Goal: Task Accomplishment & Management: Complete application form

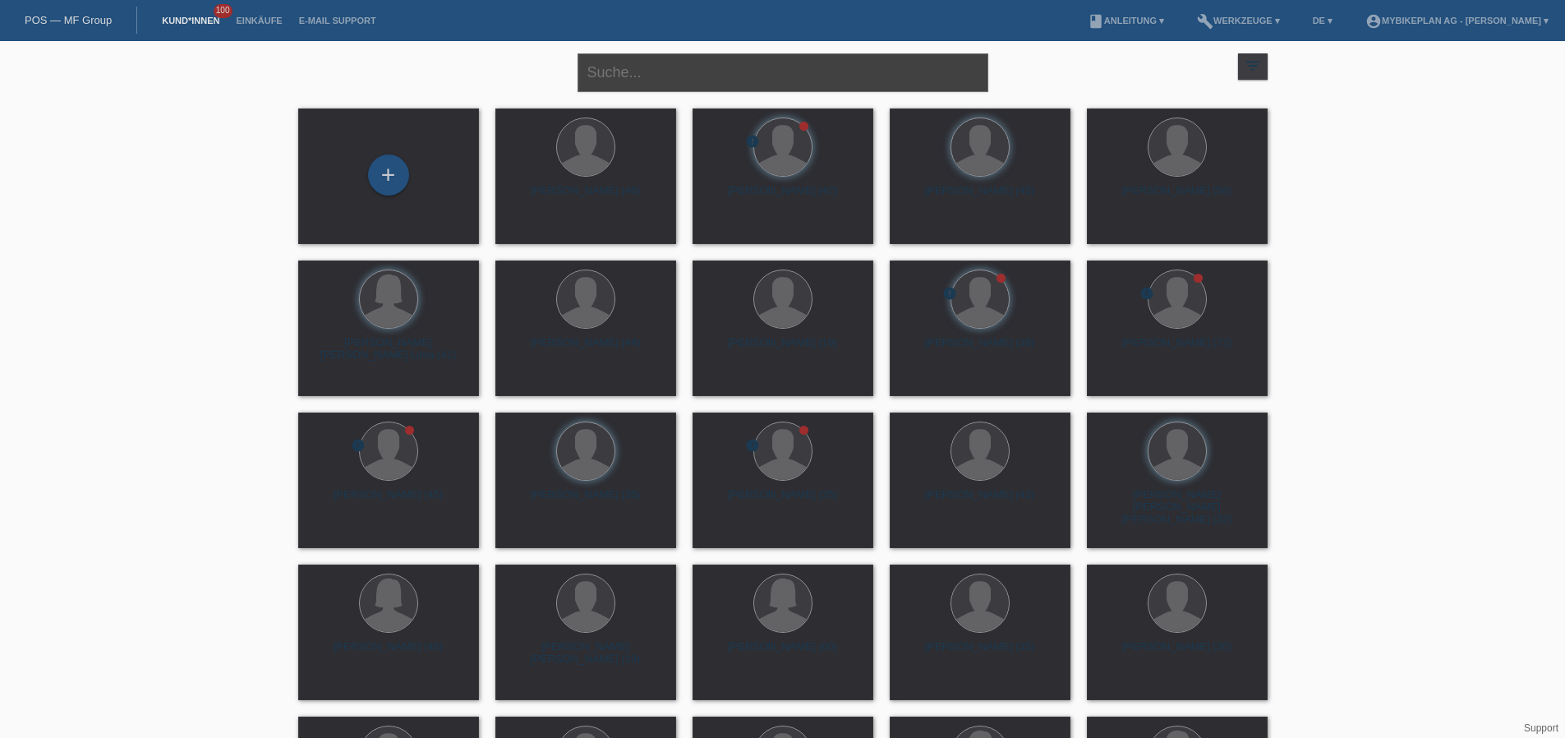
click at [725, 71] on input "text" at bounding box center [783, 72] width 411 height 39
paste input "[PERSON_NAME]"
type input "[PERSON_NAME]"
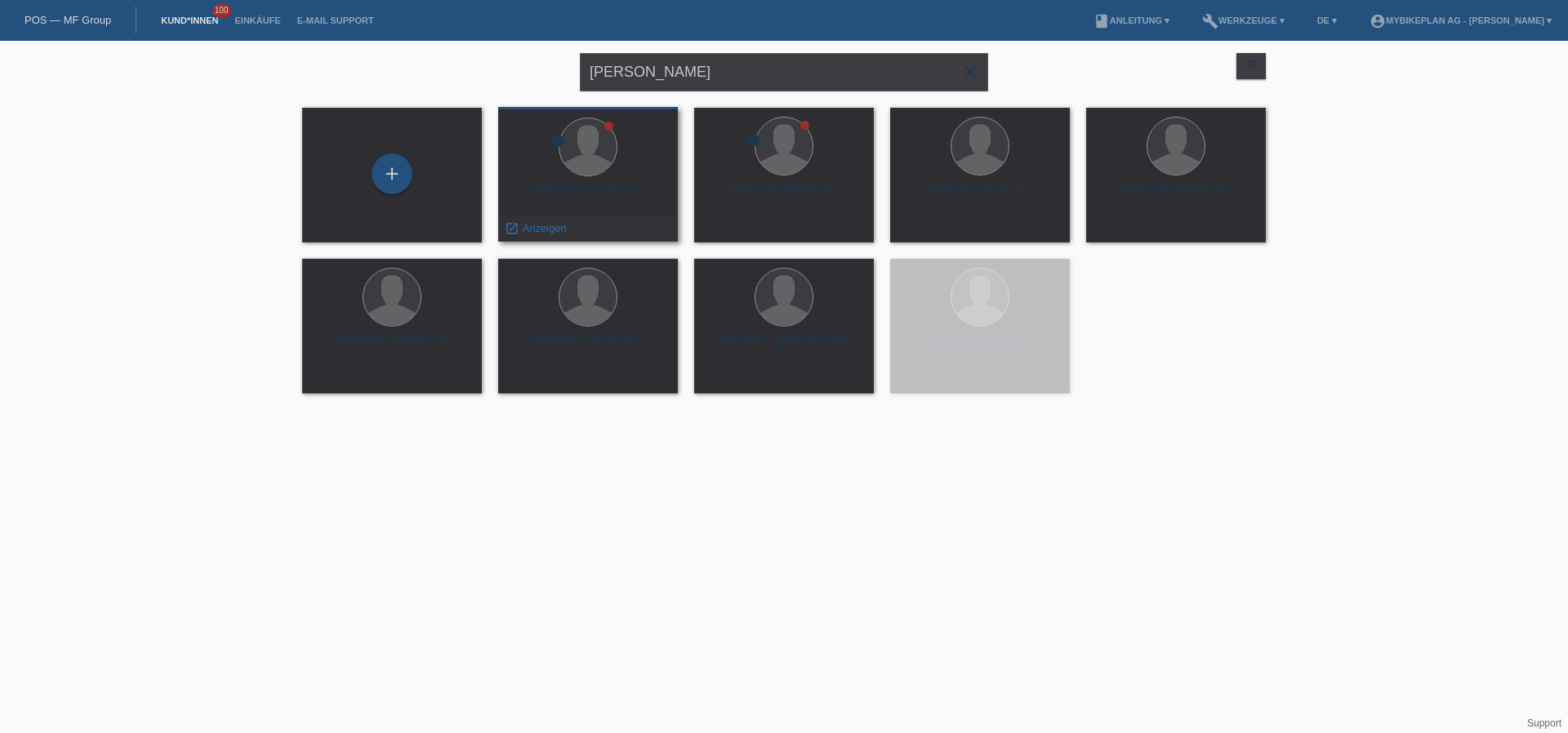
click at [613, 189] on div "Jérémy Allemann (35)" at bounding box center [587, 197] width 153 height 26
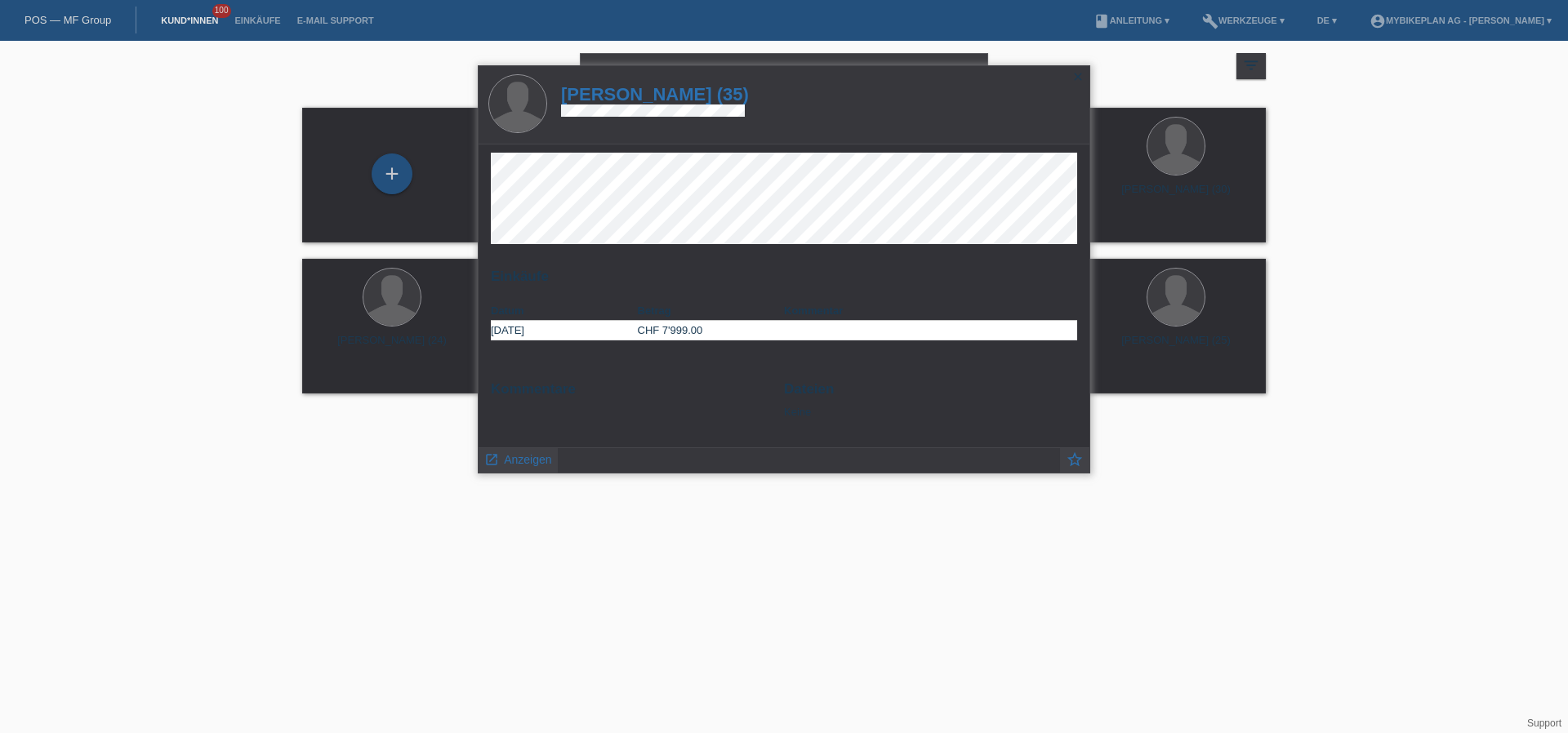
click at [642, 89] on h1 "Jérémy Allemann (35)" at bounding box center [655, 94] width 188 height 21
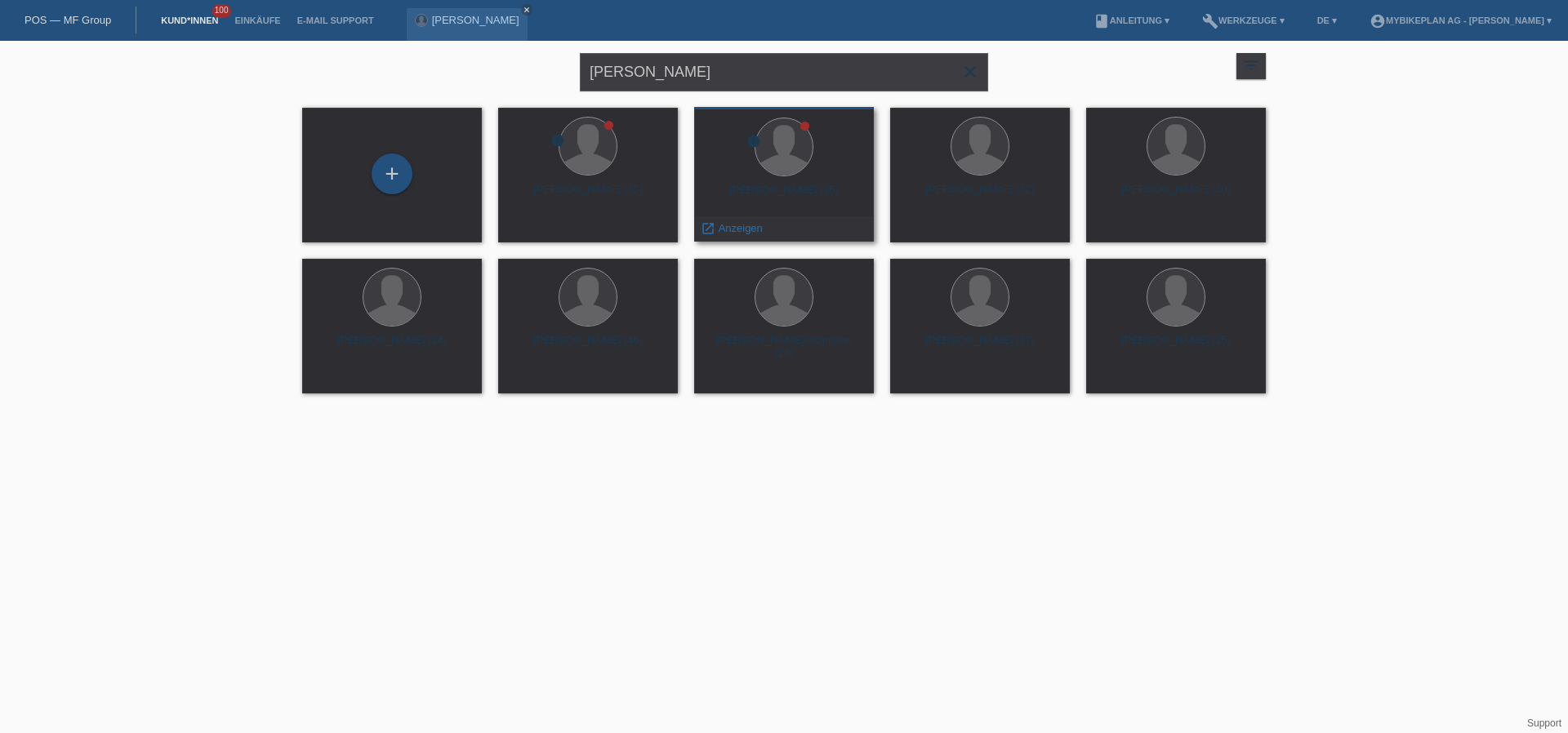
click at [806, 192] on div "Jeremy Allemann (35)" at bounding box center [784, 197] width 153 height 26
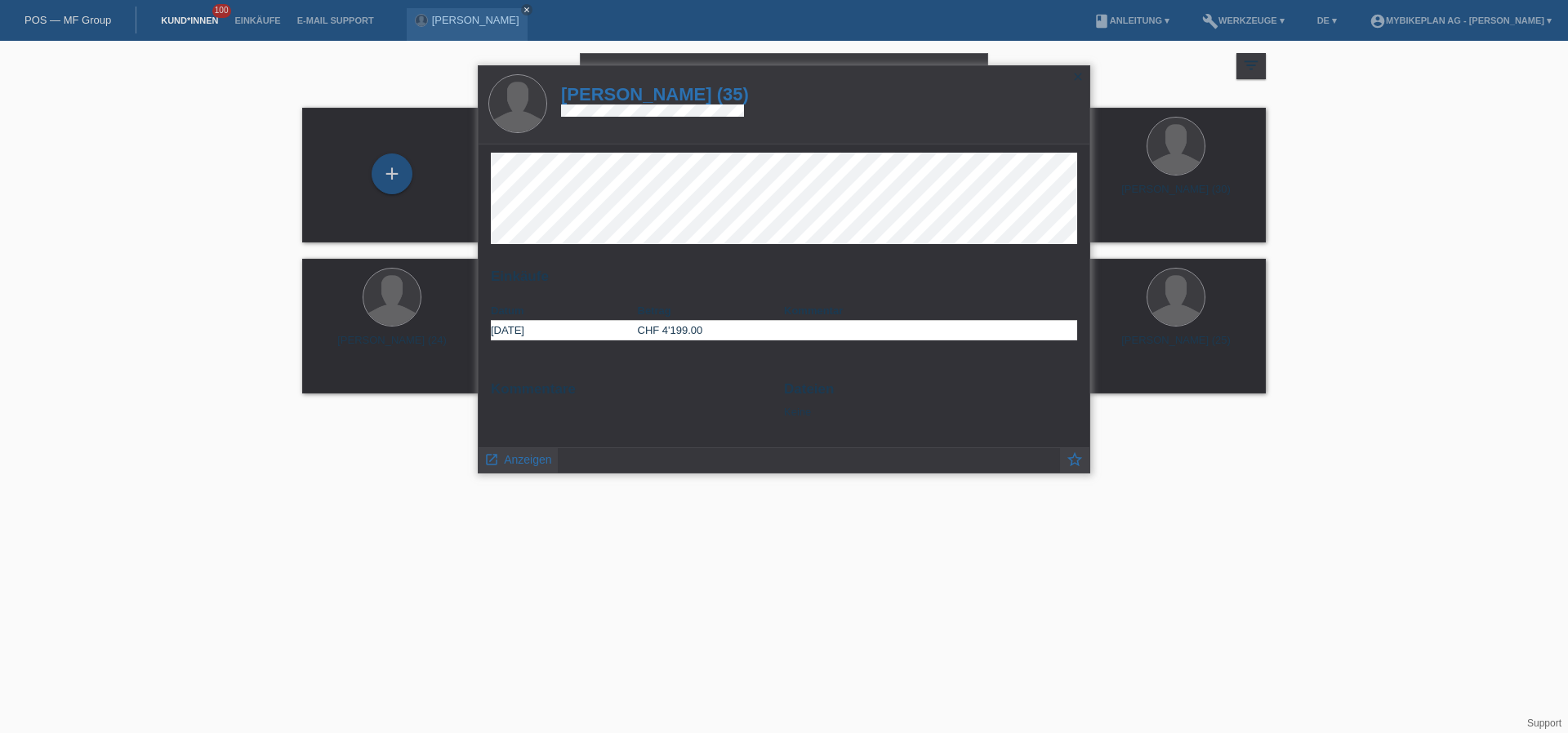
click at [653, 93] on h1 "Jeremy Allemann (35)" at bounding box center [655, 94] width 188 height 21
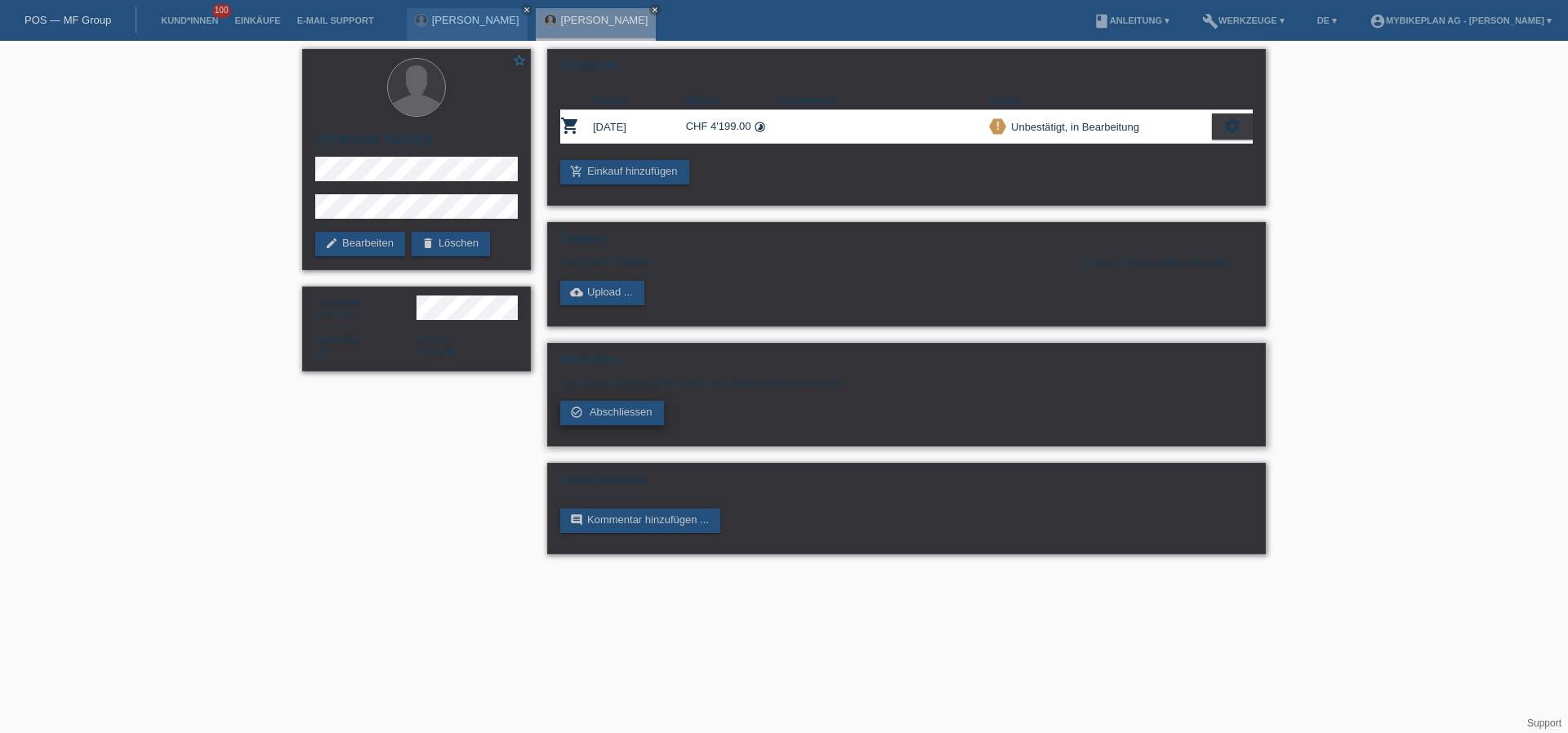
click at [602, 406] on span "Abschliessen" at bounding box center [620, 411] width 63 height 12
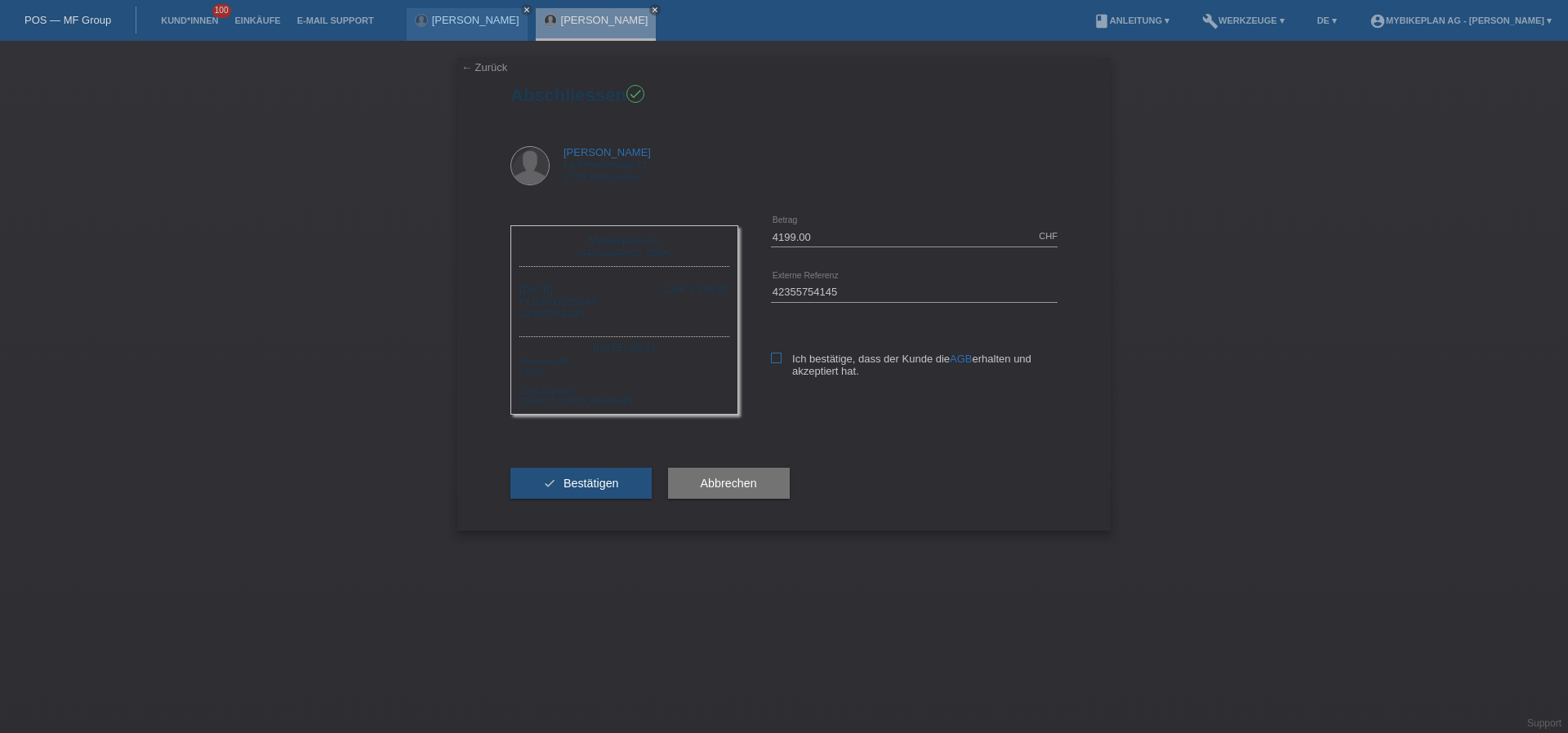
click at [777, 358] on icon at bounding box center [776, 358] width 11 height 11
click at [777, 358] on input "Ich bestätige, dass der Kunde die AGB erhalten und akzeptiert hat." at bounding box center [776, 358] width 11 height 11
checkbox input "true"
drag, startPoint x: 549, startPoint y: 373, endPoint x: 521, endPoint y: 373, distance: 28.0
click at [521, 373] on div "Merchant-ID: 54204 Card-Number: 6004516239194810864" at bounding box center [624, 379] width 210 height 51
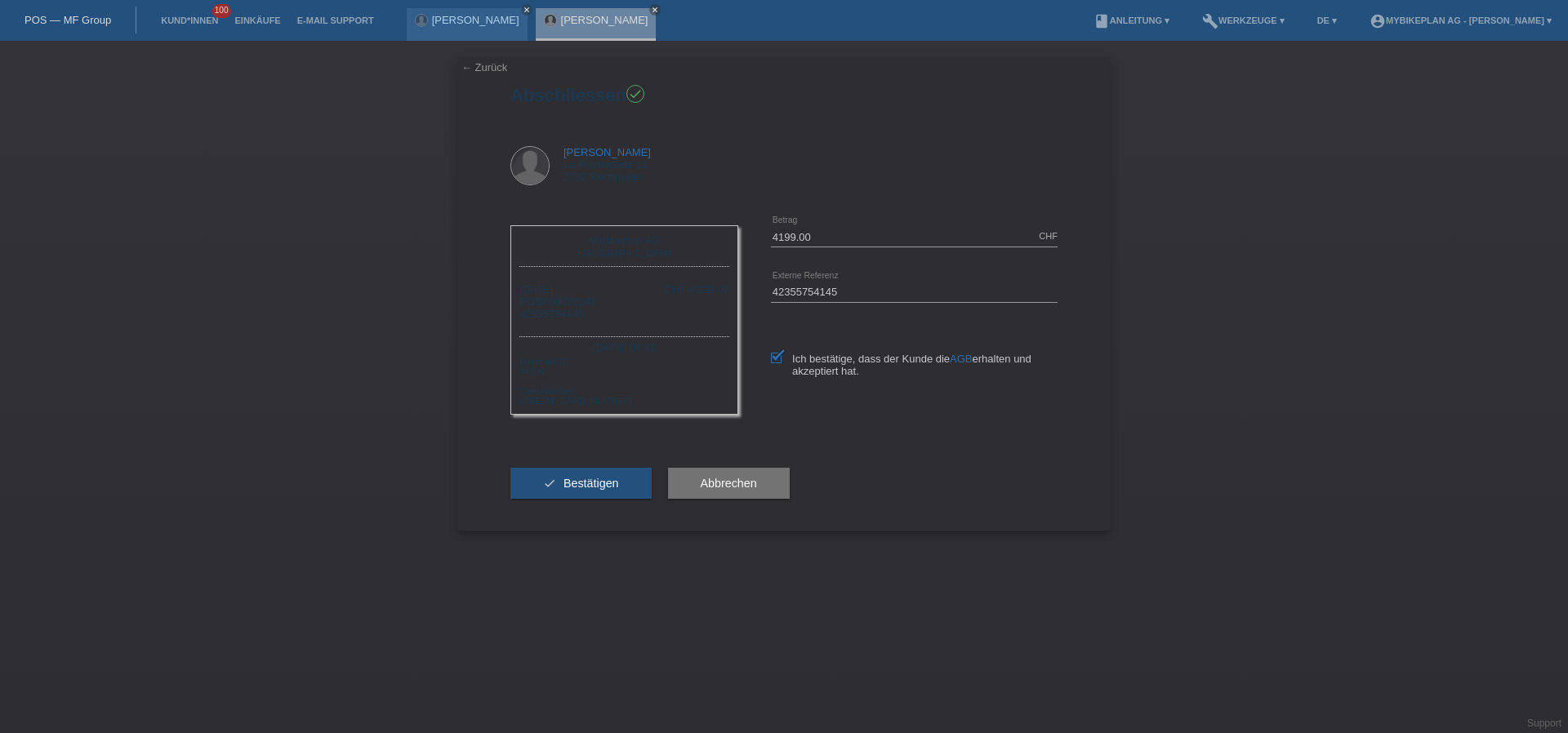
click at [597, 382] on div "Merchant-ID: 54204 Card-Number: 6004516239194810864" at bounding box center [624, 379] width 210 height 51
click at [539, 373] on div "Merchant-ID: 54204 Card-Number: 6004516239194810864" at bounding box center [624, 379] width 210 height 51
click at [569, 371] on div "Merchant-ID: 54204 Card-Number: 6004516239194810864" at bounding box center [624, 379] width 210 height 51
click at [587, 486] on span "Bestätigen" at bounding box center [591, 483] width 56 height 13
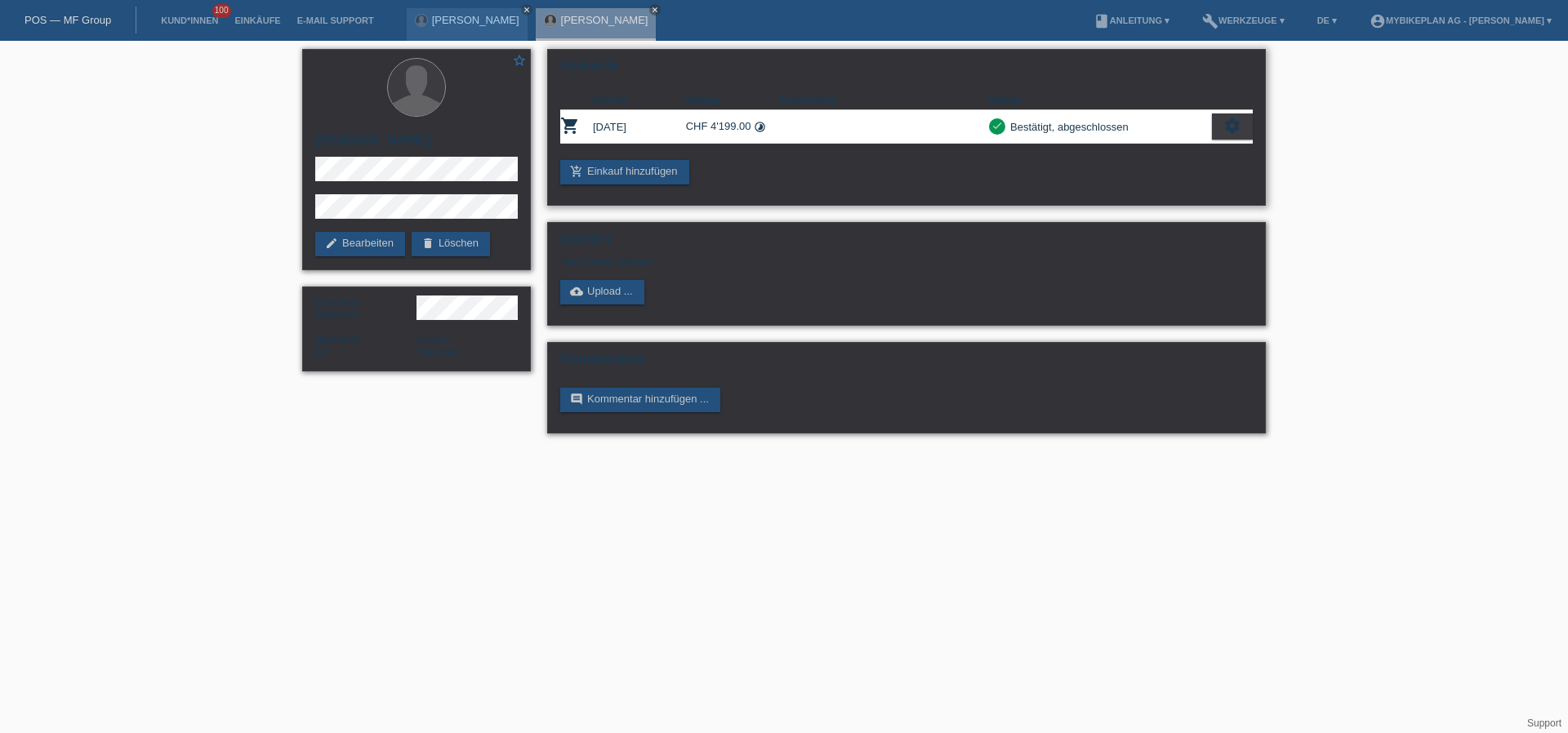
click at [1236, 129] on icon "settings" at bounding box center [1232, 126] width 18 height 18
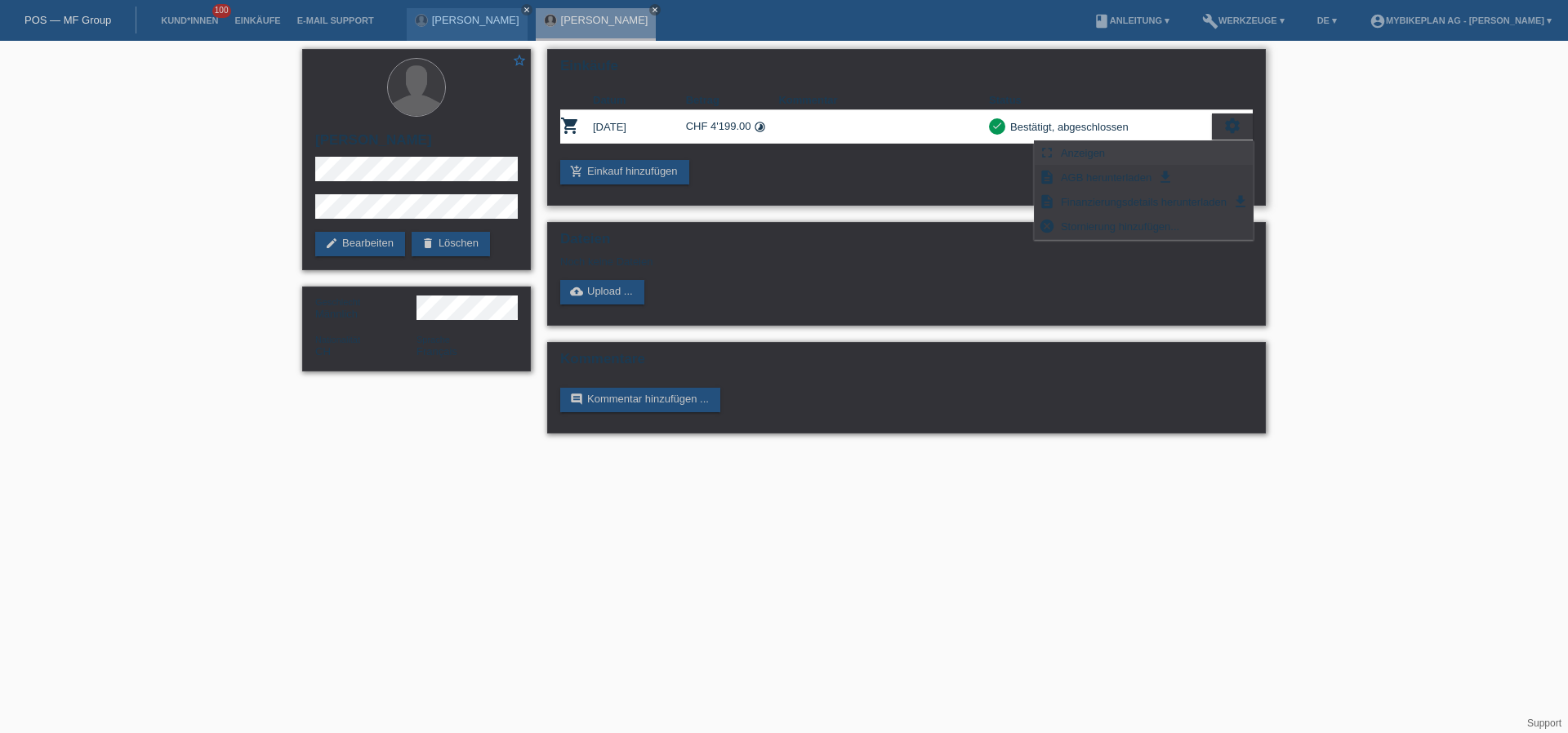
click at [1152, 147] on div "fullscreen Anzeigen" at bounding box center [1143, 153] width 218 height 25
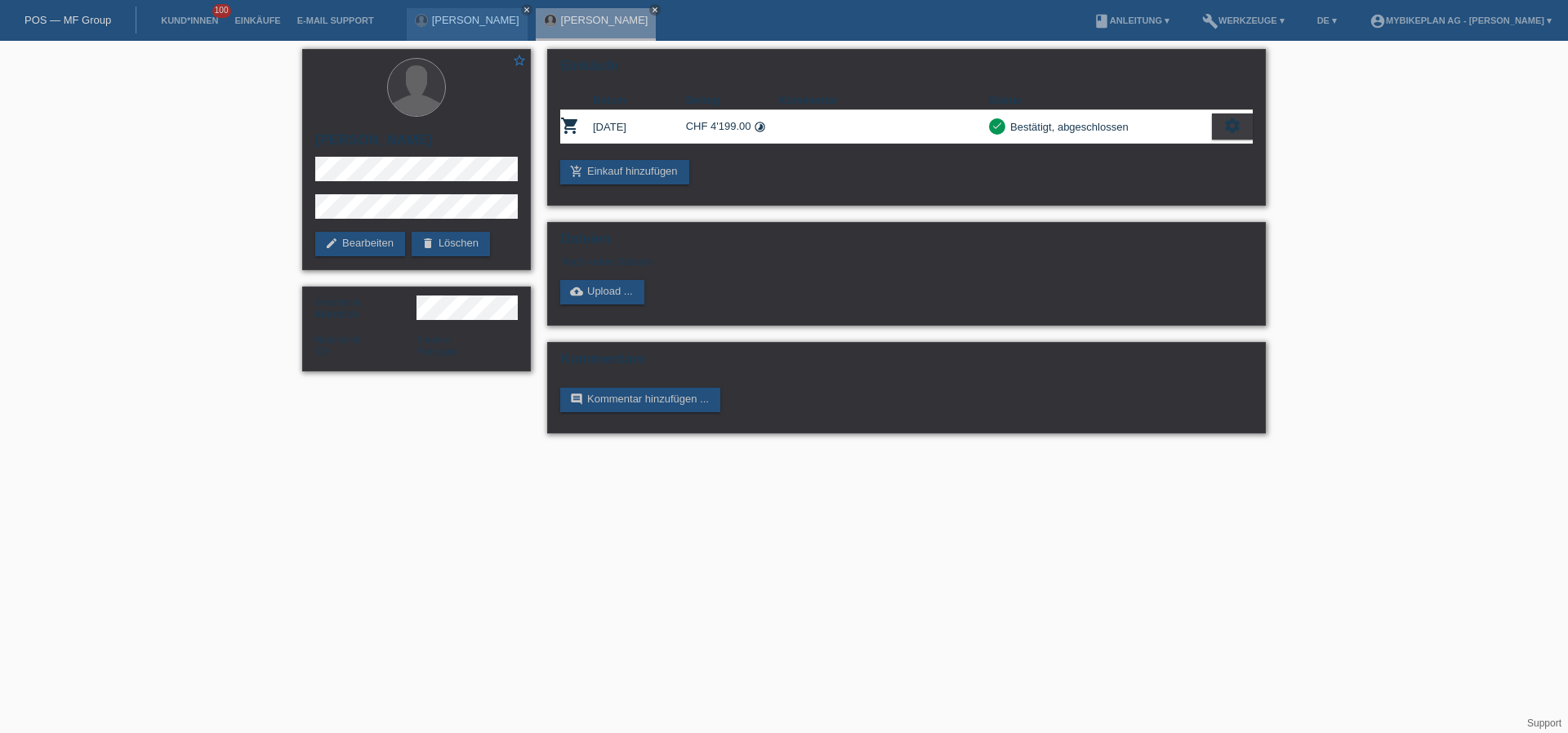
click at [61, 21] on link "POS — MF Group" at bounding box center [68, 20] width 86 height 12
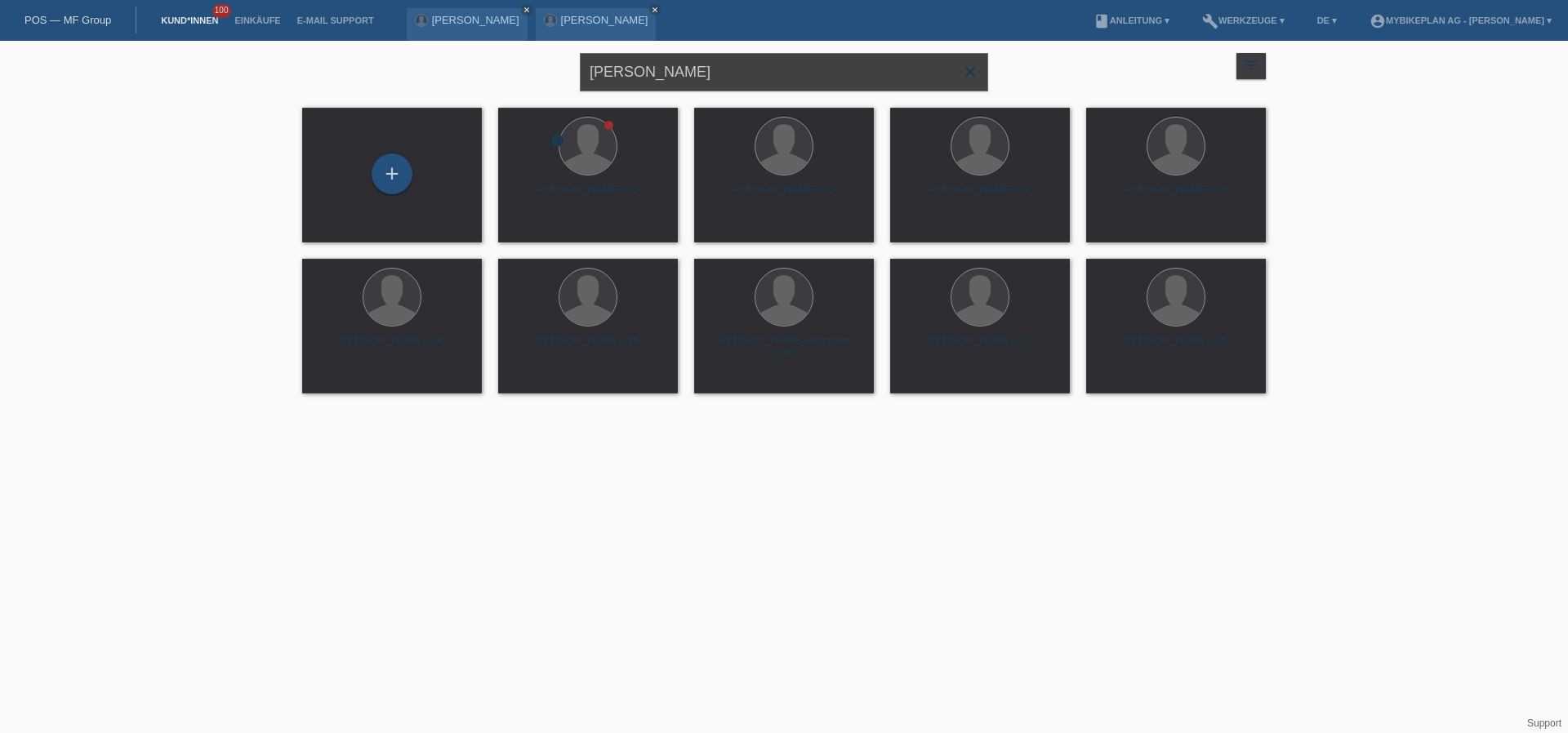
click at [713, 78] on input "[PERSON_NAME]" at bounding box center [783, 72] width 408 height 39
click at [712, 78] on input "[PERSON_NAME]" at bounding box center [783, 72] width 408 height 39
click at [707, 74] on input "[PERSON_NAME]" at bounding box center [783, 72] width 408 height 39
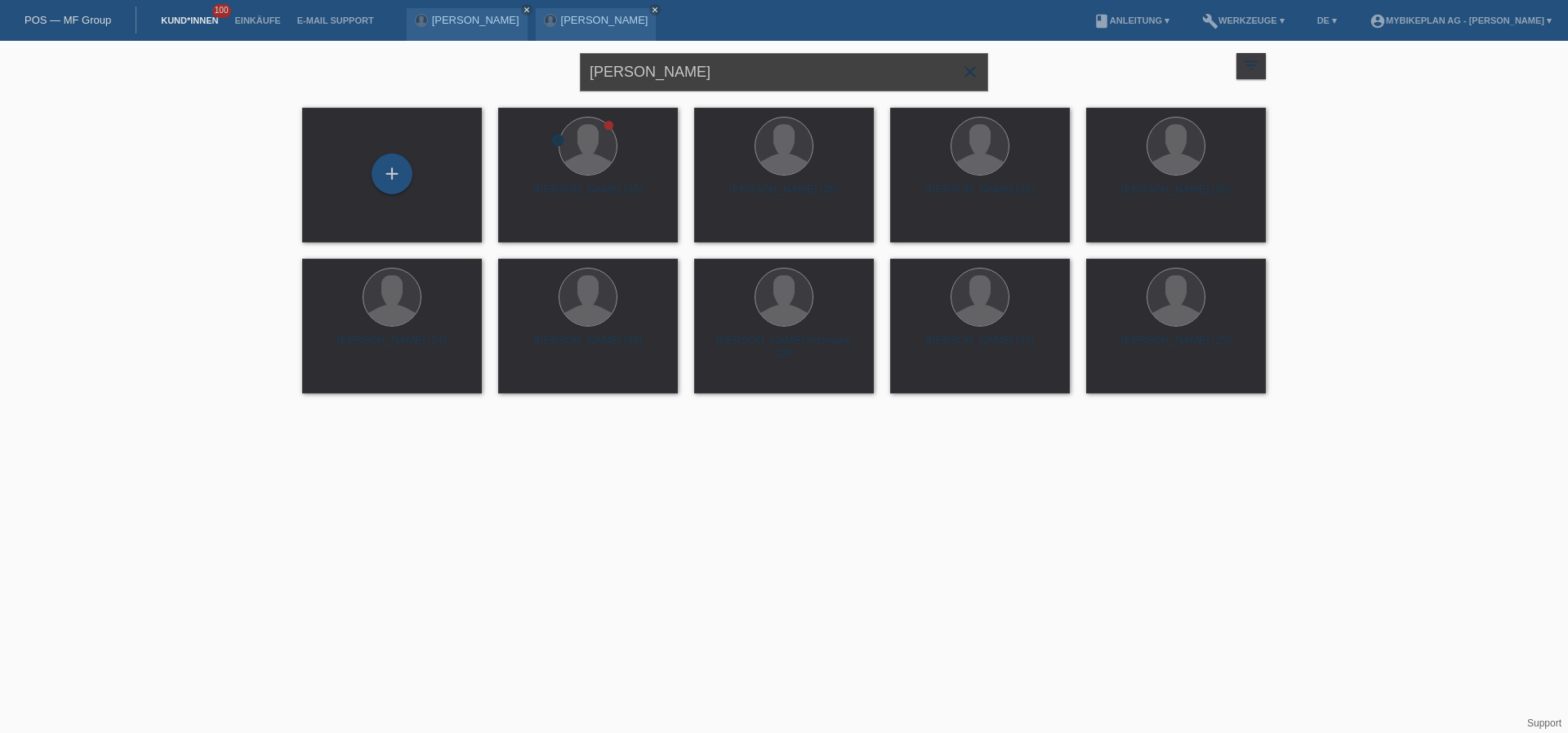
click at [707, 74] on input "[PERSON_NAME]" at bounding box center [783, 72] width 408 height 39
paste input "[PERSON_NAME]"
type input "[PERSON_NAME]"
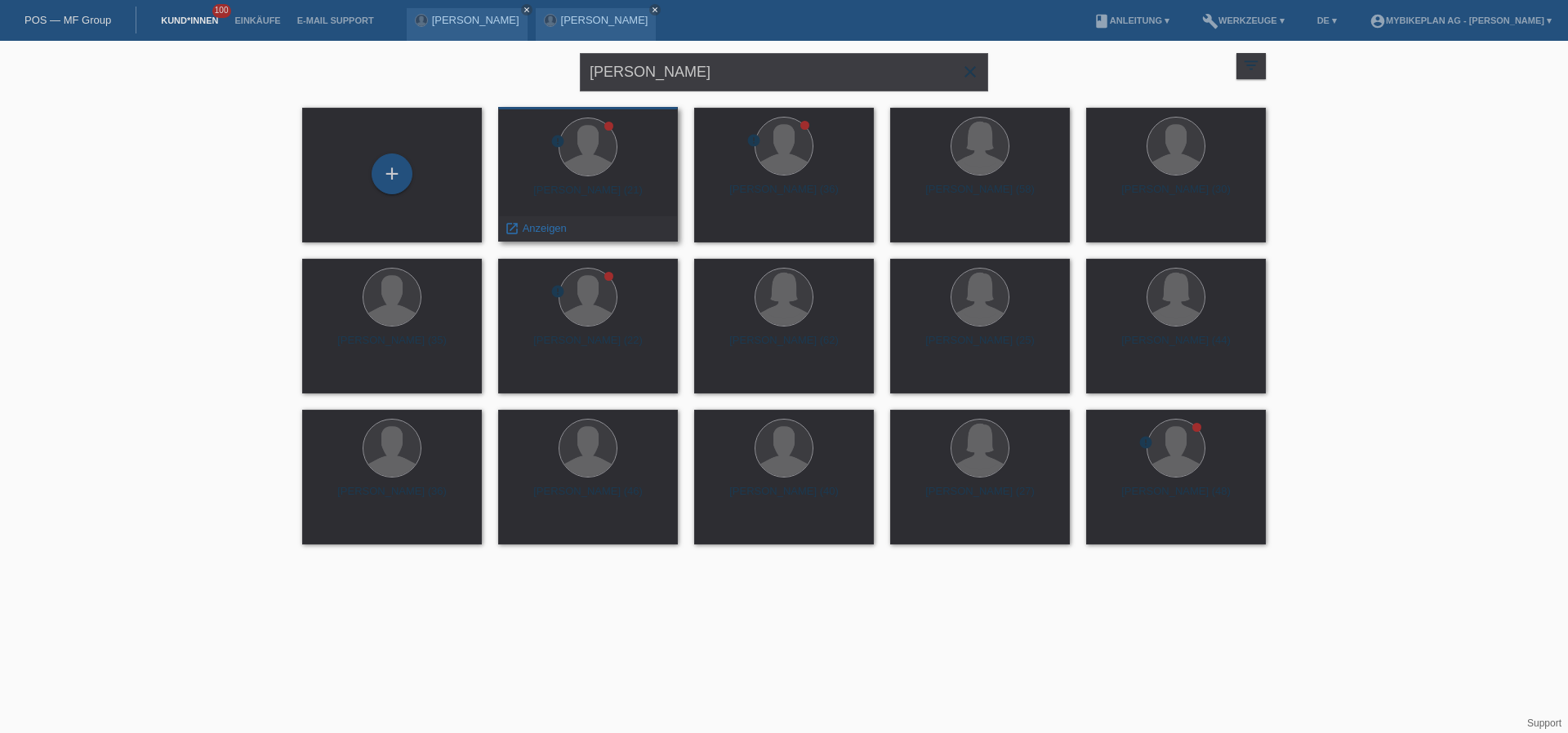
click at [620, 176] on div at bounding box center [587, 148] width 153 height 62
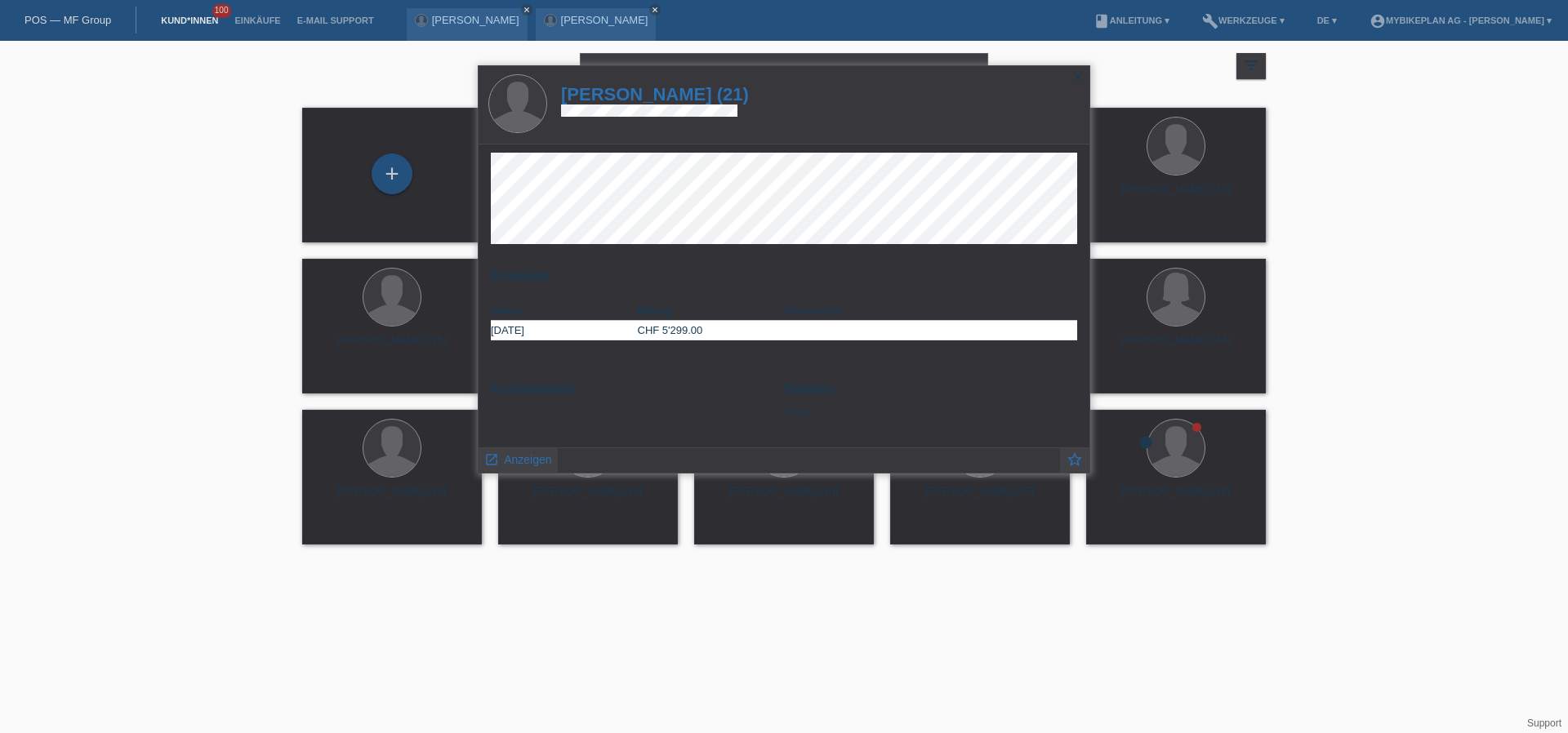
click at [648, 86] on h1 "Gil Paroz (21)" at bounding box center [655, 94] width 188 height 21
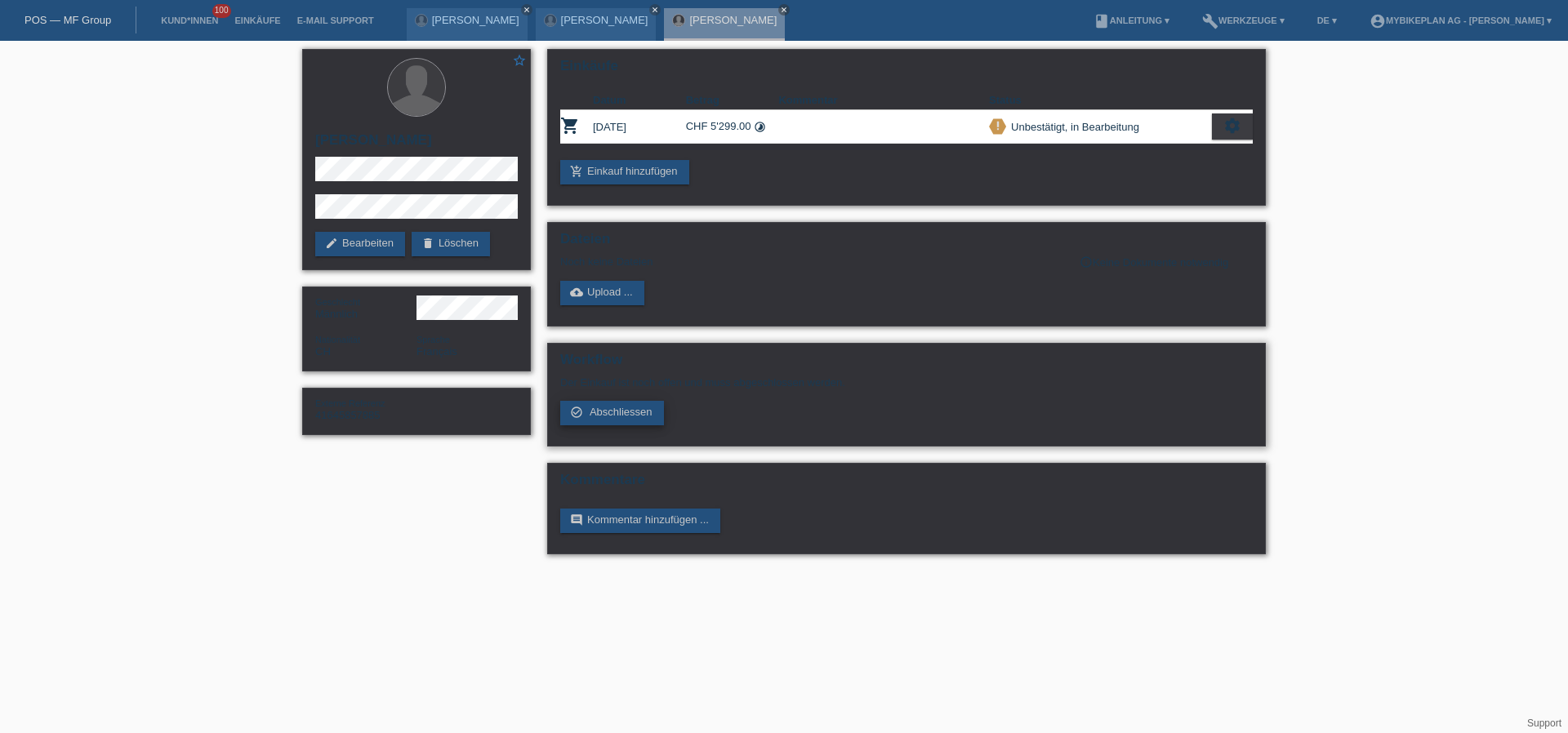
click at [614, 417] on span "Abschliessen" at bounding box center [620, 411] width 63 height 12
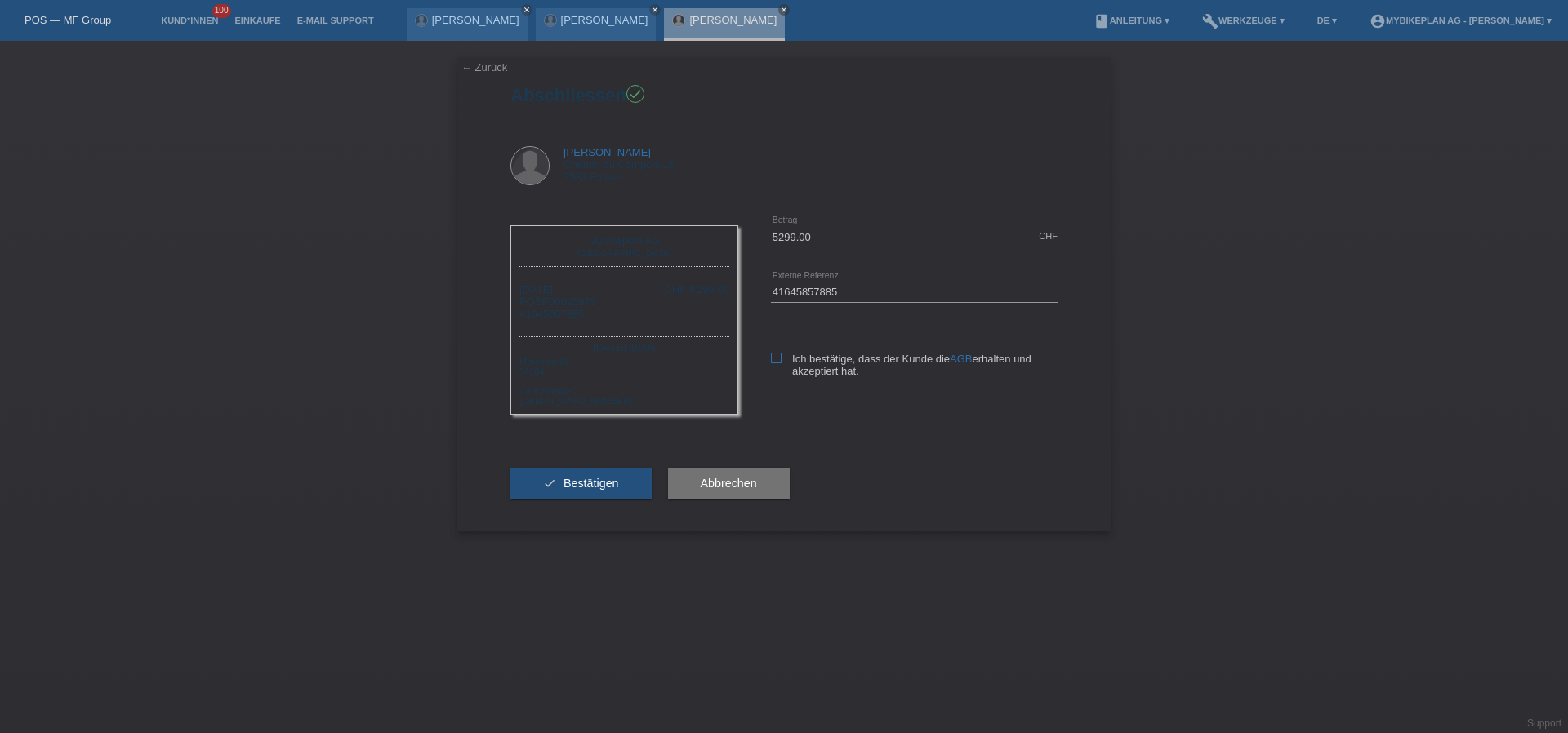
click at [771, 355] on icon at bounding box center [776, 358] width 11 height 11
click at [771, 355] on input "Ich bestätige, dass der Kunde die AGB erhalten und akzeptiert hat." at bounding box center [776, 358] width 11 height 11
checkbox input "true"
click at [610, 491] on button "check Bestätigen" at bounding box center [581, 483] width 141 height 31
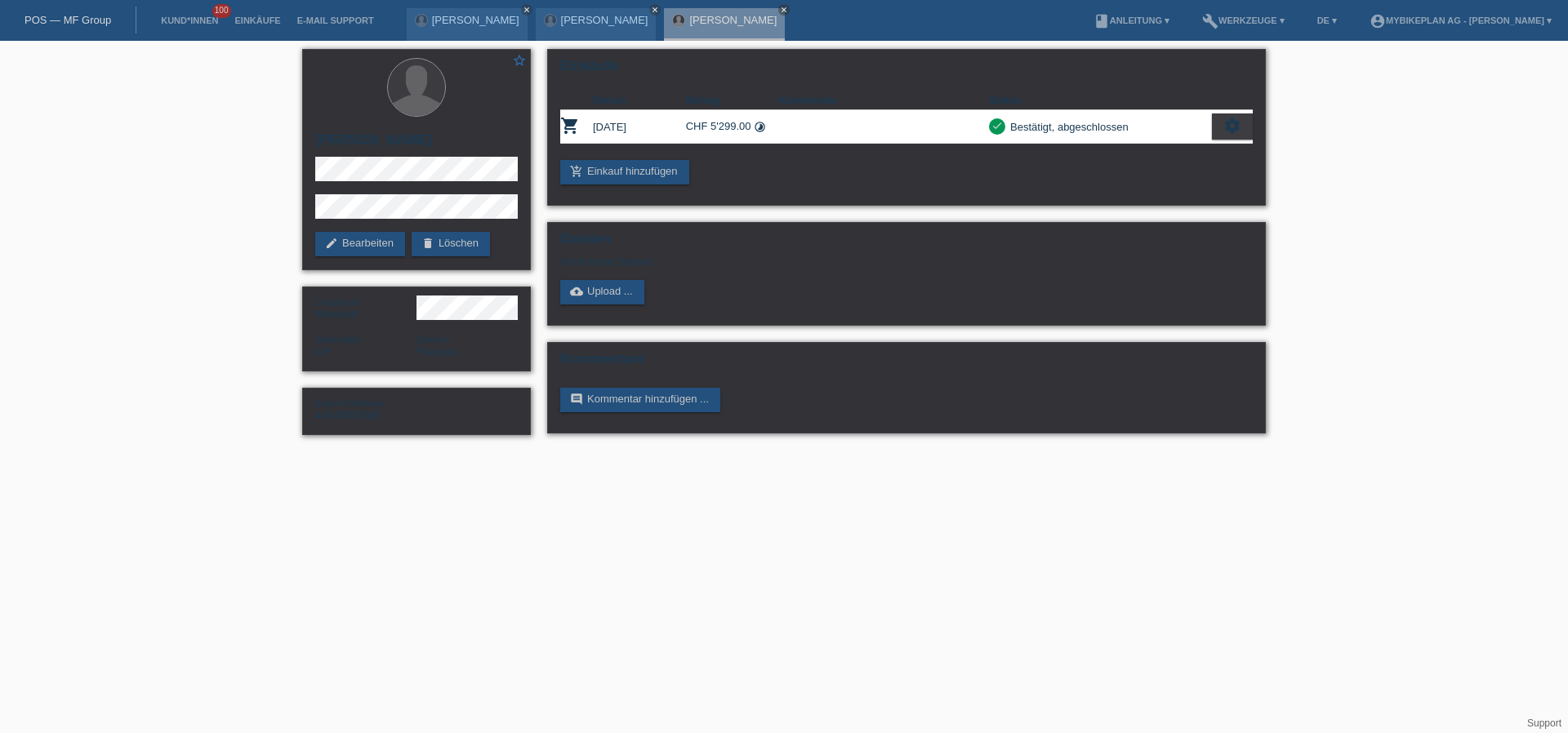
click at [72, 17] on link "POS — MF Group" at bounding box center [68, 20] width 86 height 12
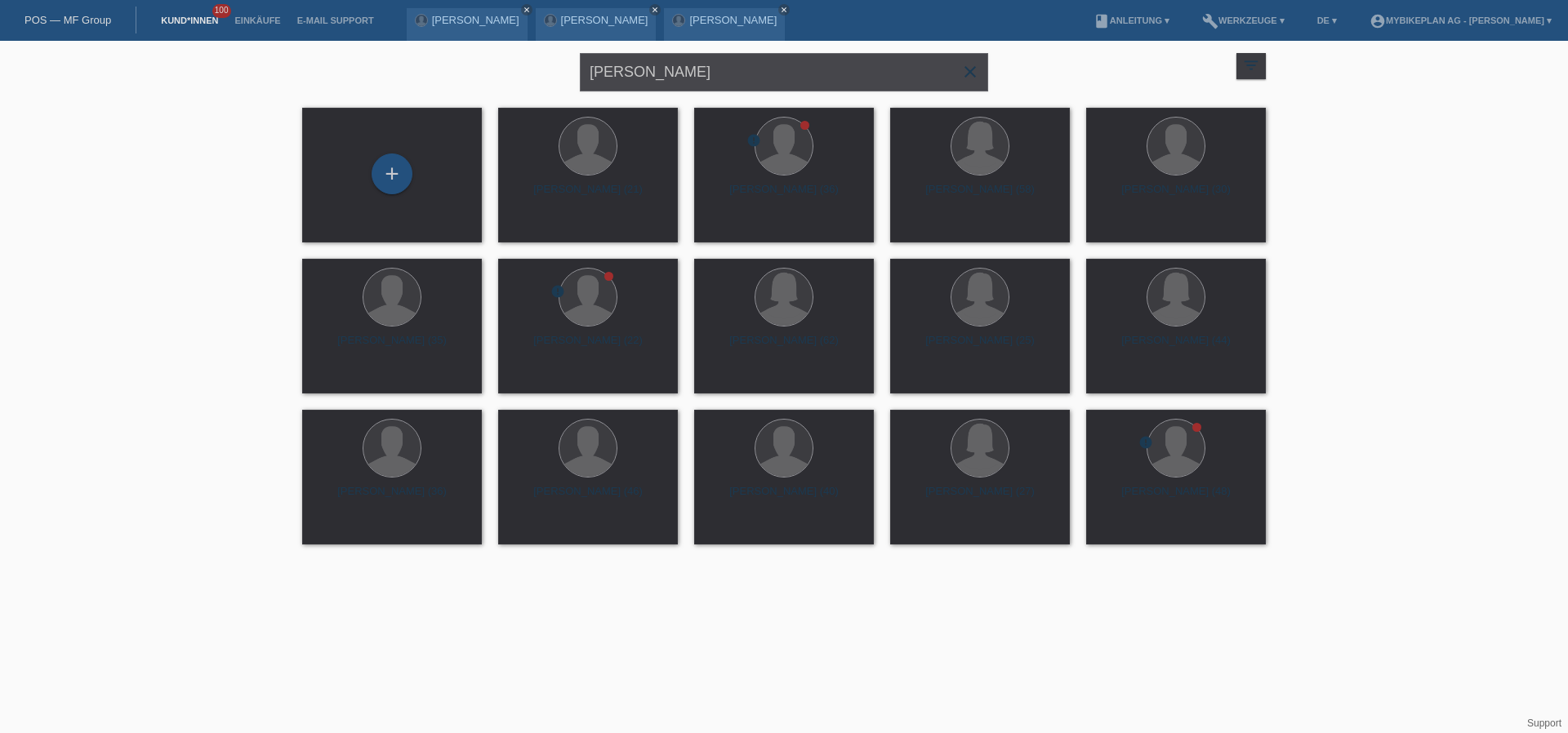
click at [660, 79] on input "[PERSON_NAME]" at bounding box center [783, 72] width 408 height 39
paste input "[PERSON_NAME]"
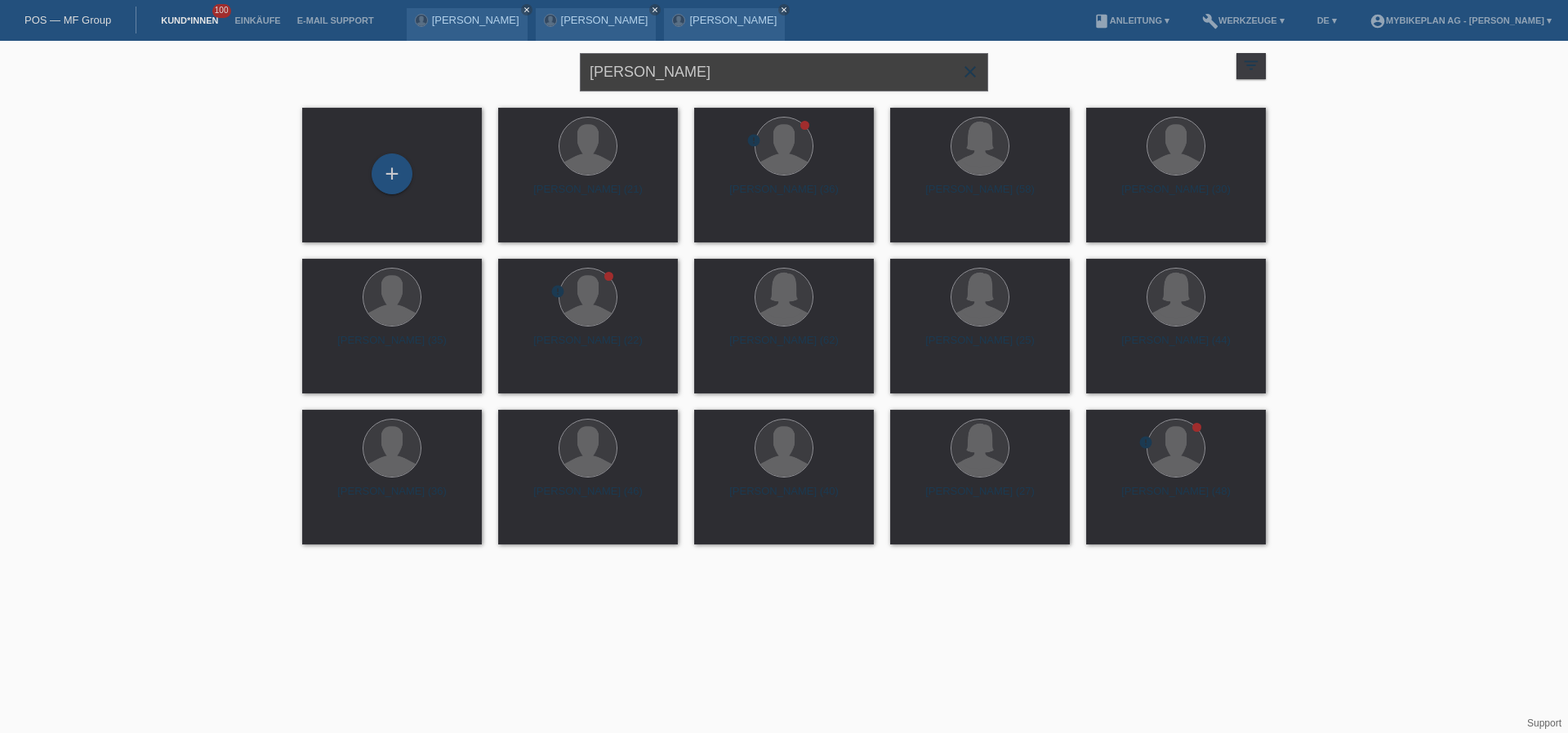
type input "[PERSON_NAME]"
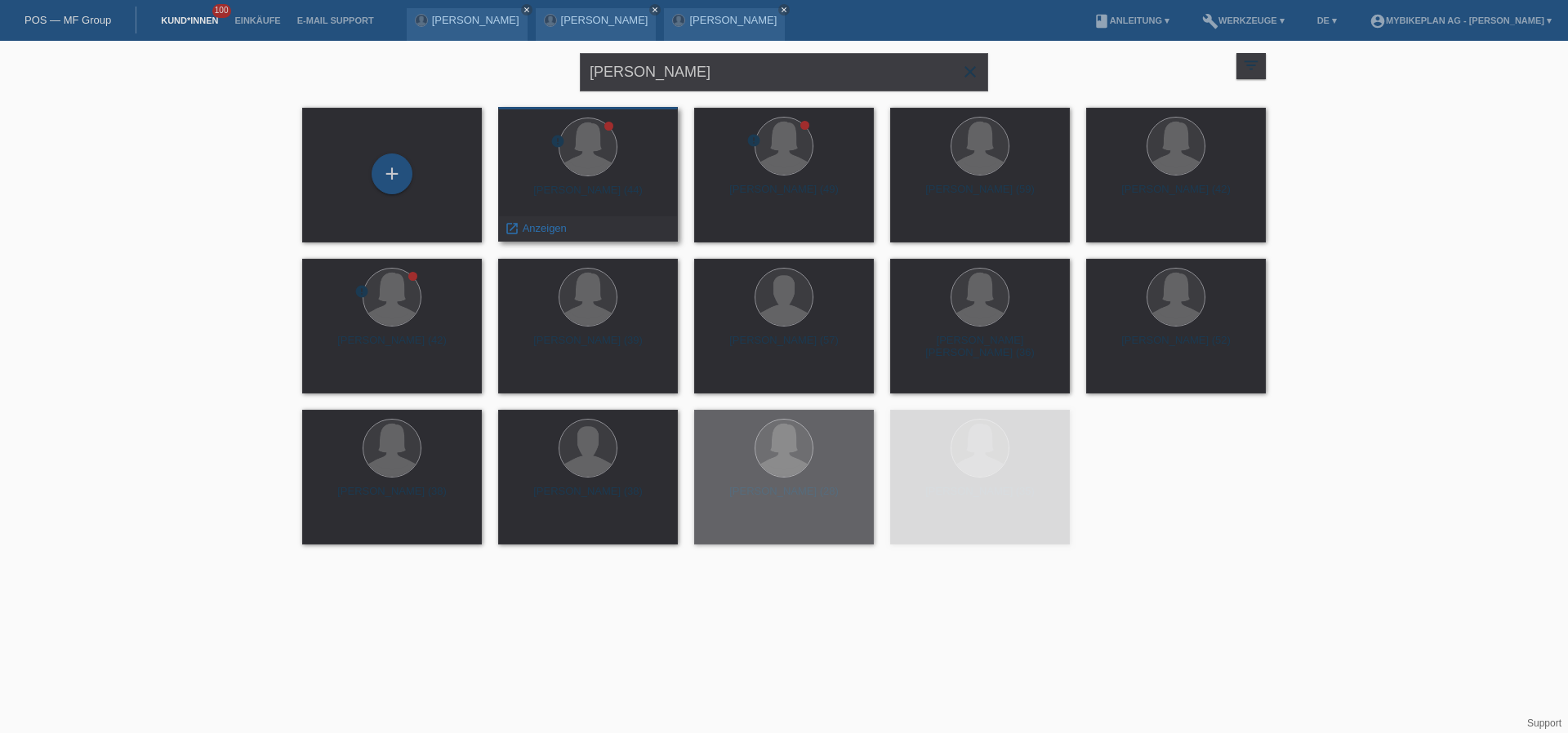
click at [565, 190] on div "Daniela Beyeler (44)" at bounding box center [587, 197] width 153 height 26
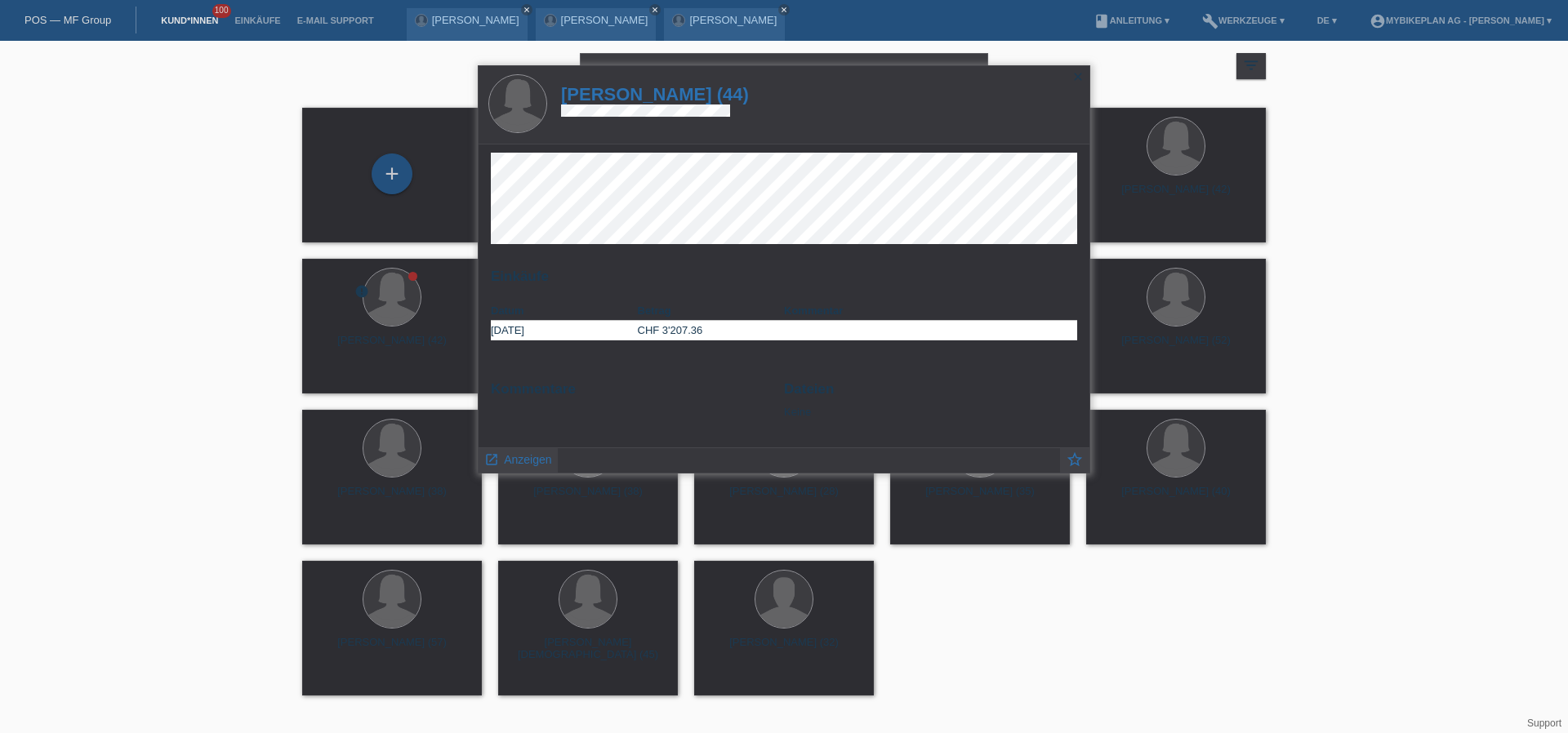
click at [672, 97] on h1 "[PERSON_NAME] (44)" at bounding box center [655, 94] width 188 height 21
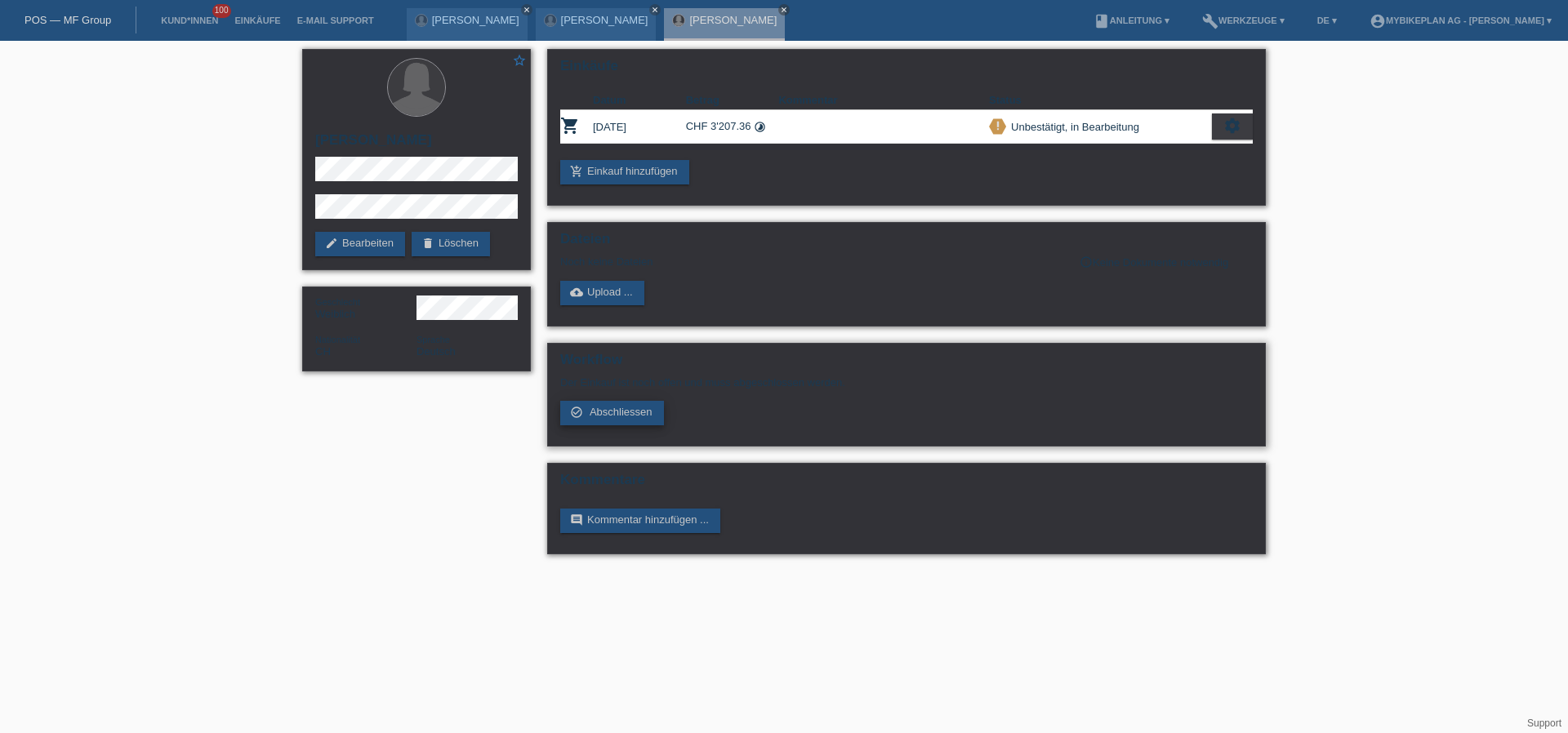
click at [619, 409] on span "Abschliessen" at bounding box center [620, 411] width 63 height 12
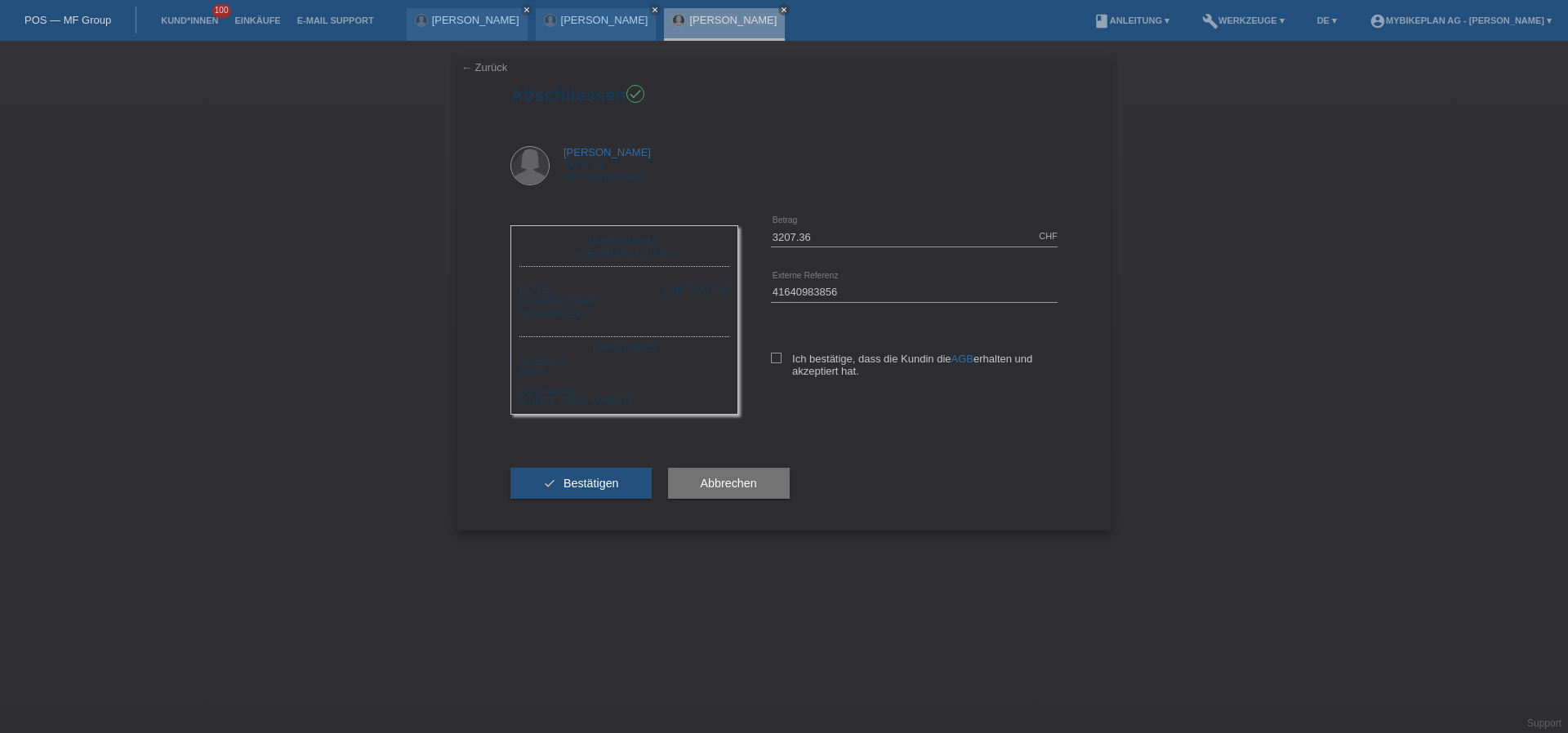
click at [767, 356] on div "3207.36 CHF error [GEOGRAPHIC_DATA] 41640983856 error" at bounding box center [897, 308] width 319 height 200
click at [774, 359] on icon at bounding box center [776, 358] width 11 height 11
click at [774, 359] on input "Ich bestätige, dass die Kundin die AGB erhalten und akzeptiert hat." at bounding box center [776, 358] width 11 height 11
checkbox input "true"
click at [565, 485] on span "Bestätigen" at bounding box center [591, 483] width 56 height 13
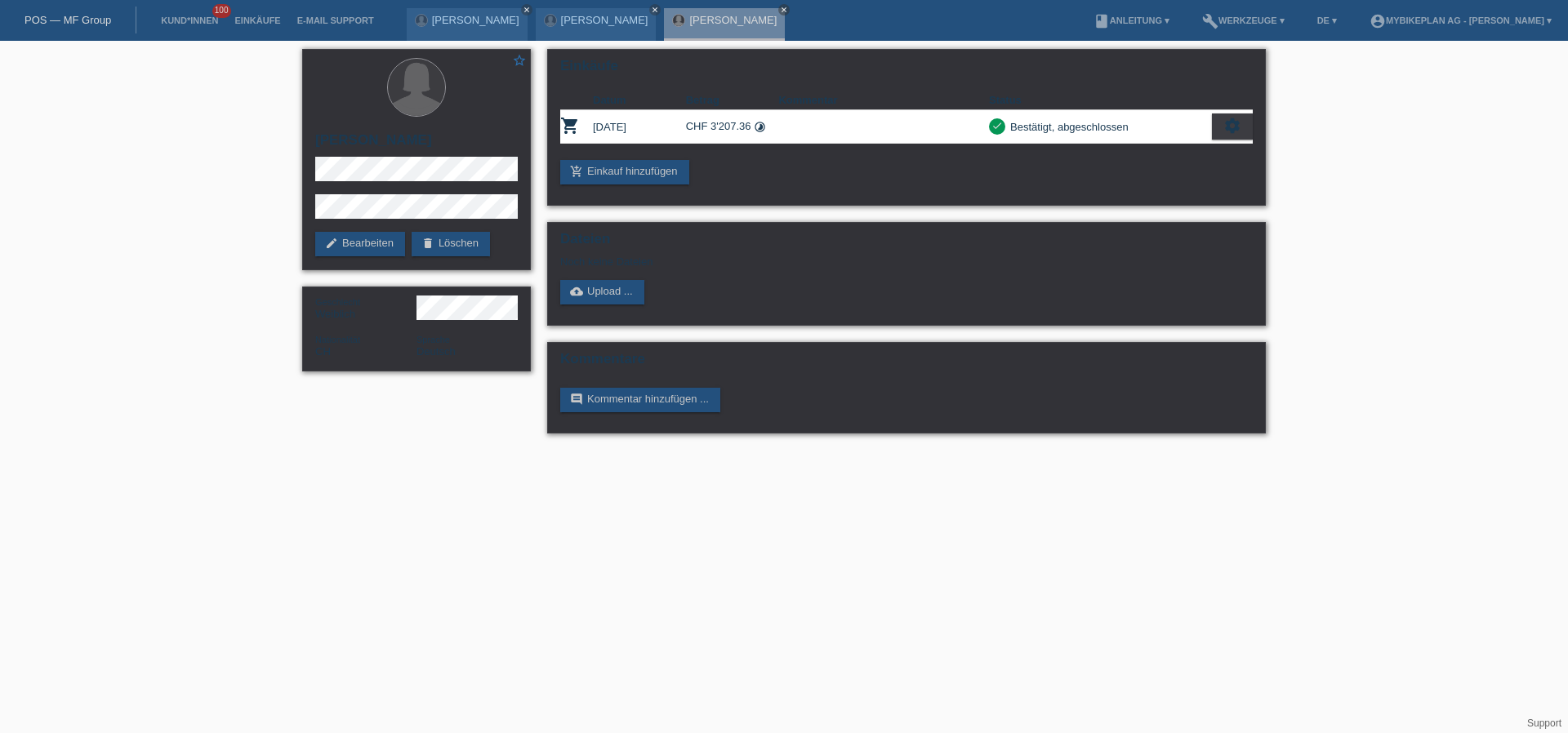
click at [80, 21] on link "POS — MF Group" at bounding box center [68, 20] width 86 height 12
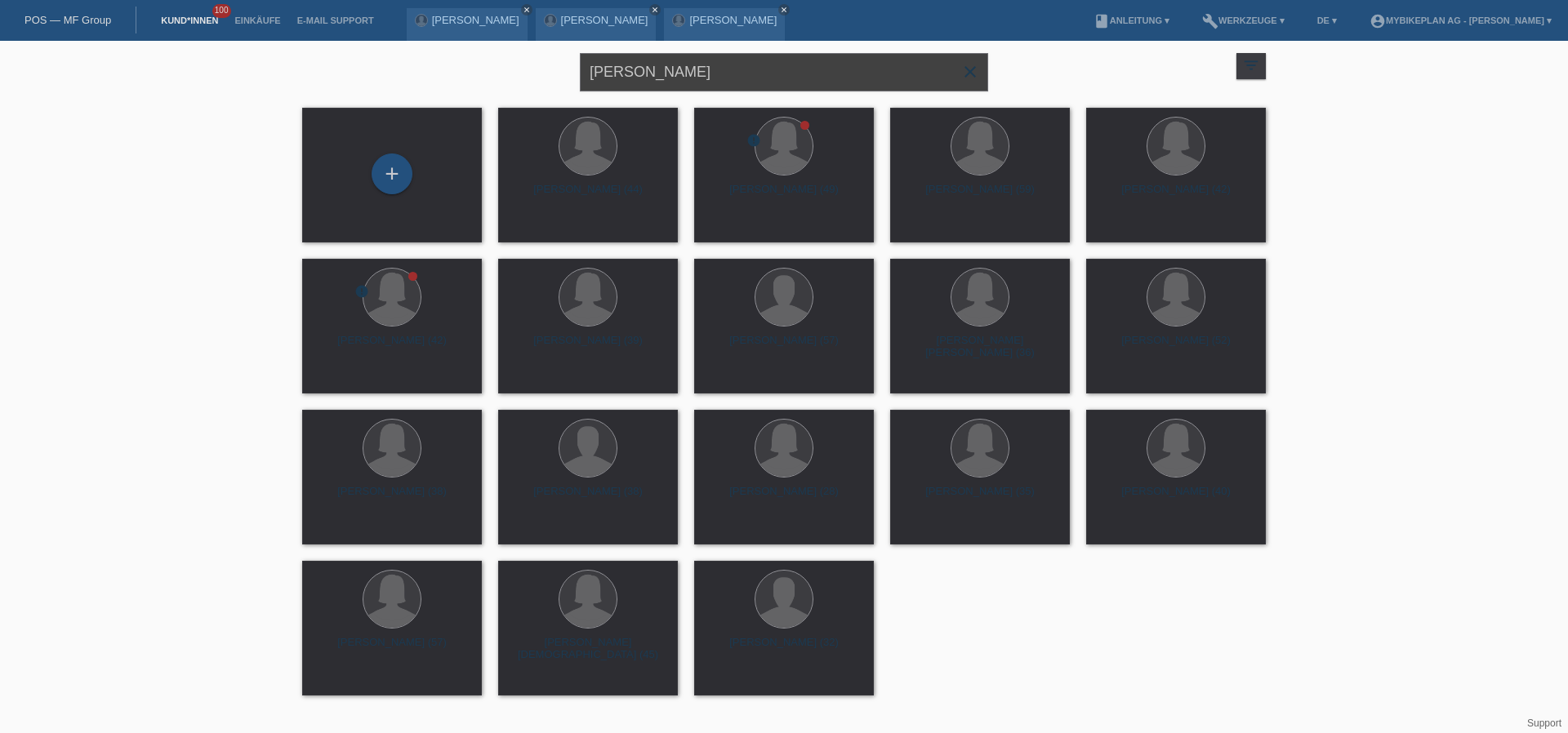
click at [716, 74] on input "[PERSON_NAME]" at bounding box center [783, 72] width 408 height 39
paste input "Graf"
type input "[PERSON_NAME]"
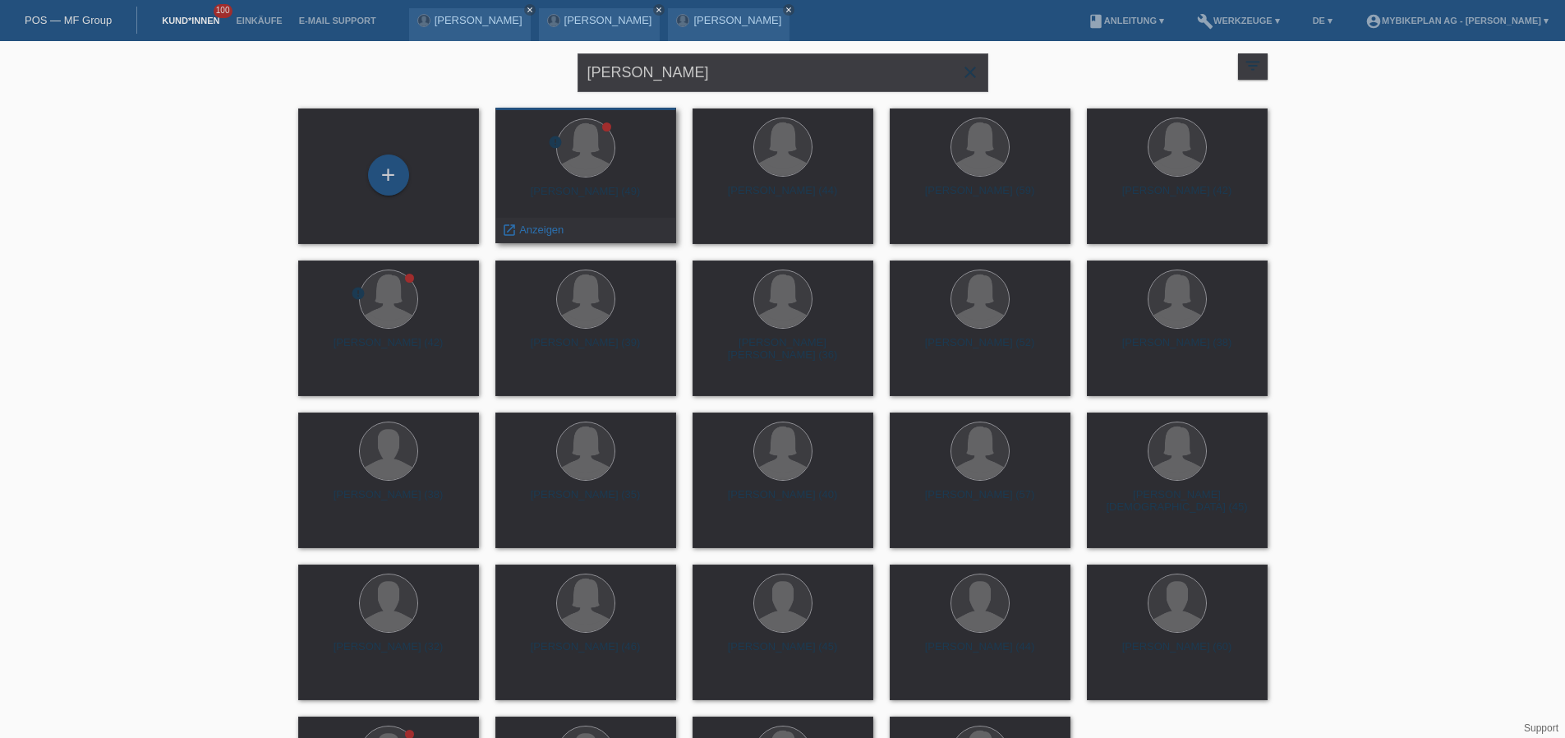
click at [616, 195] on div "Daniela Graf (49)" at bounding box center [586, 198] width 154 height 26
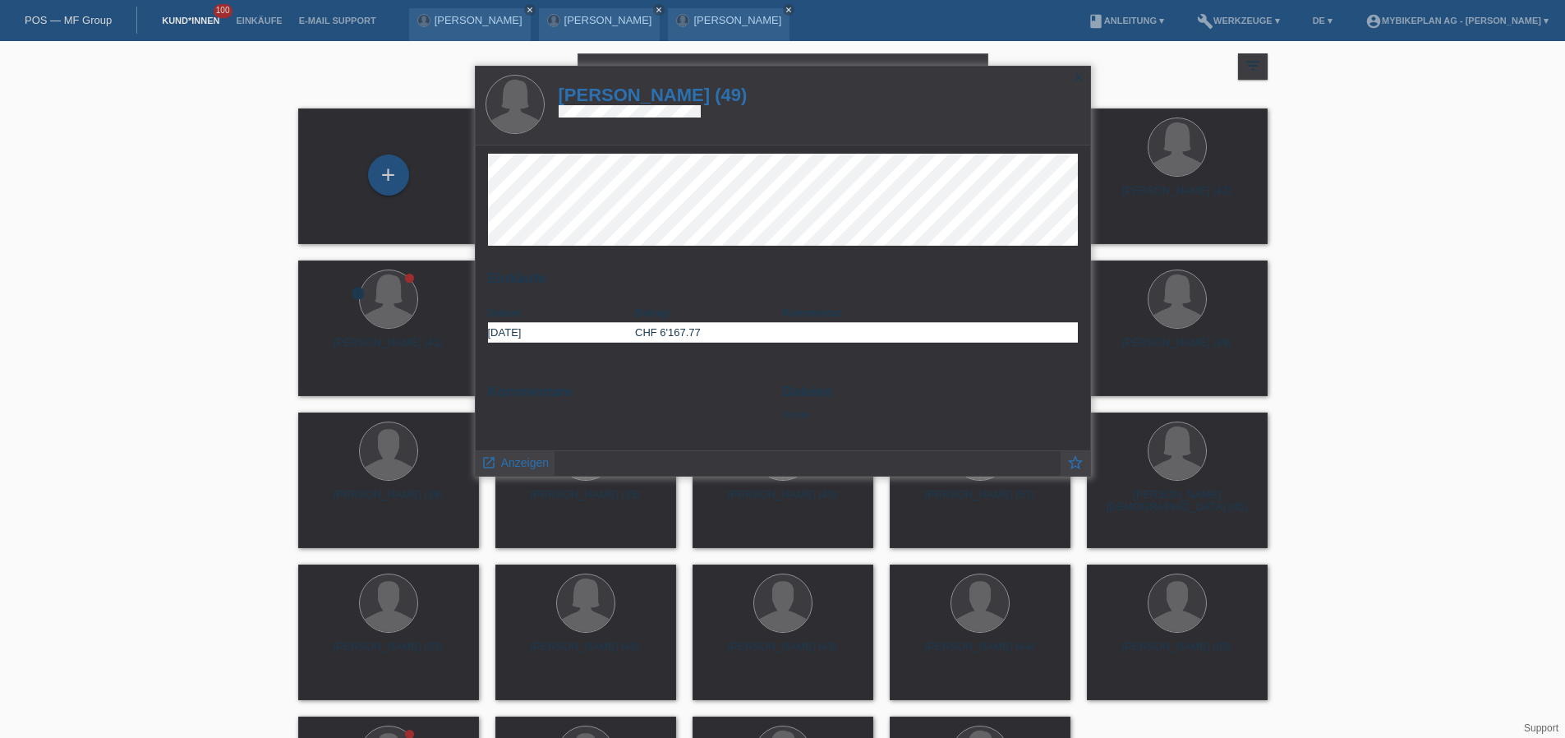
click at [676, 97] on h1 "[PERSON_NAME] (49)" at bounding box center [653, 95] width 189 height 21
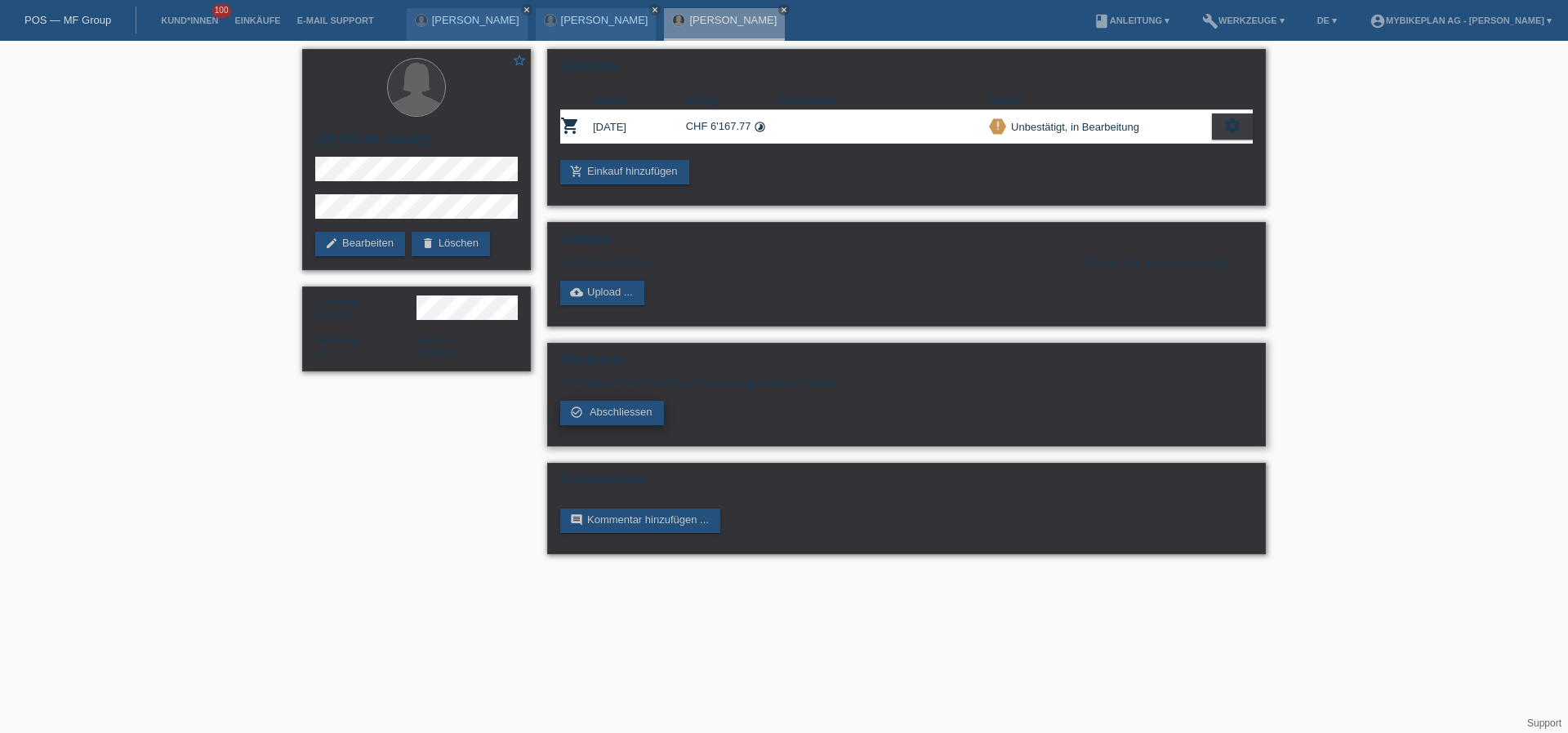
click at [648, 413] on span "Abschliessen" at bounding box center [620, 411] width 63 height 12
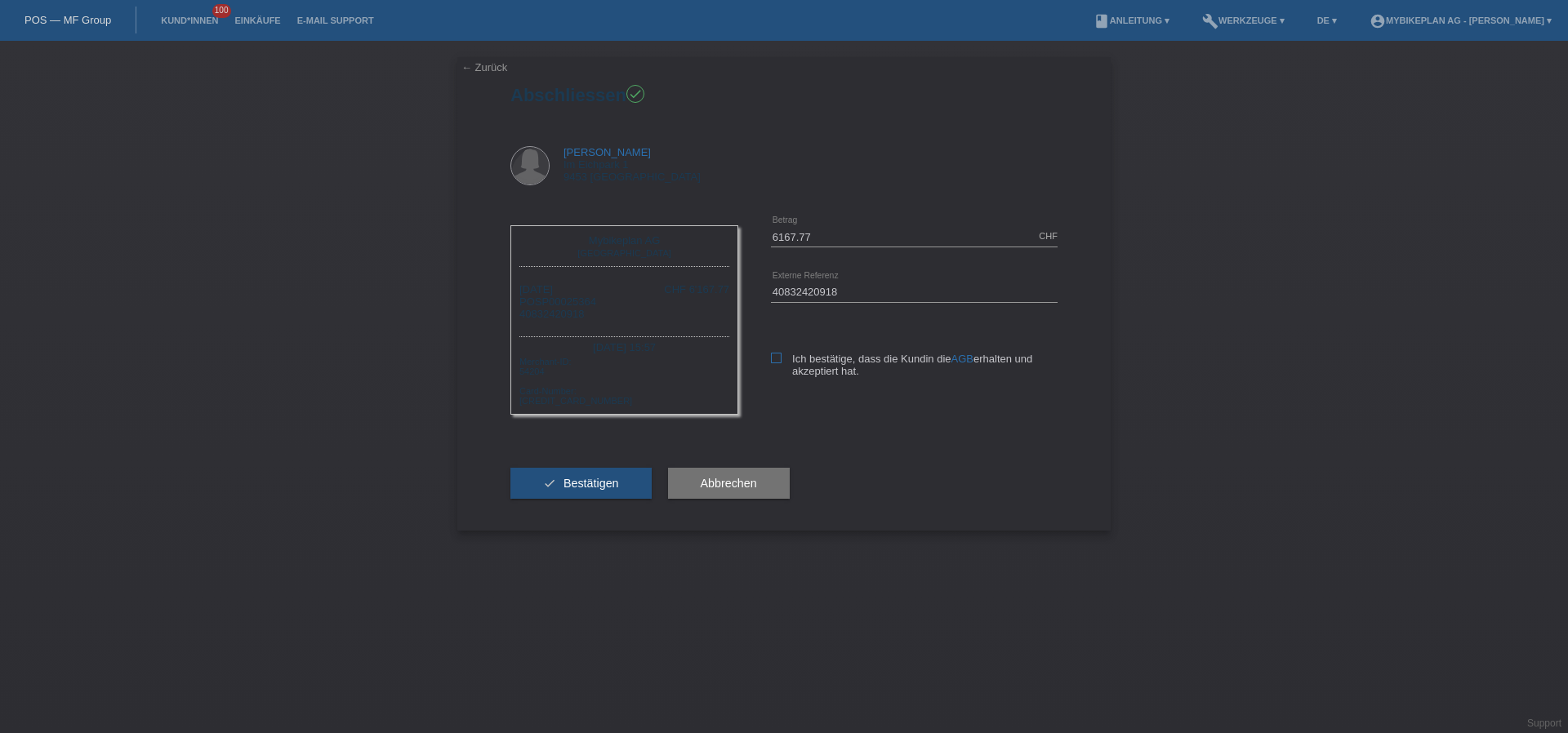
click at [771, 358] on icon at bounding box center [776, 358] width 11 height 11
click at [771, 358] on input "Ich bestätige, dass die Kundin die AGB erhalten und akzeptiert hat." at bounding box center [776, 358] width 11 height 11
checkbox input "true"
click at [580, 488] on span "Bestätigen" at bounding box center [591, 483] width 56 height 13
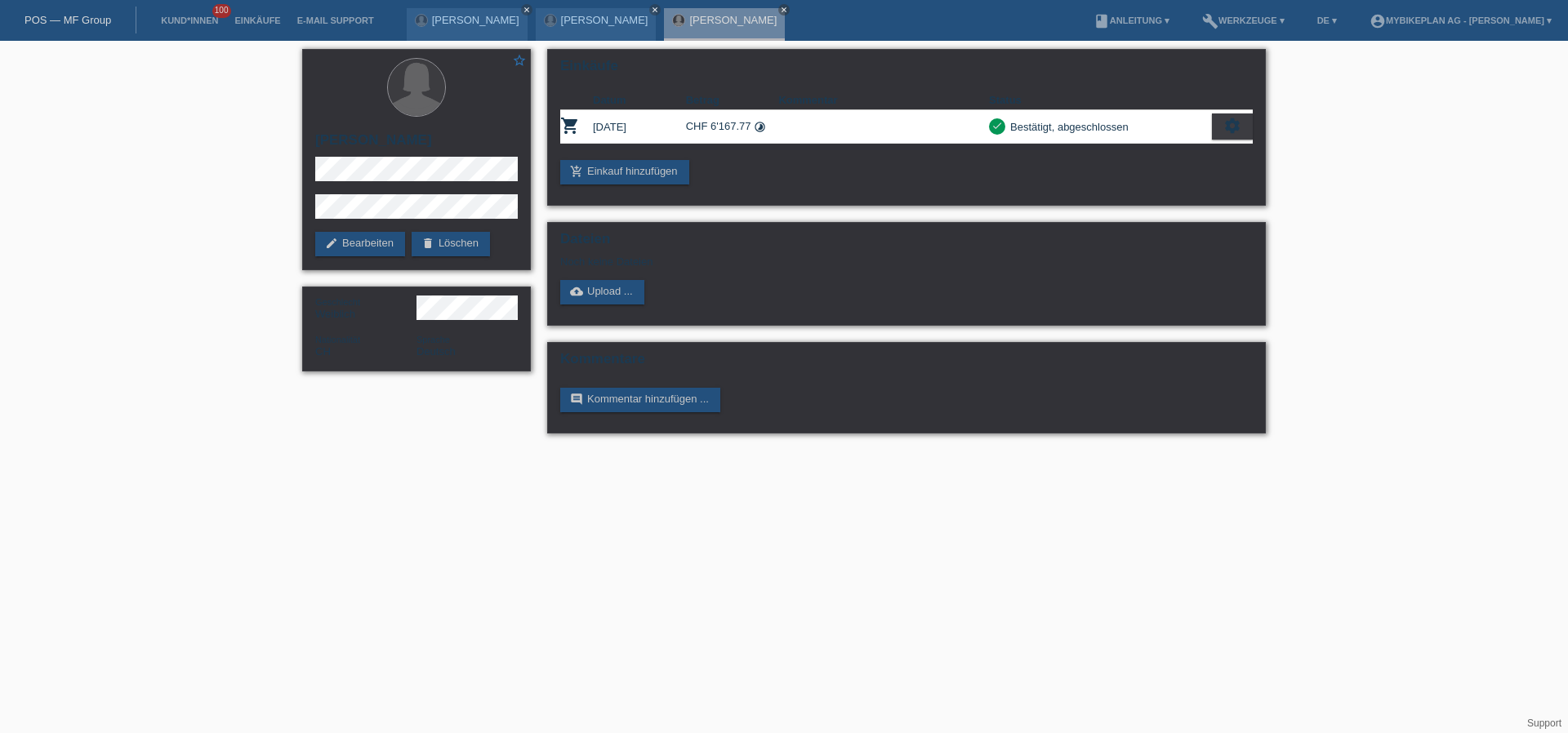
click at [48, 9] on div "POS — MF Group" at bounding box center [68, 20] width 136 height 27
click at [74, 21] on link "POS — MF Group" at bounding box center [68, 20] width 86 height 12
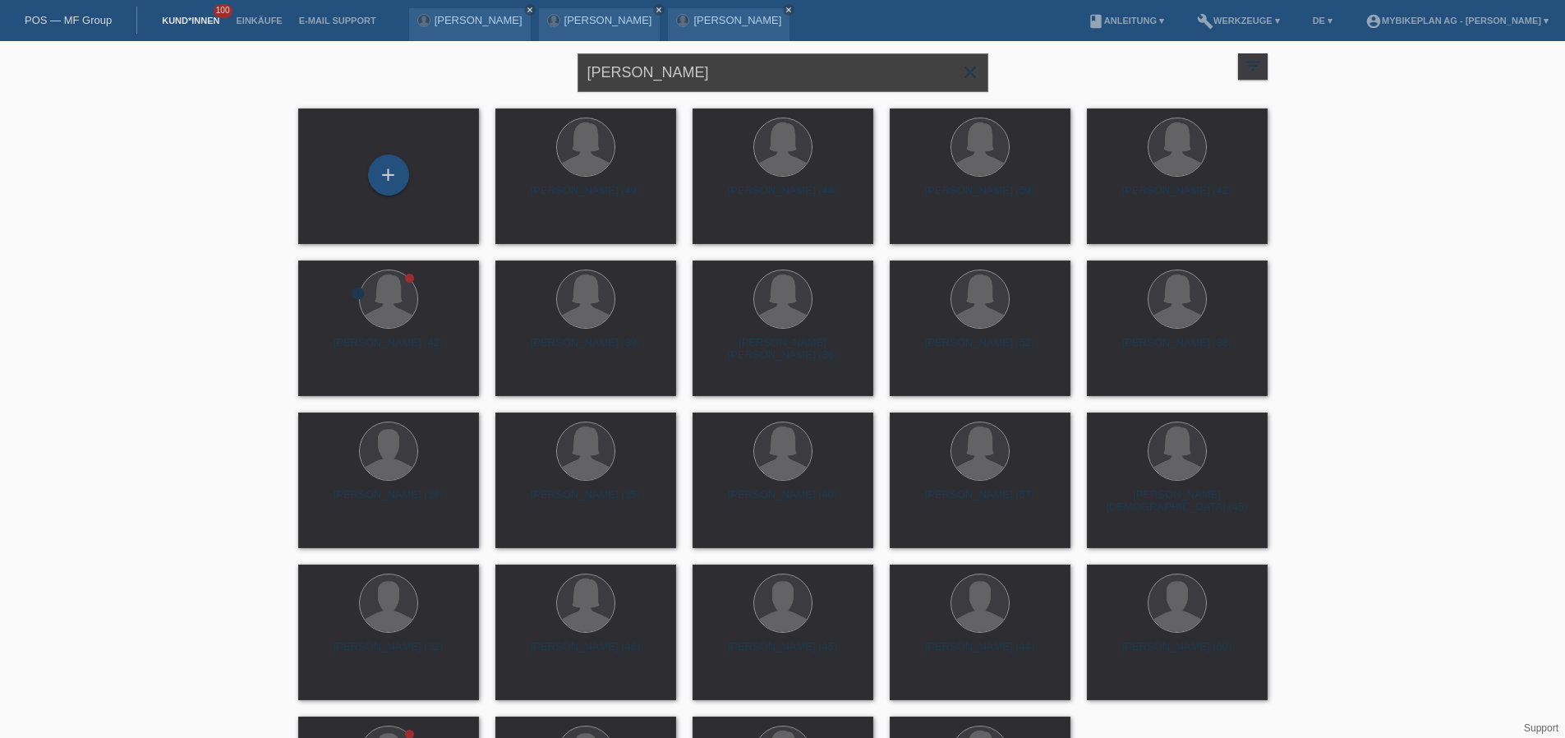
click at [692, 67] on input "[PERSON_NAME]" at bounding box center [783, 72] width 411 height 39
paste input "[PERSON_NAME]"
type input "[PERSON_NAME]"
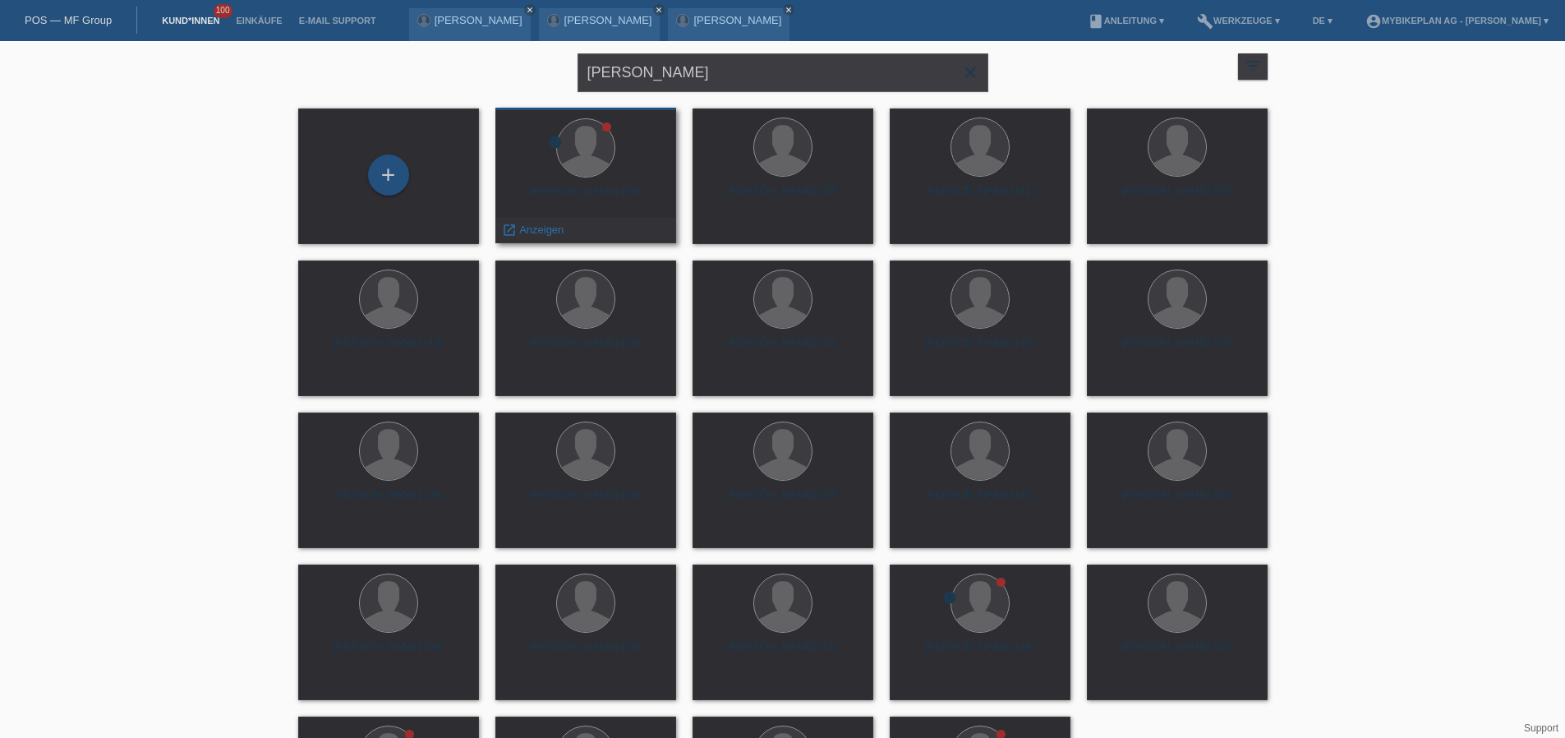
click at [616, 191] on div "Christoph Wäckerlin (56)" at bounding box center [586, 198] width 154 height 26
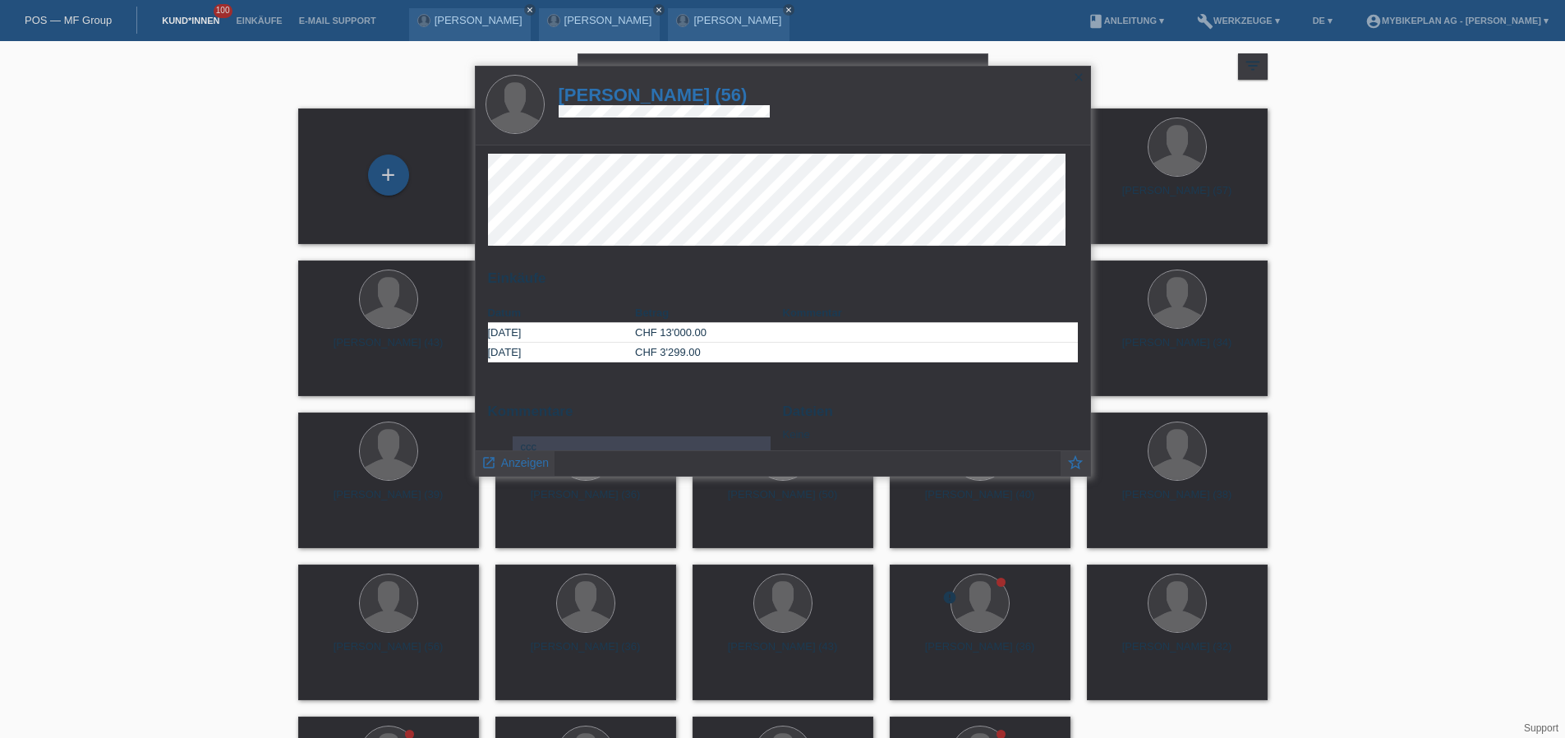
click at [642, 97] on h1 "Christoph Wäckerlin (56)" at bounding box center [664, 95] width 211 height 21
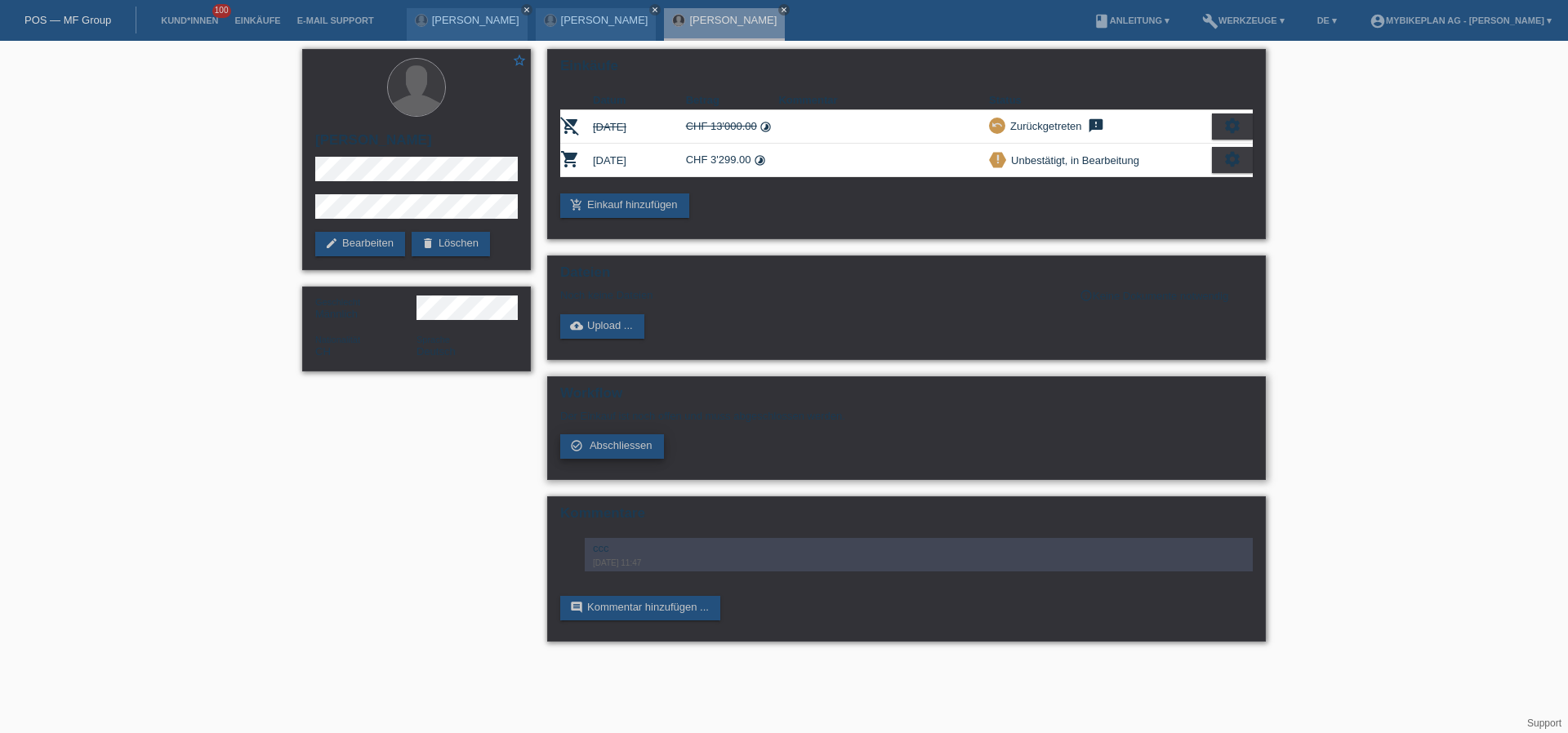
click at [639, 443] on span "Abschliessen" at bounding box center [620, 445] width 63 height 12
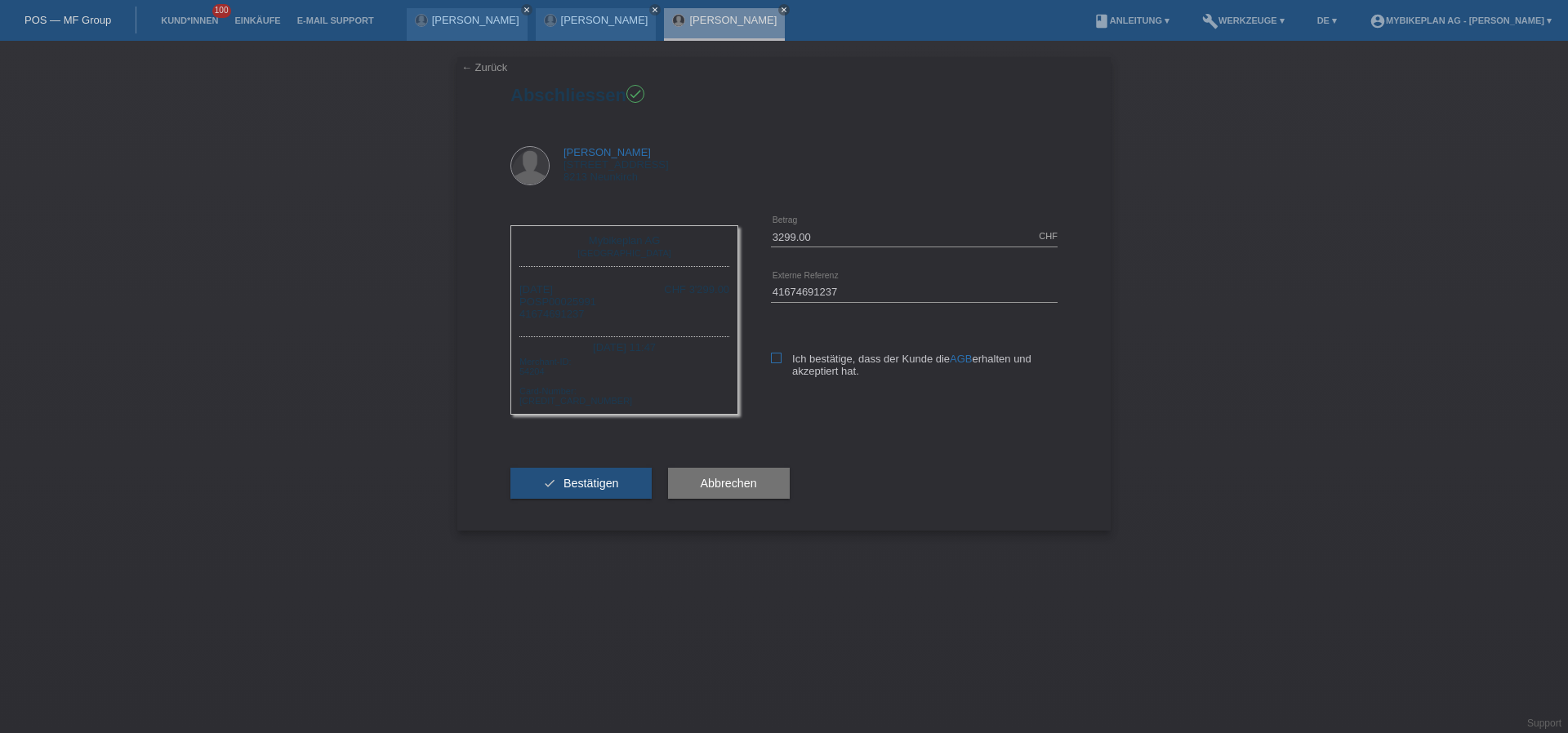
click at [783, 365] on label "Ich bestätige, dass der Kunde die AGB erhalten und akzeptiert hat." at bounding box center [914, 365] width 286 height 25
click at [781, 364] on input "Ich bestätige, dass der Kunde die AGB erhalten und akzeptiert hat." at bounding box center [776, 358] width 11 height 11
checkbox input "true"
click at [608, 479] on span "Bestätigen" at bounding box center [591, 483] width 56 height 13
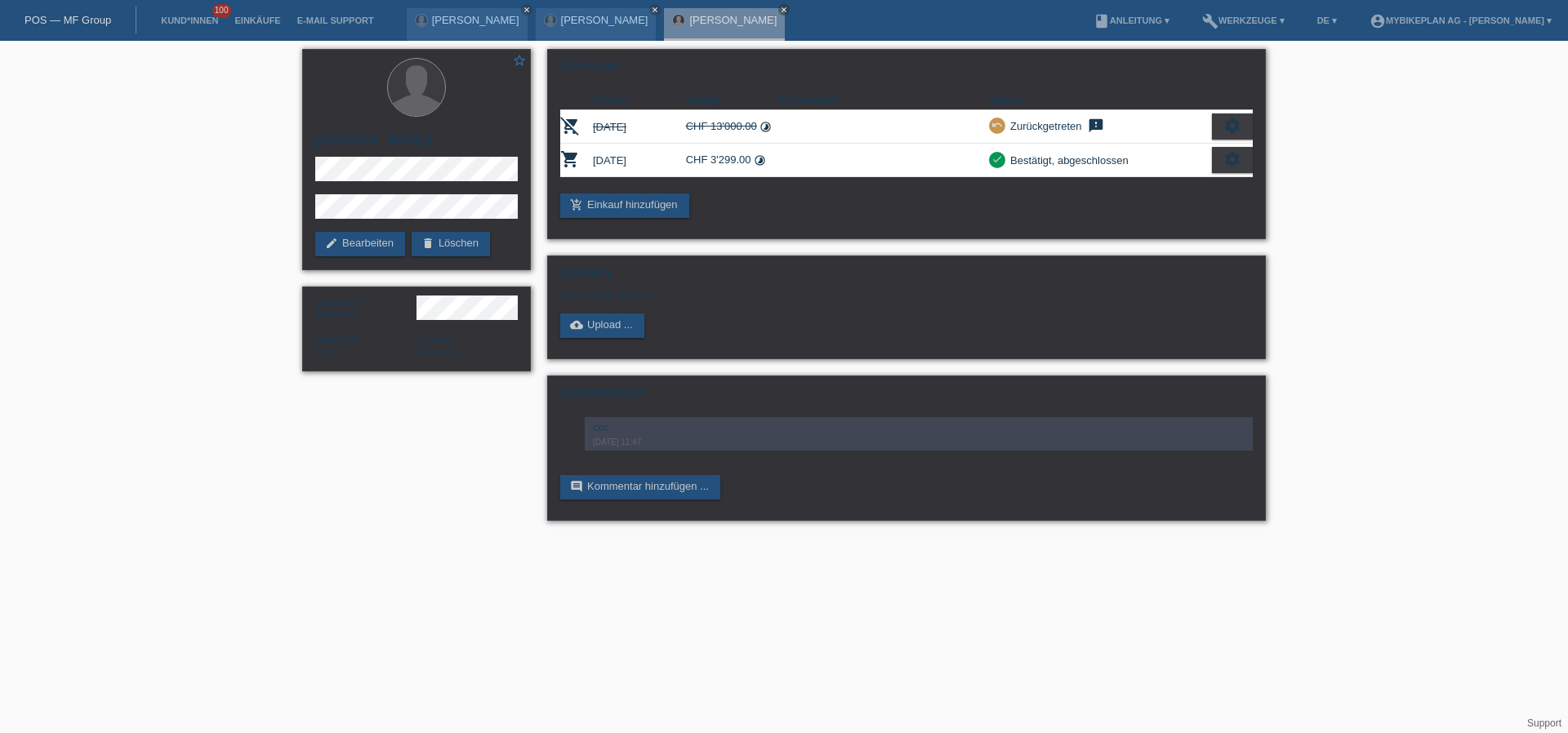
click at [84, 17] on link "POS — MF Group" at bounding box center [68, 20] width 86 height 12
click at [85, 17] on link "POS — MF Group" at bounding box center [68, 20] width 86 height 12
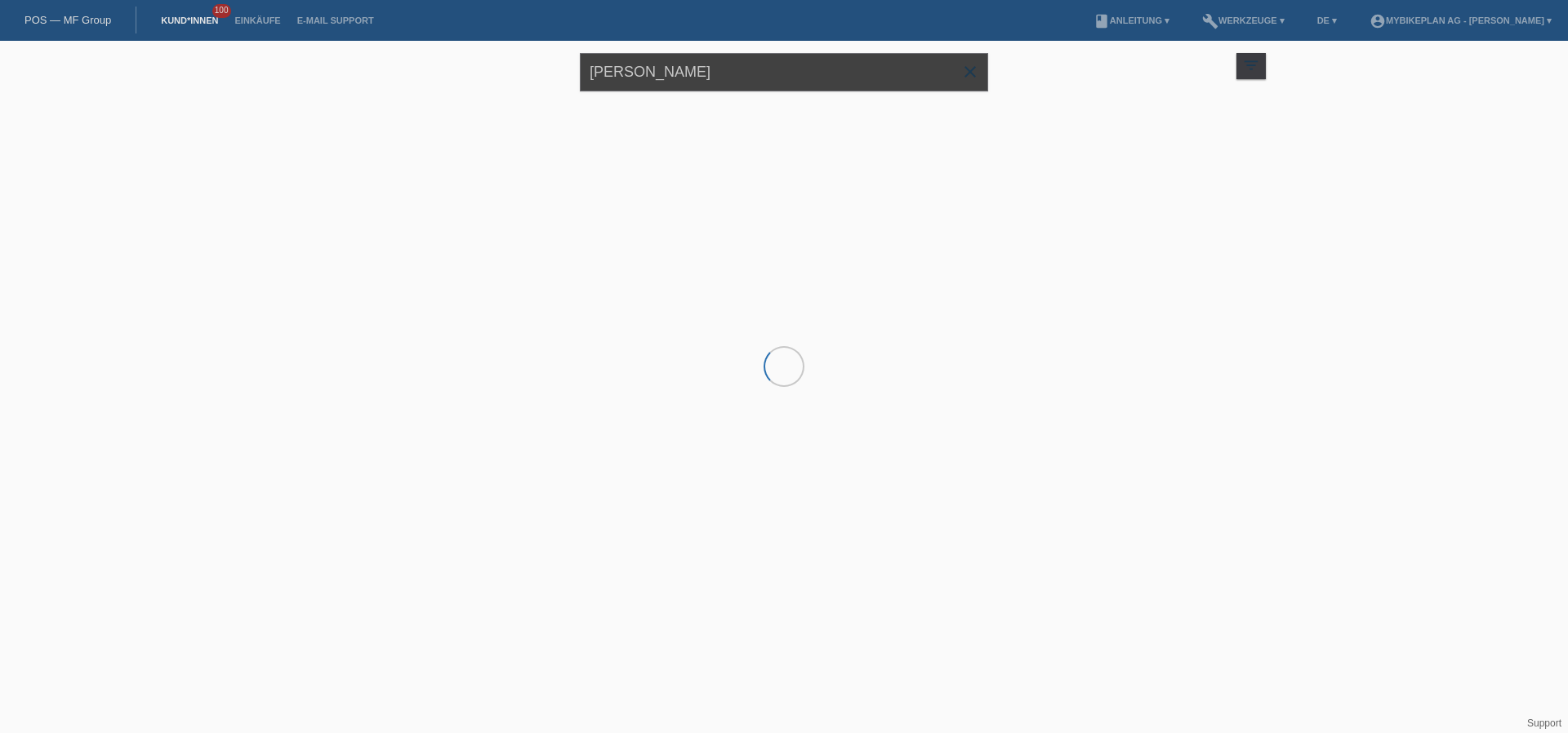
click at [737, 78] on input "[PERSON_NAME]" at bounding box center [783, 72] width 408 height 39
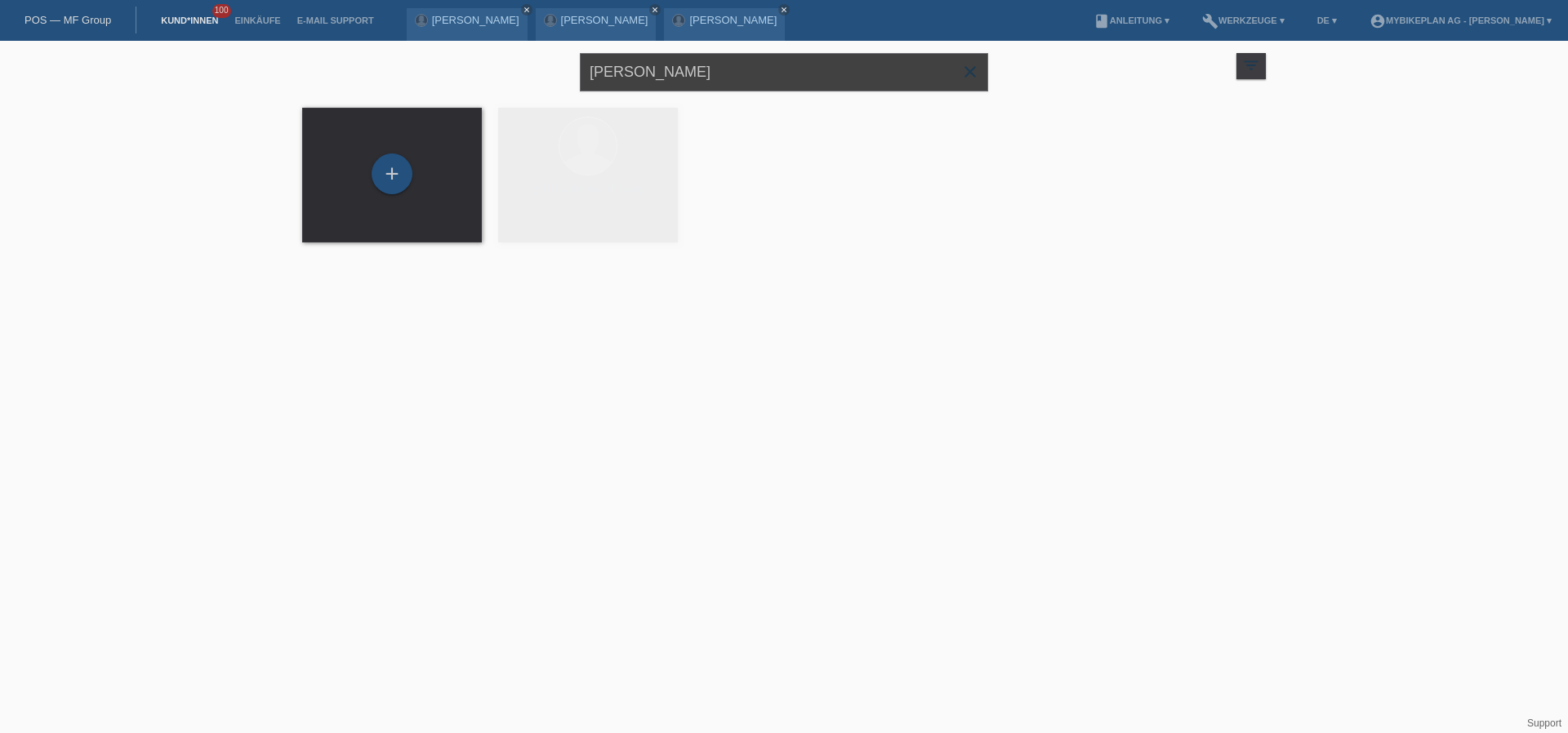
click at [737, 78] on input "[PERSON_NAME]" at bounding box center [783, 72] width 408 height 39
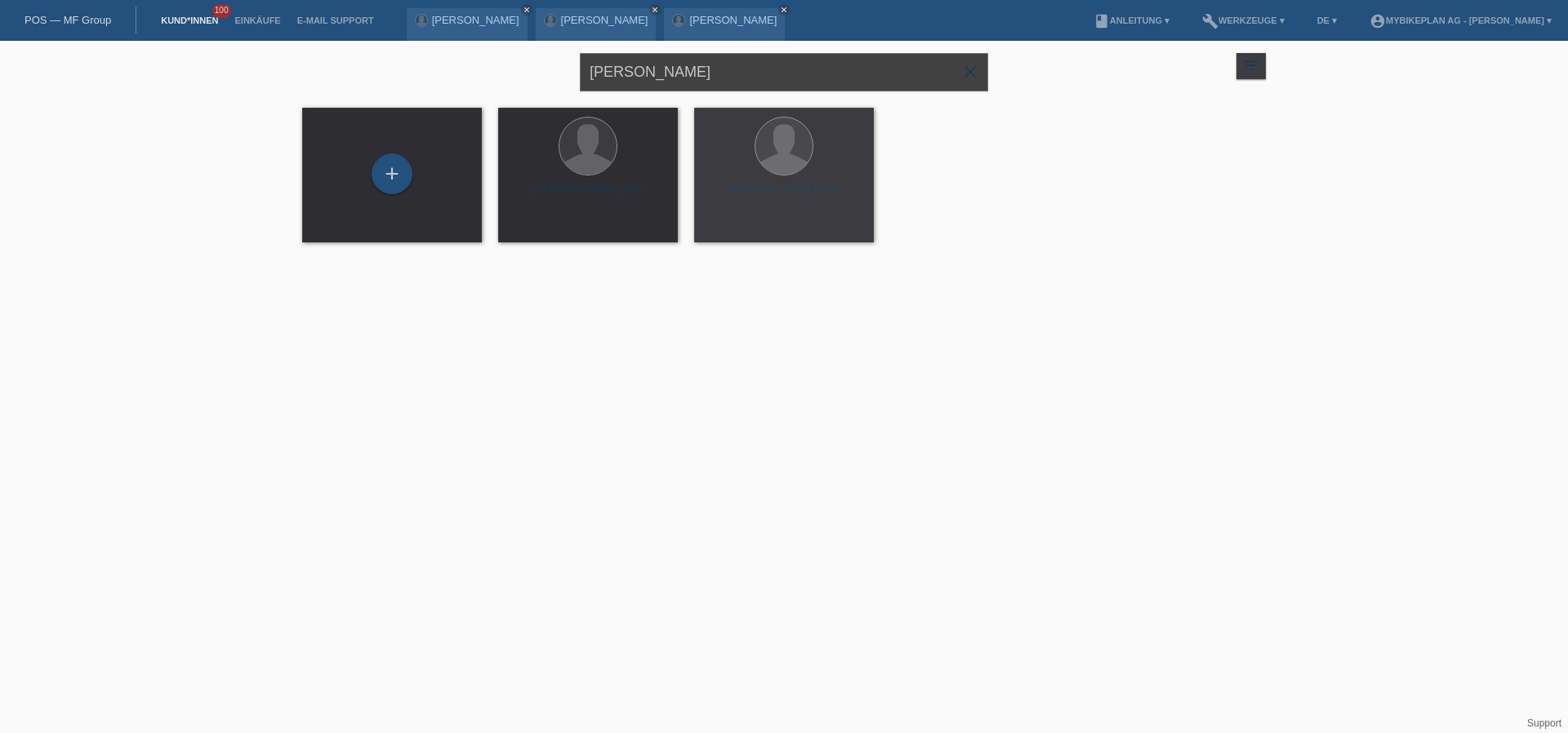
click at [737, 78] on input "[PERSON_NAME]" at bounding box center [783, 72] width 408 height 39
paste input "[PERSON_NAME]"
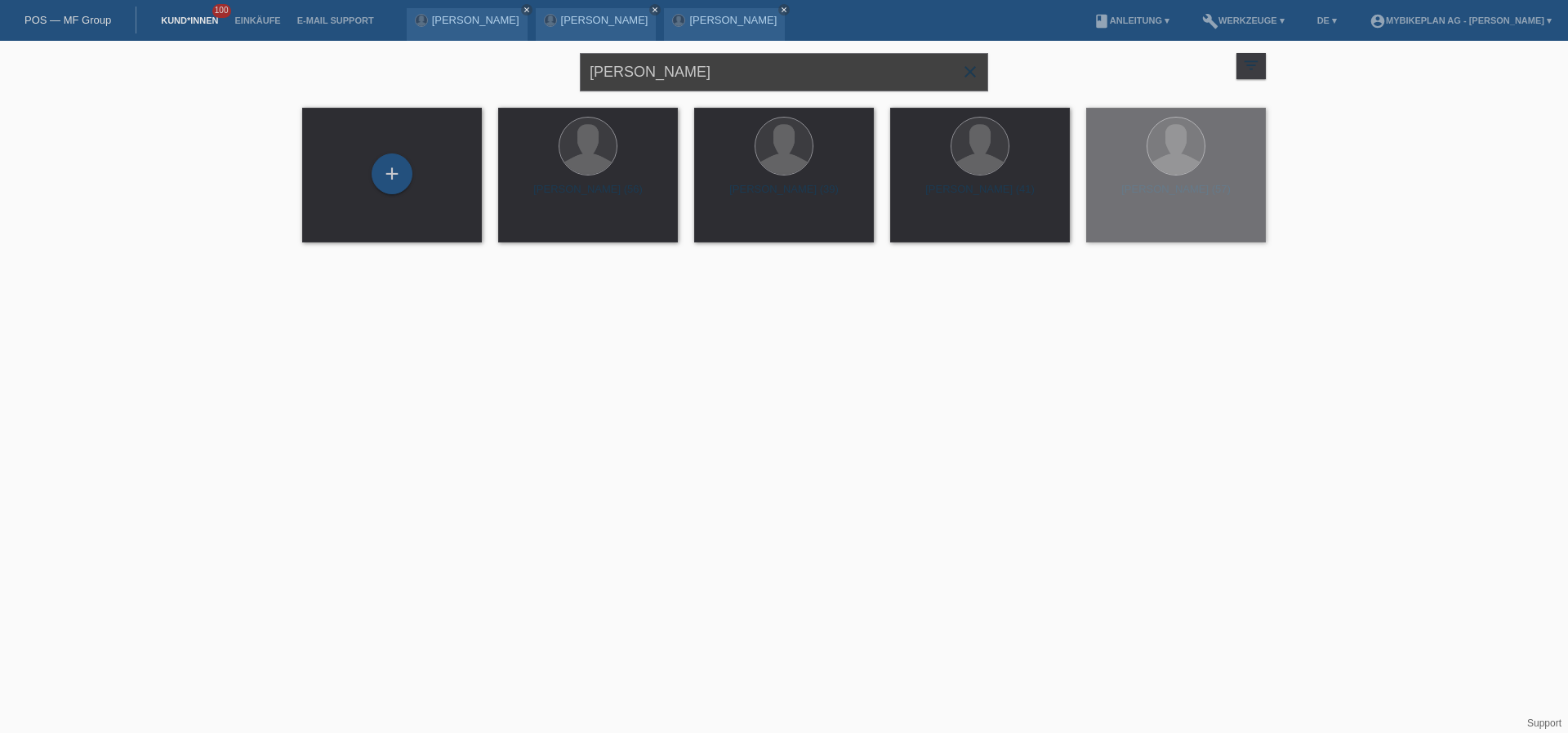
type input "[PERSON_NAME]"
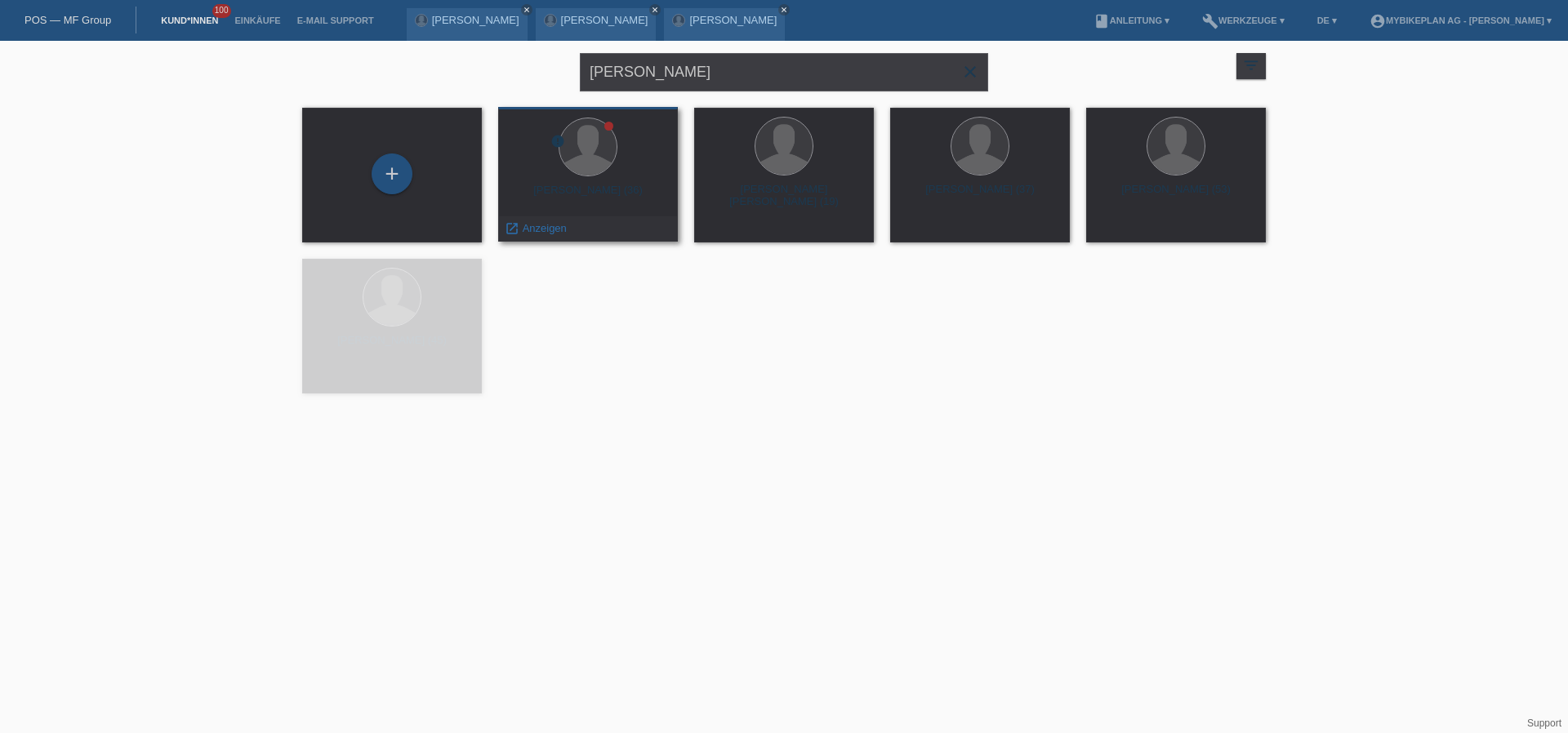
click at [570, 180] on div "error Marek Bartonek (36) launch Anzeigen" at bounding box center [587, 175] width 180 height 135
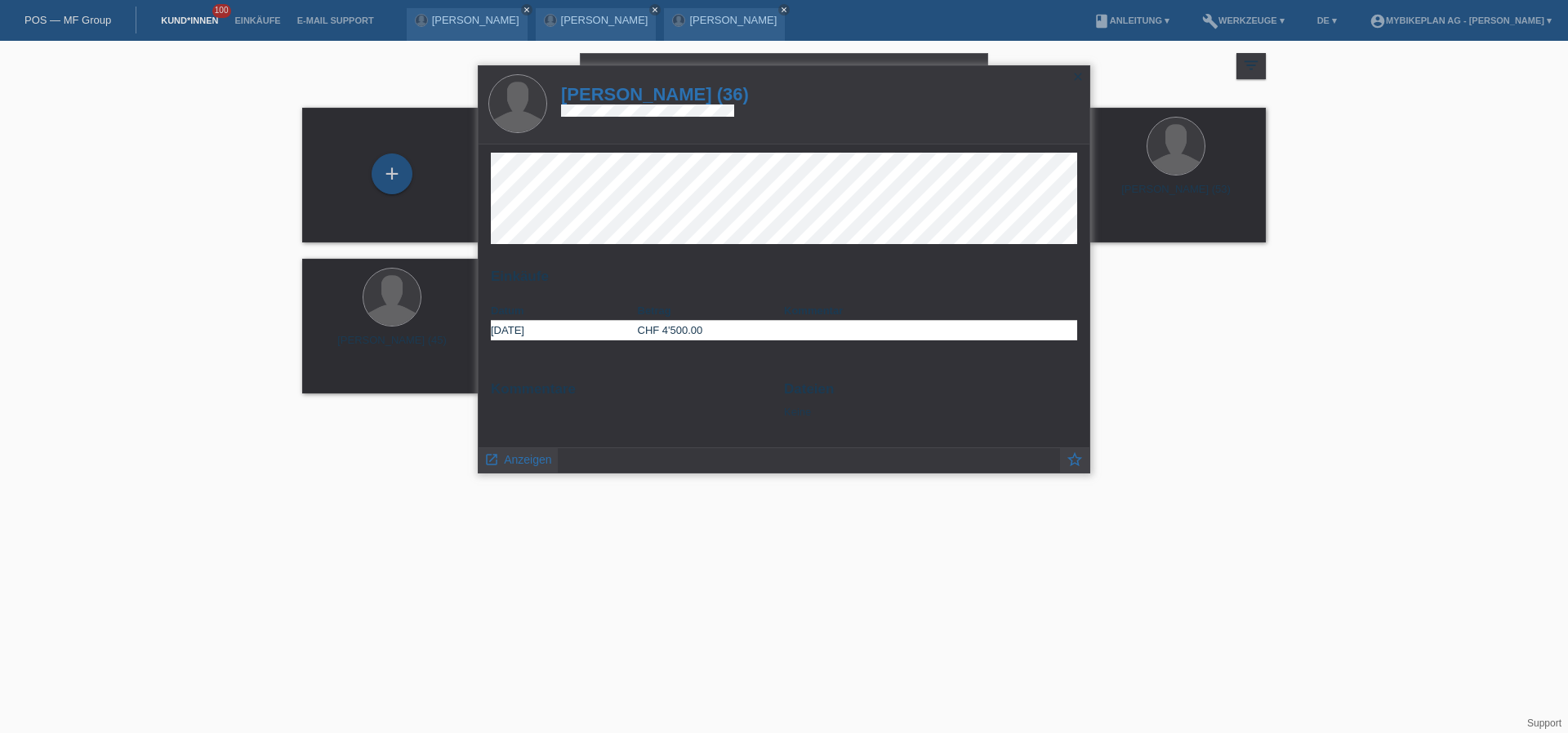
click at [680, 96] on h1 "[PERSON_NAME] (36)" at bounding box center [655, 94] width 188 height 21
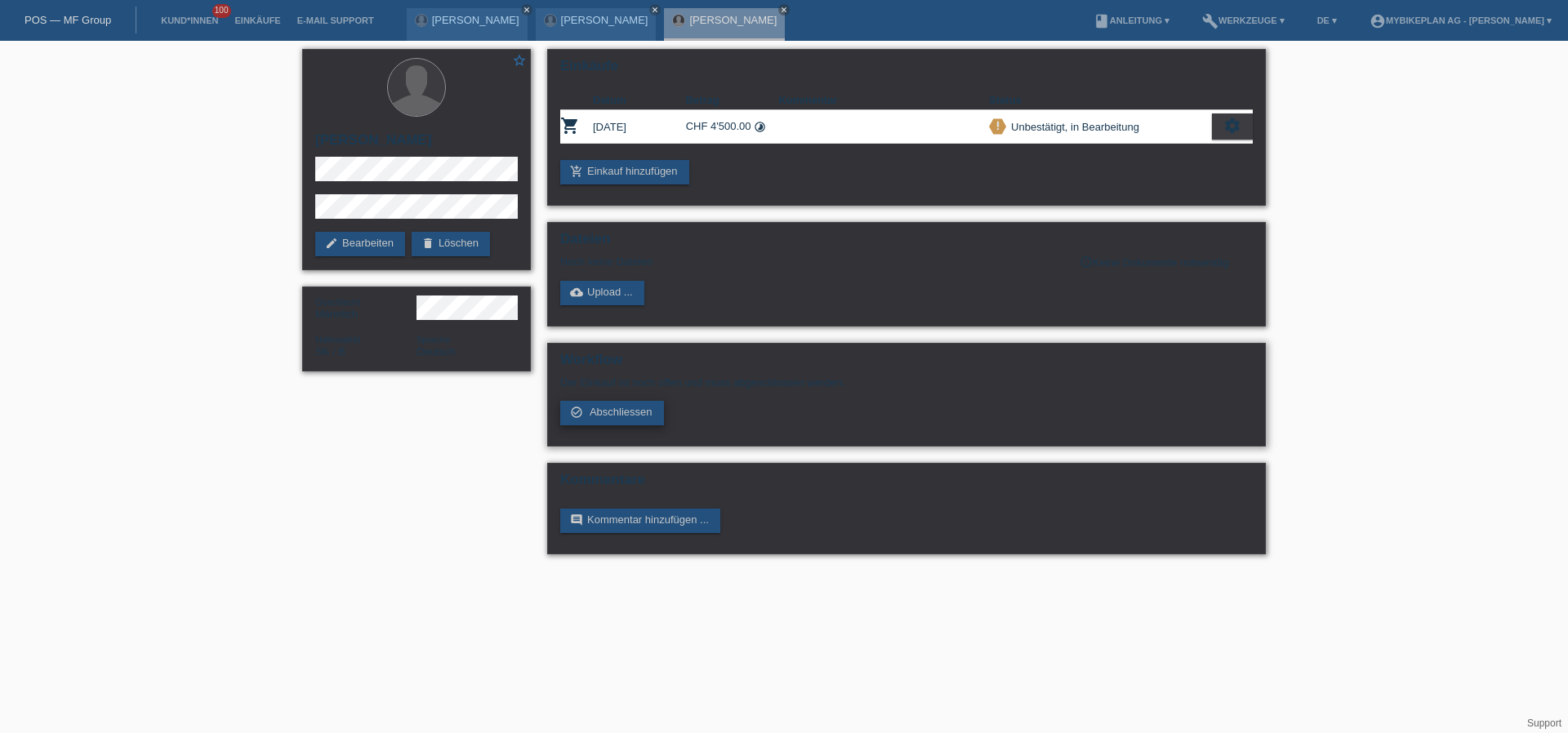
click at [651, 411] on span "Abschliessen" at bounding box center [620, 411] width 63 height 12
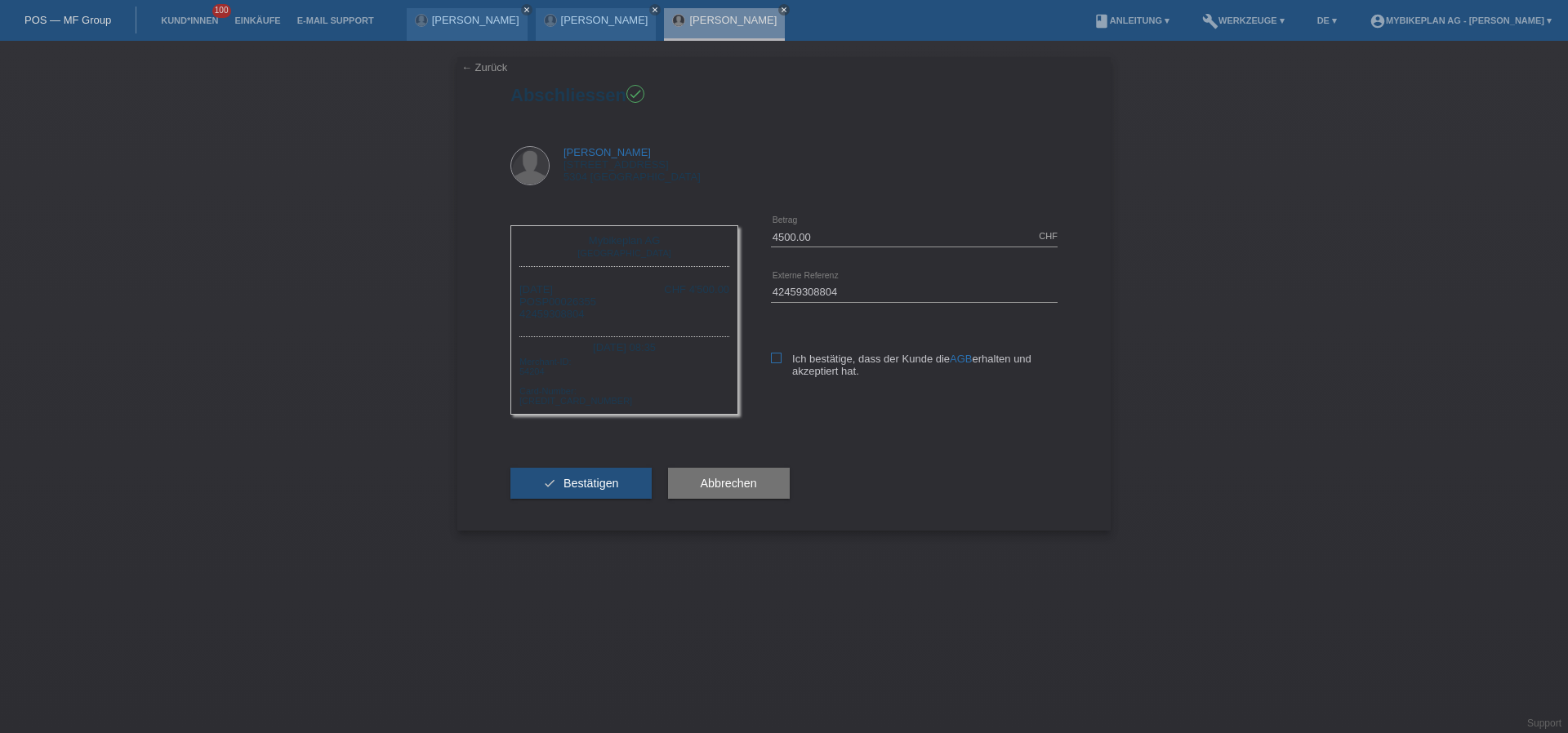
click at [776, 356] on icon at bounding box center [776, 358] width 11 height 11
click at [776, 356] on input "Ich bestätige, dass der Kunde die AGB erhalten und akzeptiert hat." at bounding box center [776, 358] width 11 height 11
checkbox input "true"
click at [593, 492] on button "check Bestätigen" at bounding box center [581, 483] width 141 height 31
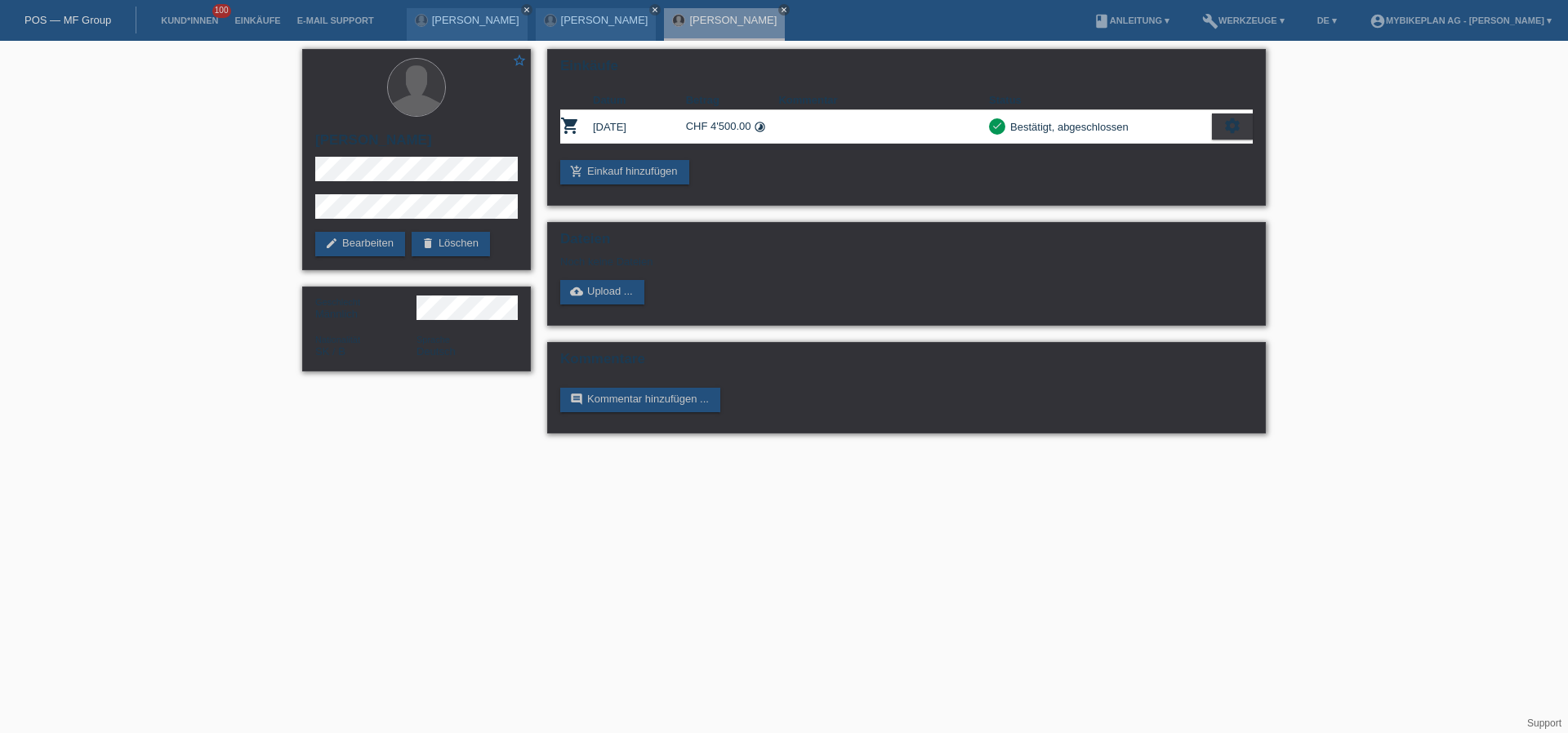
click at [83, 18] on link "POS — MF Group" at bounding box center [68, 20] width 86 height 12
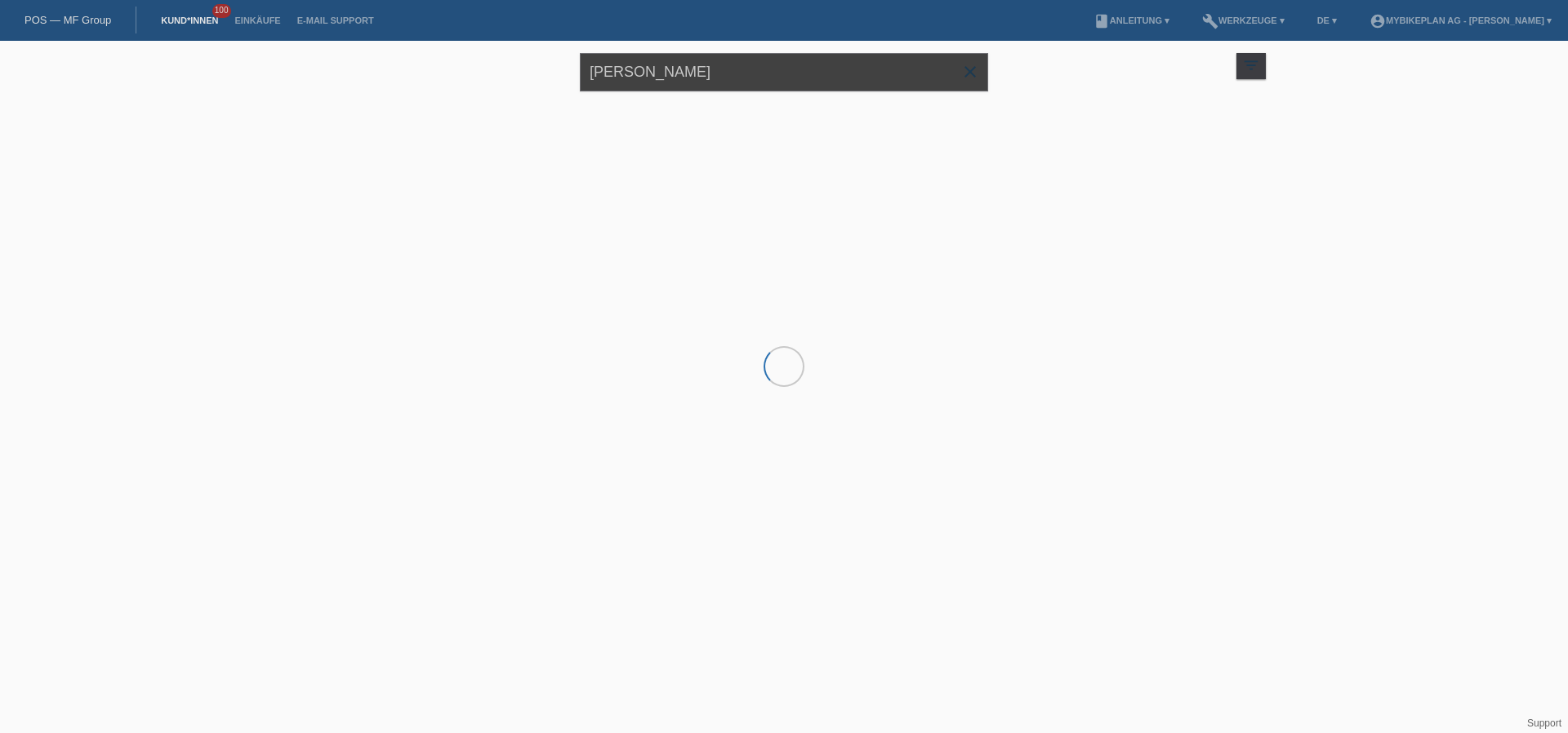
click at [730, 84] on input "[PERSON_NAME]" at bounding box center [783, 72] width 408 height 39
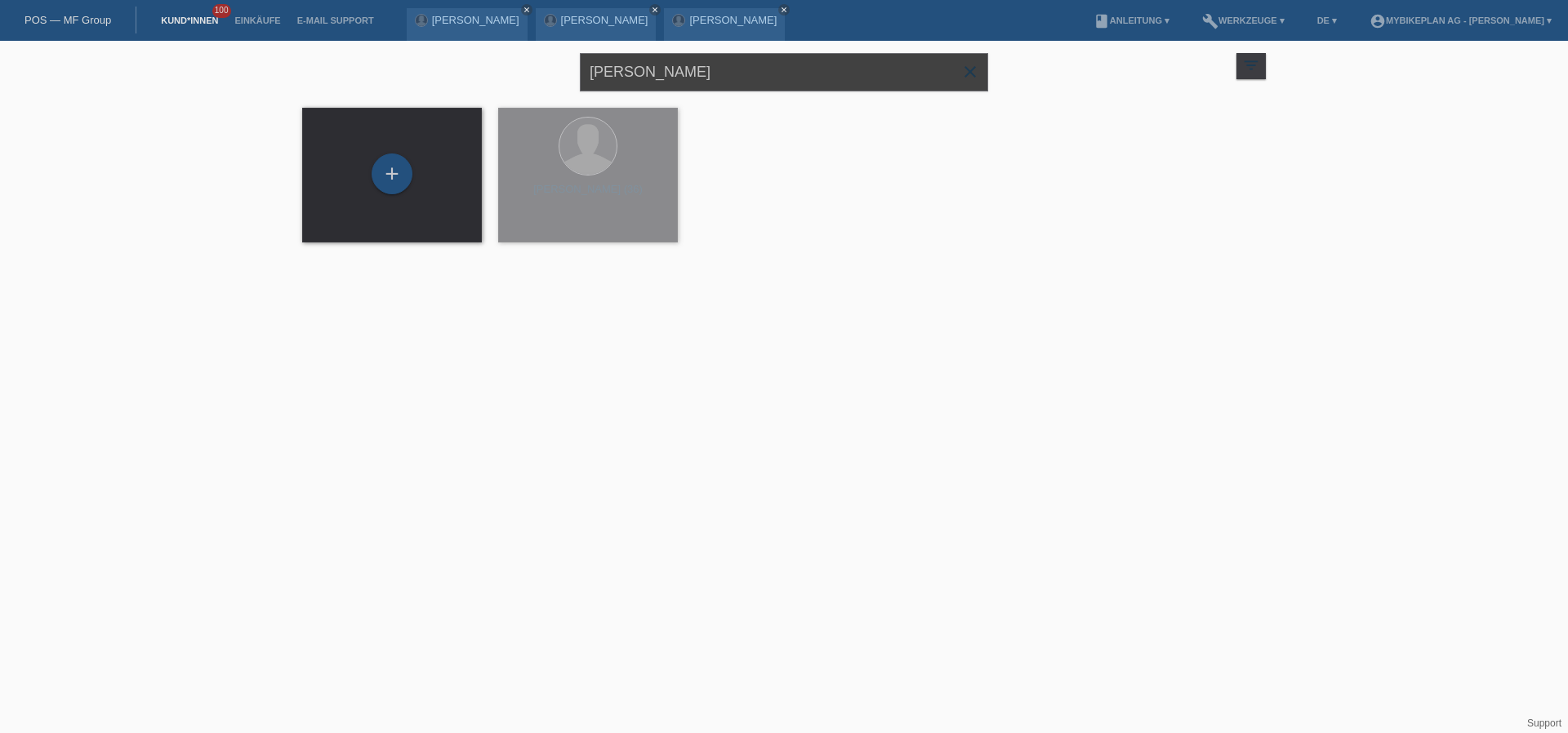
click at [730, 84] on input "[PERSON_NAME]" at bounding box center [783, 72] width 408 height 39
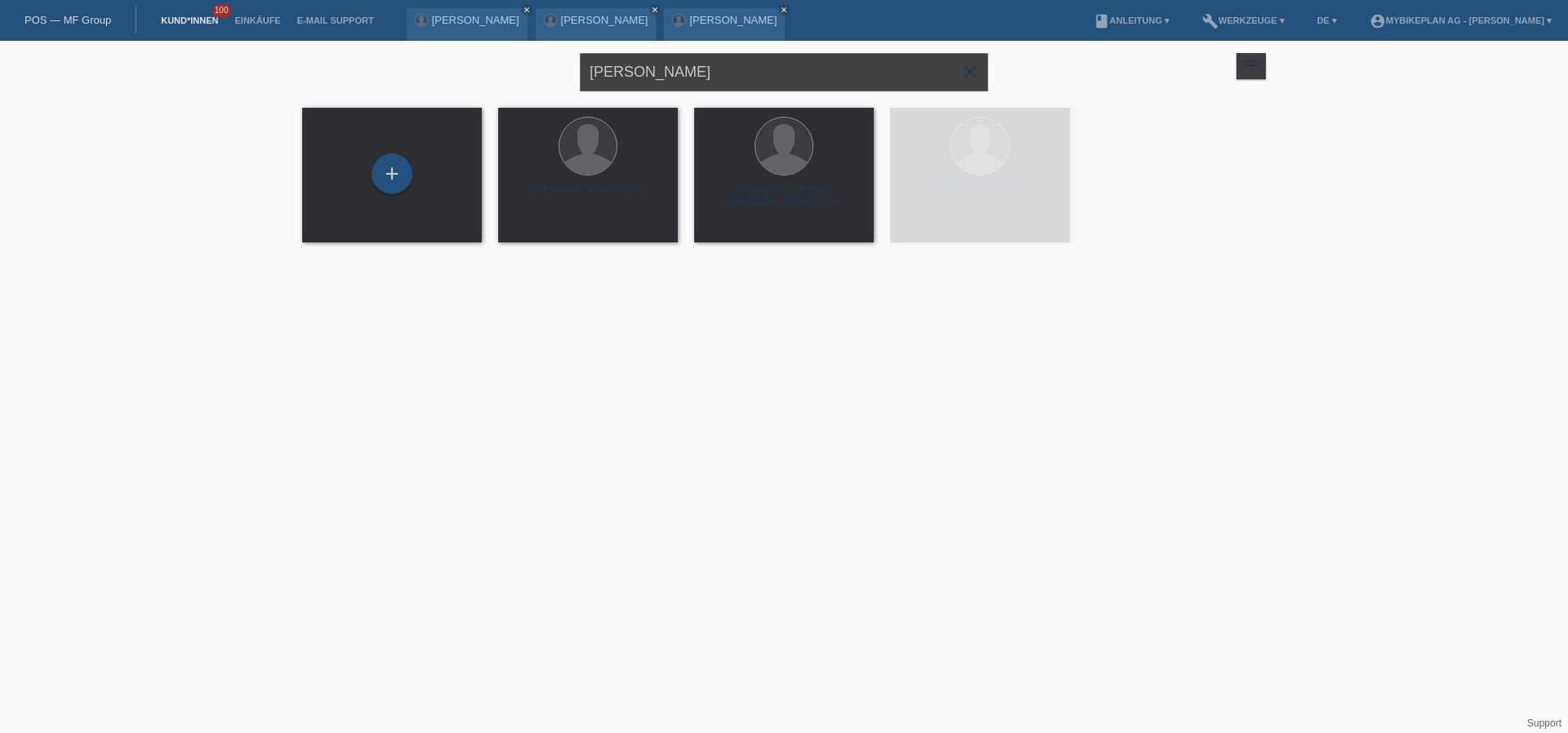
paste input "Angela Bugmann"
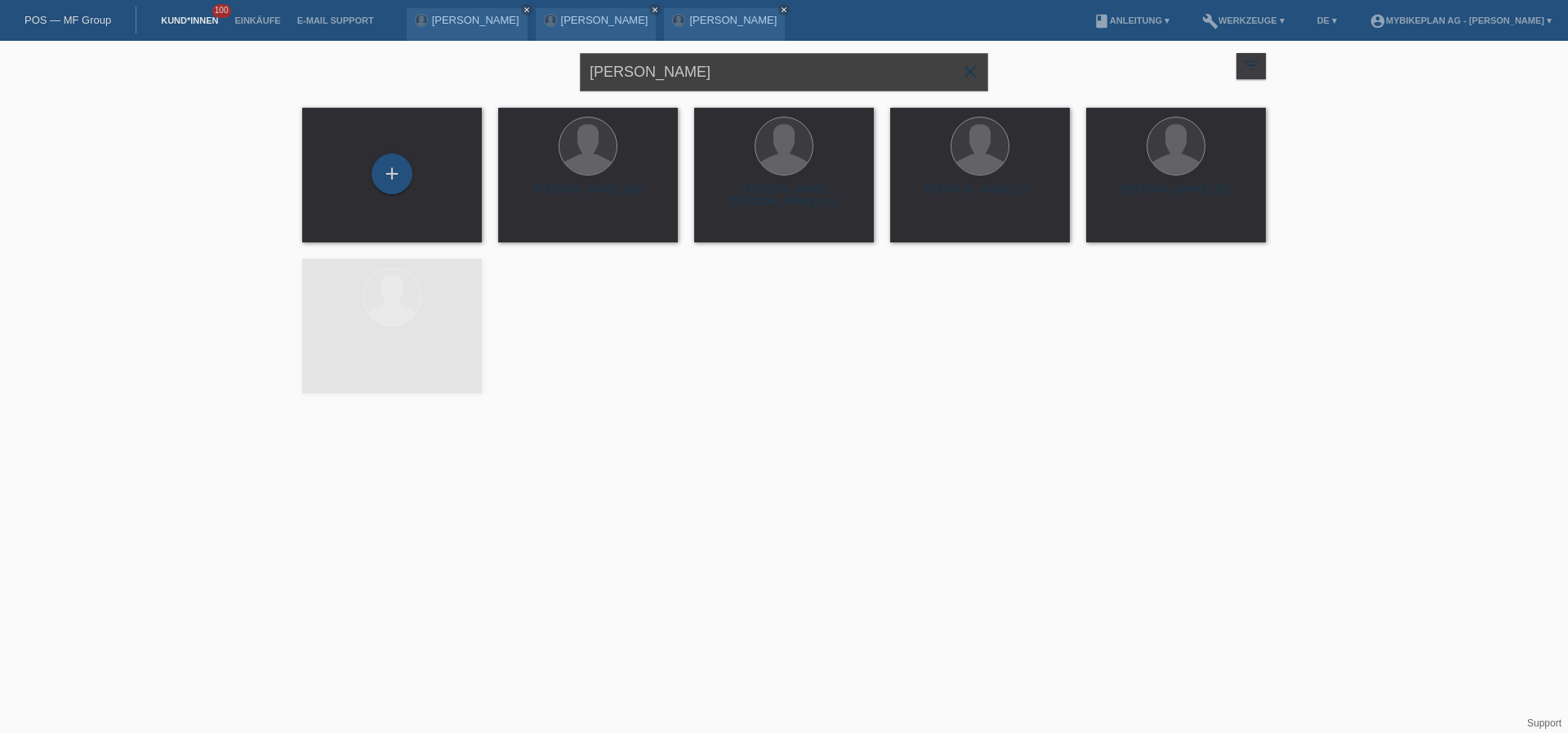
type input "Angela Bugmann"
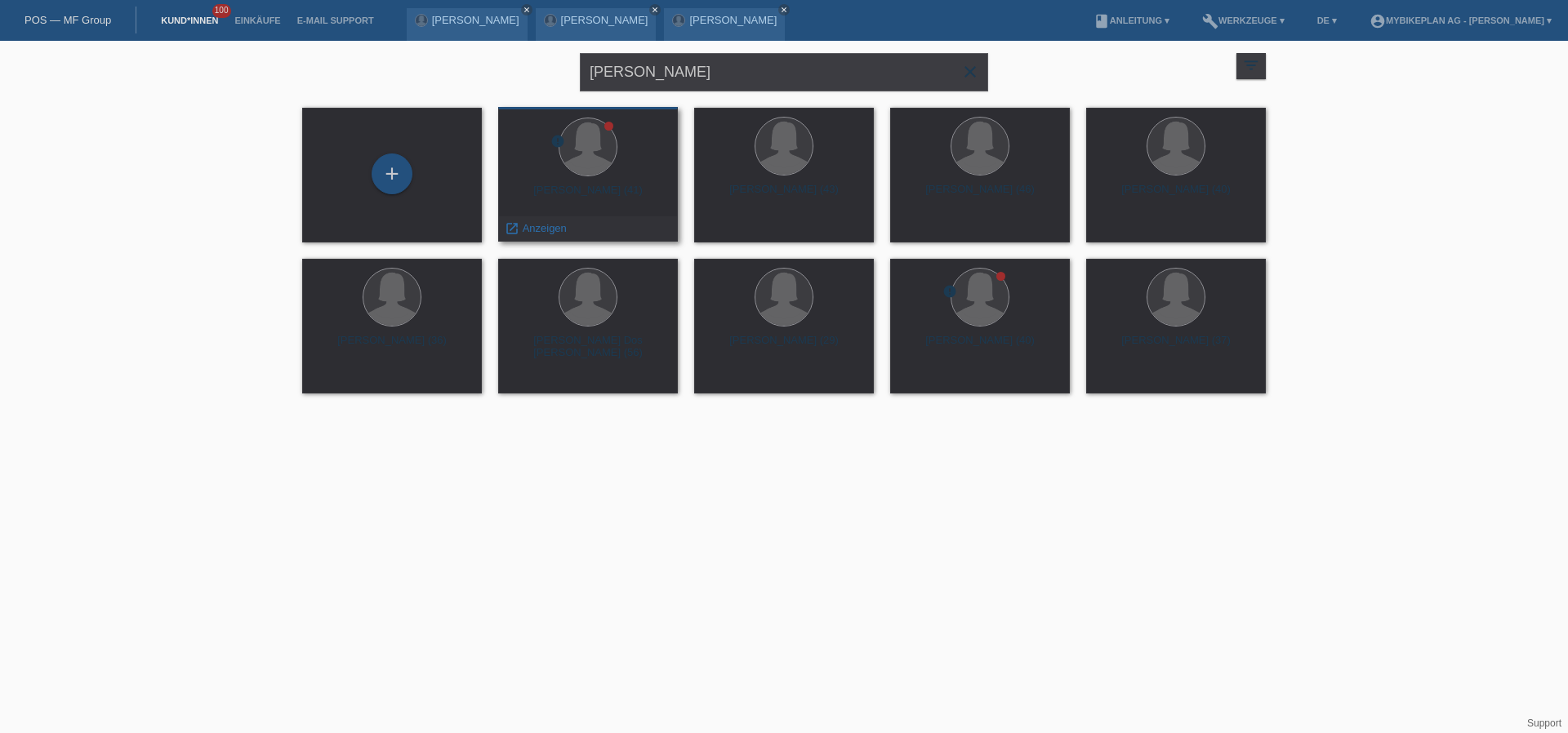
click at [634, 195] on div "Angela Cristina Bugmann (41)" at bounding box center [587, 197] width 153 height 26
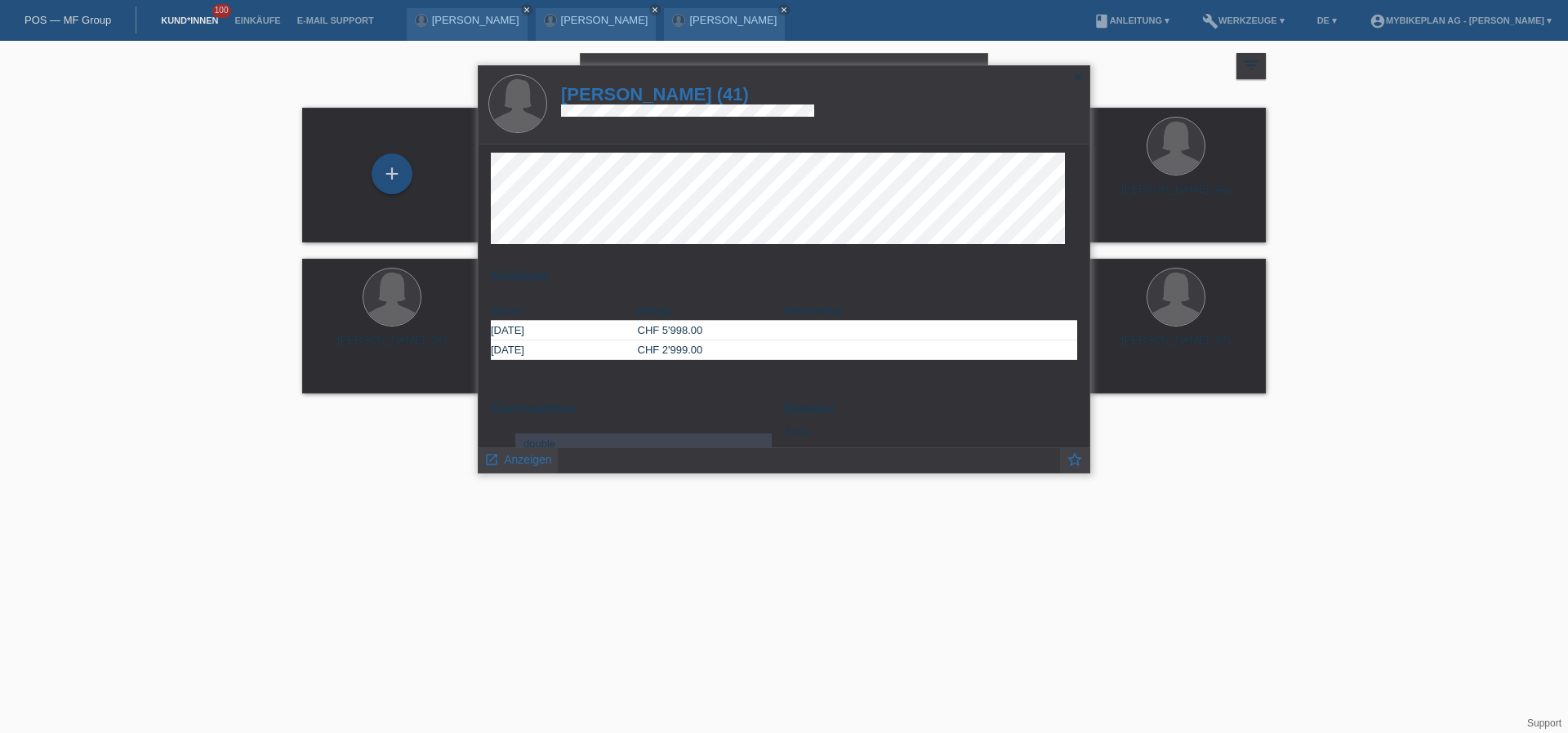
click at [706, 92] on h1 "Angela Cristina Bugmann (41)" at bounding box center [688, 94] width 253 height 21
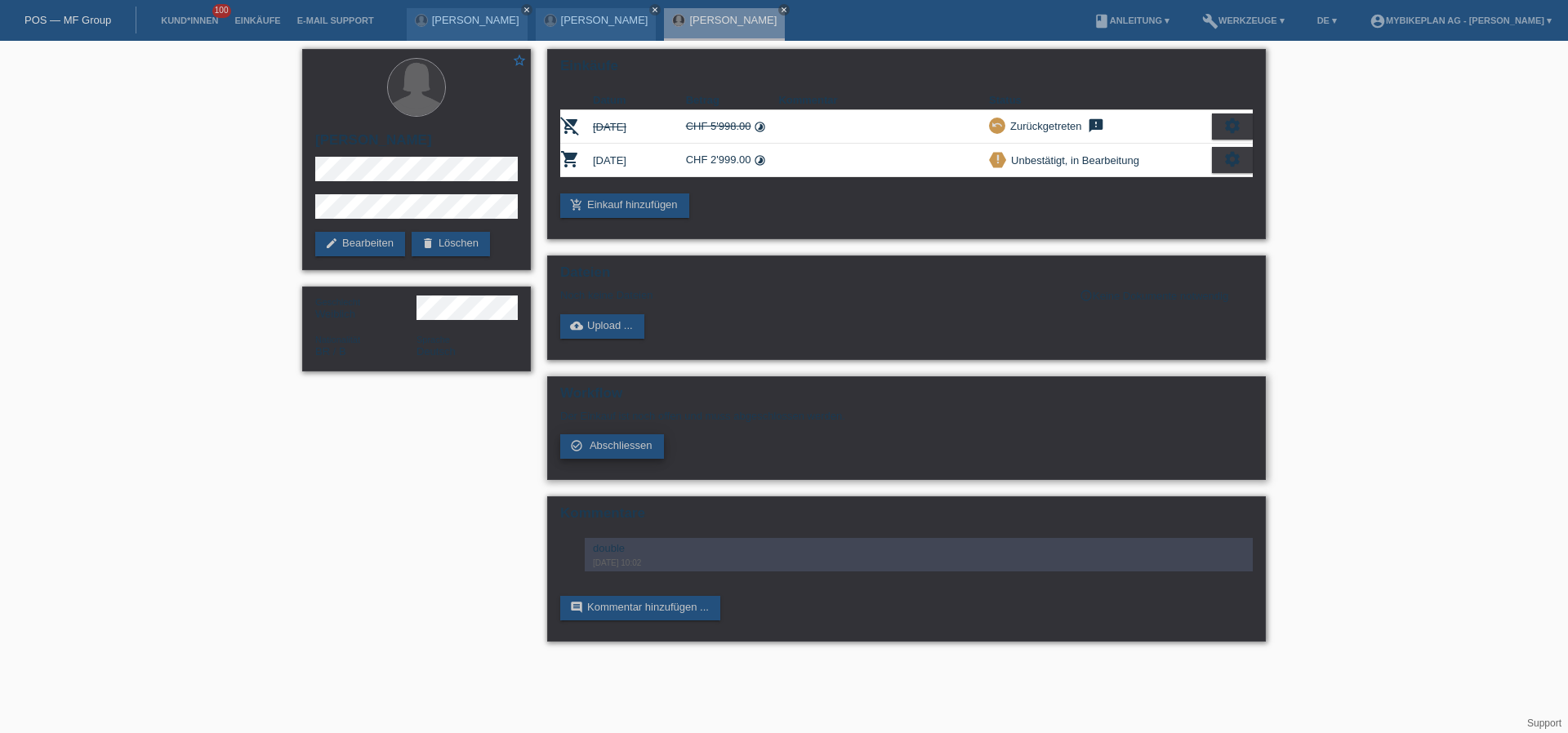
click at [615, 451] on span "Abschliessen" at bounding box center [620, 445] width 63 height 12
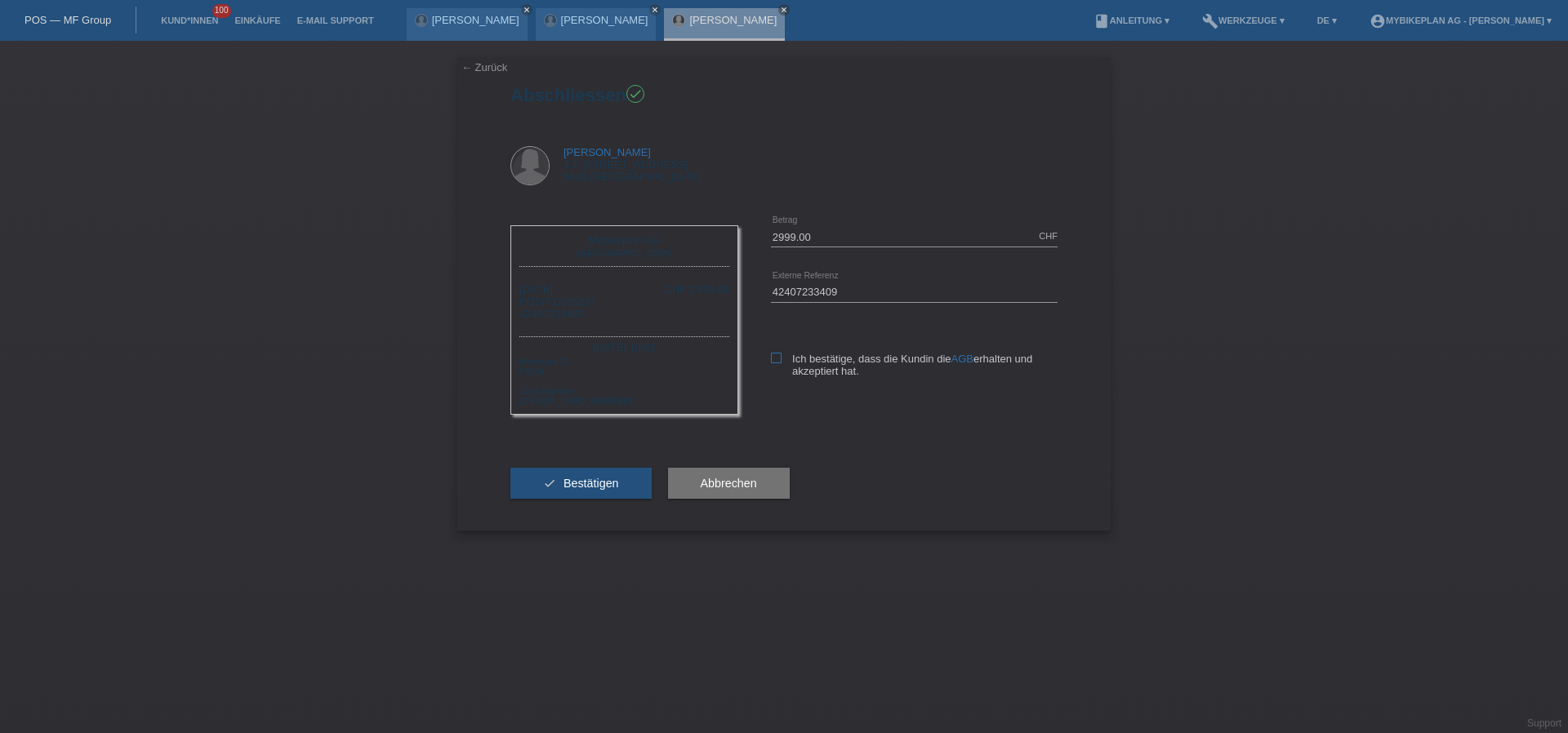
click at [778, 363] on icon at bounding box center [776, 358] width 11 height 11
click at [778, 363] on input "Ich bestätige, dass die Kundin die AGB erhalten und akzeptiert hat." at bounding box center [776, 358] width 11 height 11
checkbox input "true"
click at [600, 482] on span "Bestätigen" at bounding box center [591, 483] width 56 height 13
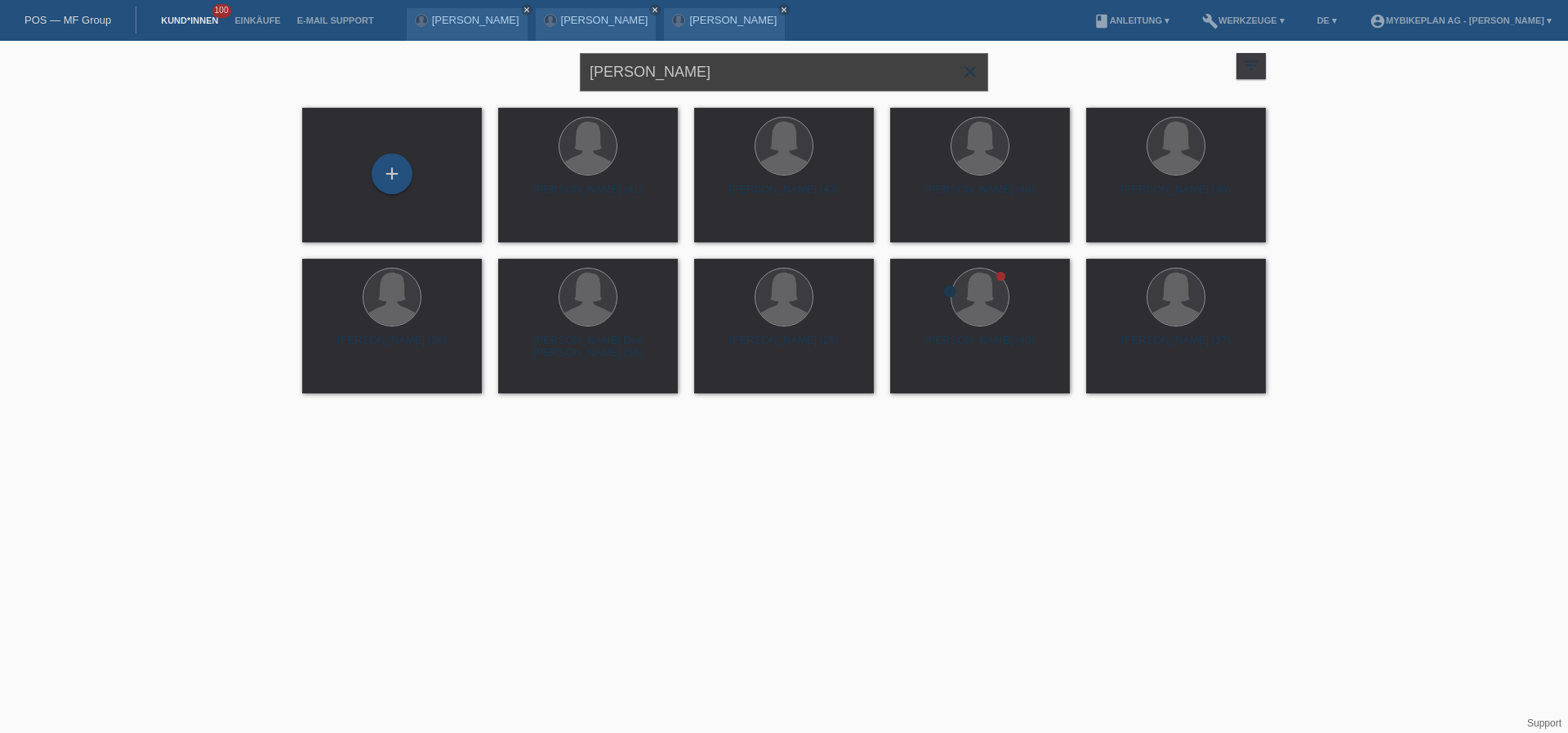
click at [752, 75] on input "[PERSON_NAME]" at bounding box center [783, 72] width 408 height 39
click at [752, 75] on input "Angela Bugmann" at bounding box center [783, 72] width 408 height 39
paste input "Georgios Balatsinos"
type input "Georgios Balatsinos"
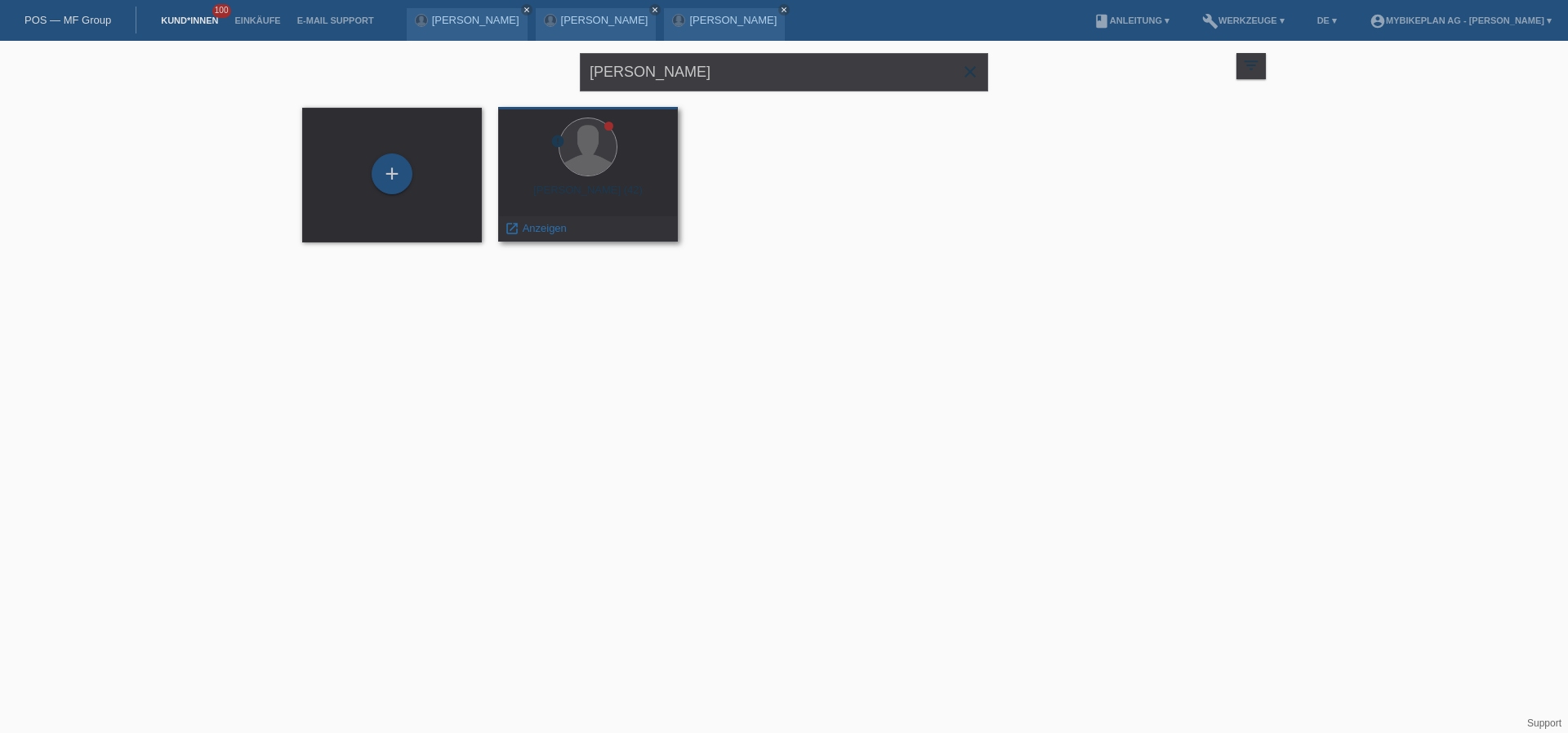
click at [589, 191] on div "Georgios Balatsinos (42)" at bounding box center [587, 197] width 153 height 26
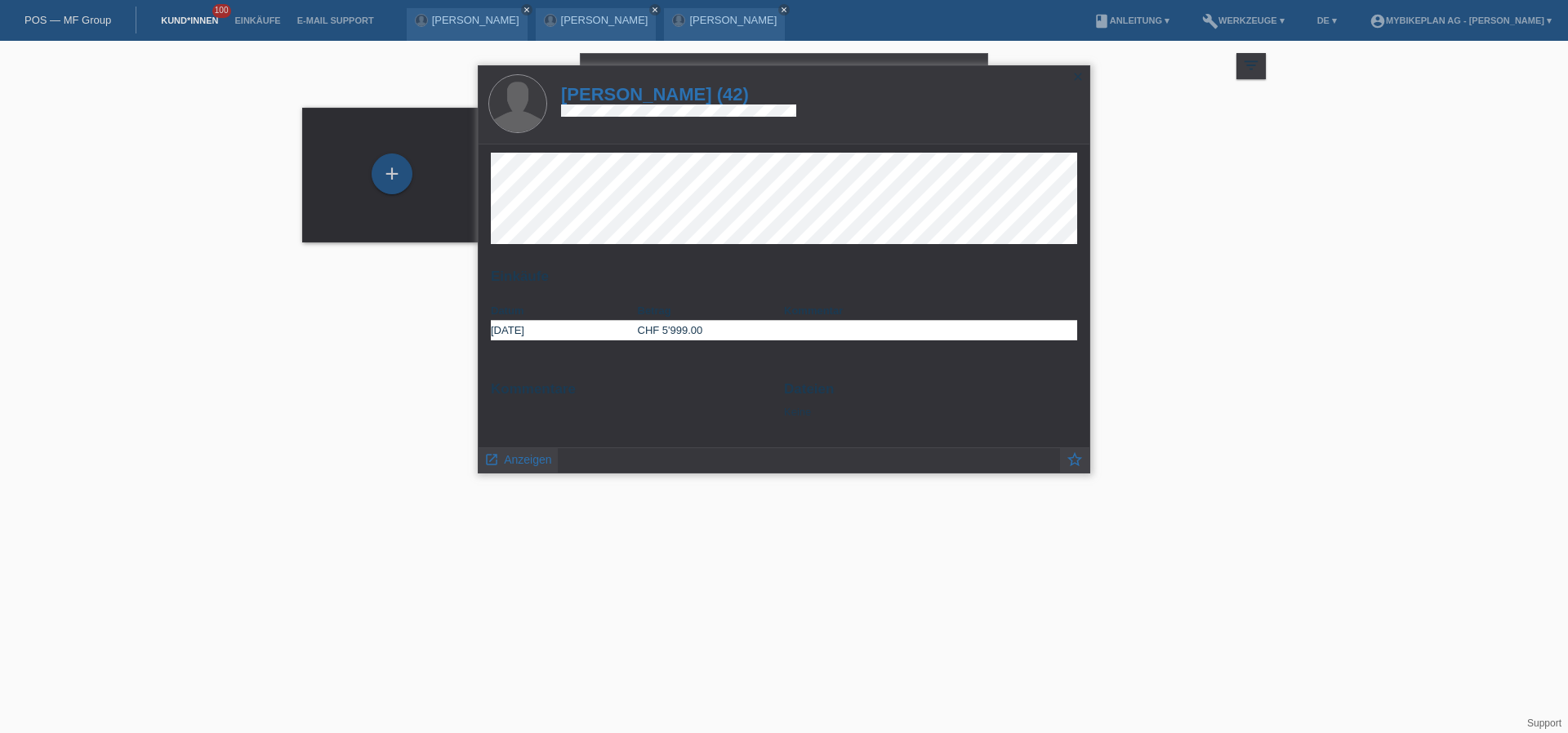
click at [703, 89] on h1 "Georgios Balatsinos (42)" at bounding box center [679, 94] width 235 height 21
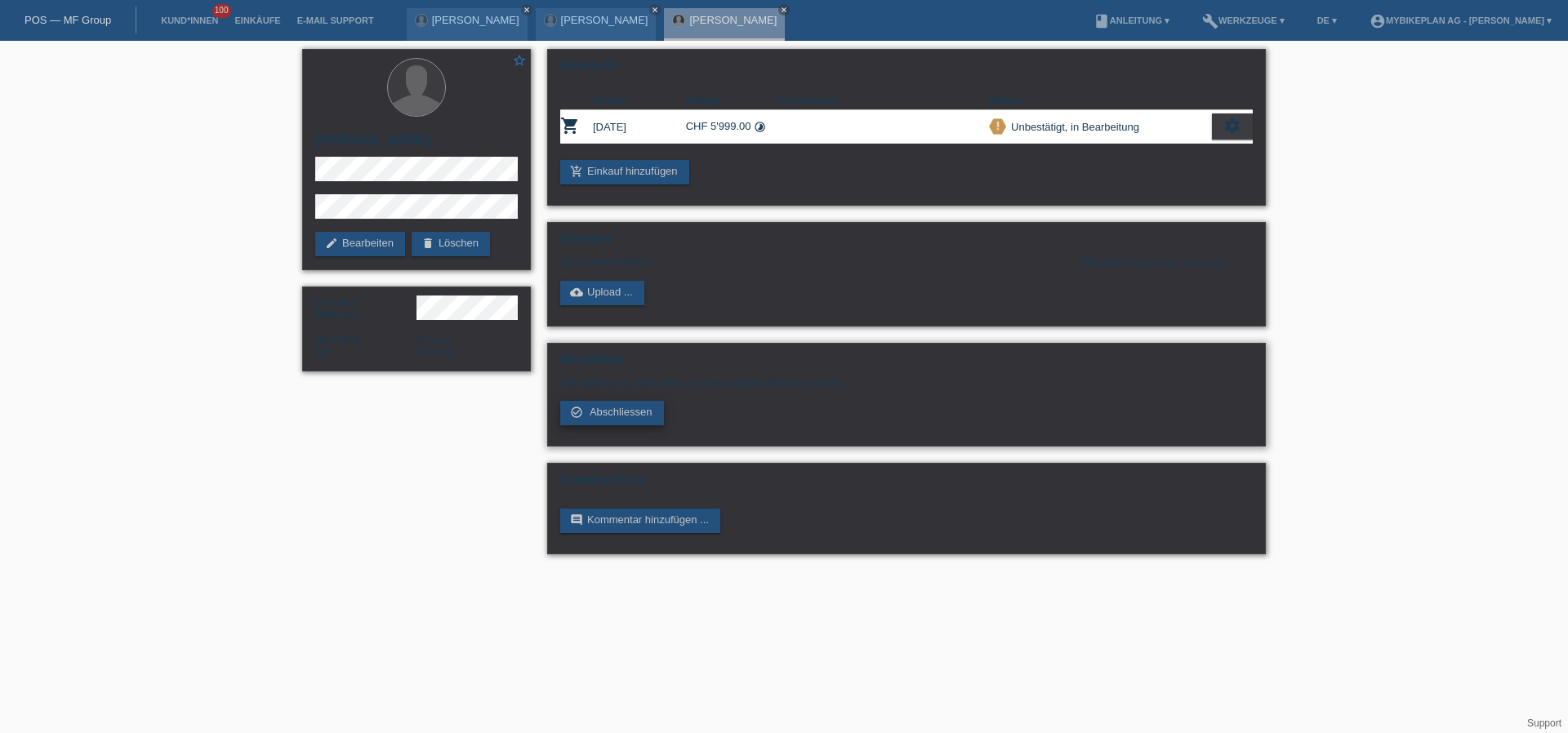
click at [611, 414] on span "Abschliessen" at bounding box center [620, 411] width 63 height 12
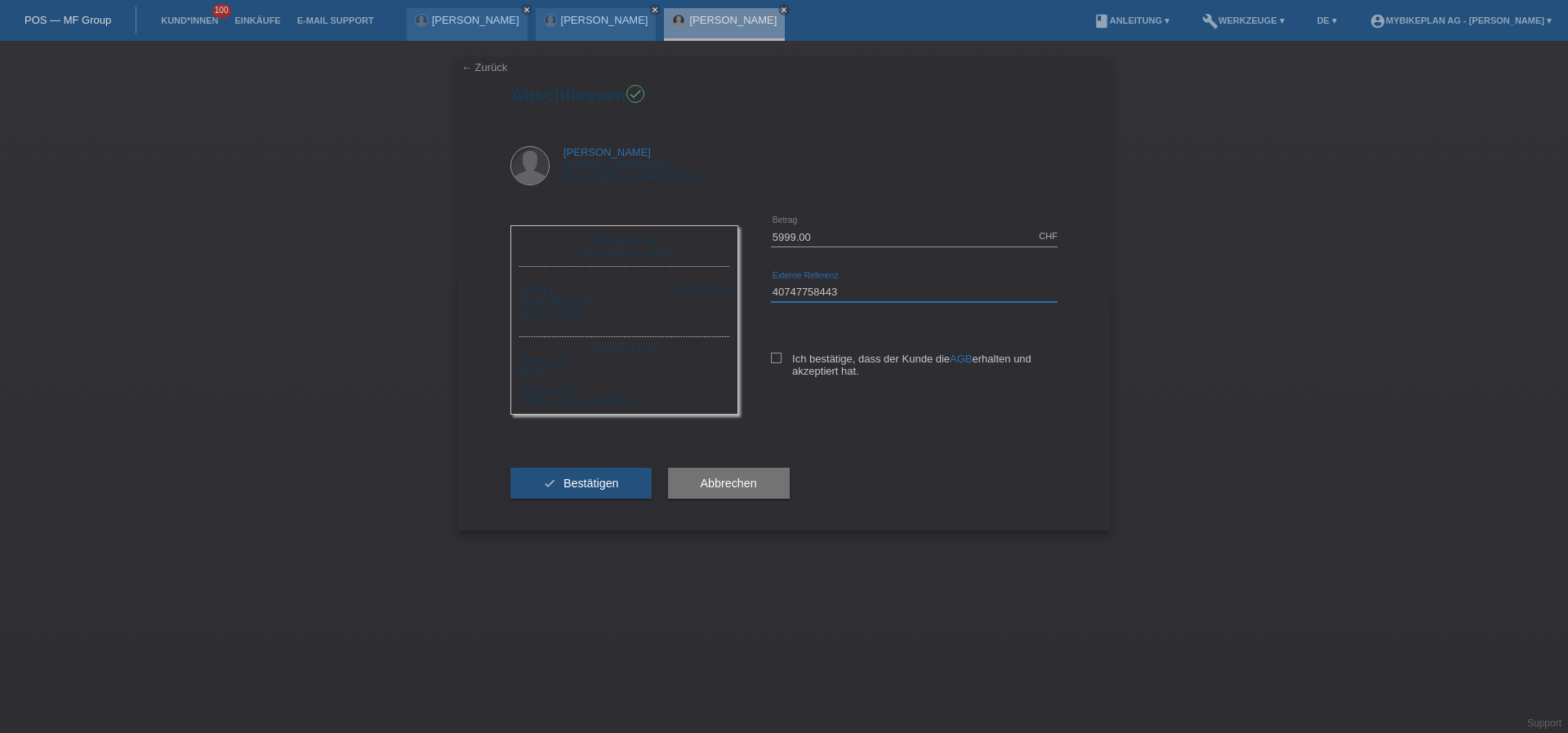
click at [853, 295] on input "40747758443" at bounding box center [914, 291] width 286 height 21
click at [852, 295] on input "40747758443" at bounding box center [914, 291] width 286 height 21
paste input "102993938"
type input "41029939383"
click at [592, 483] on span "Bestätigen" at bounding box center [591, 483] width 56 height 13
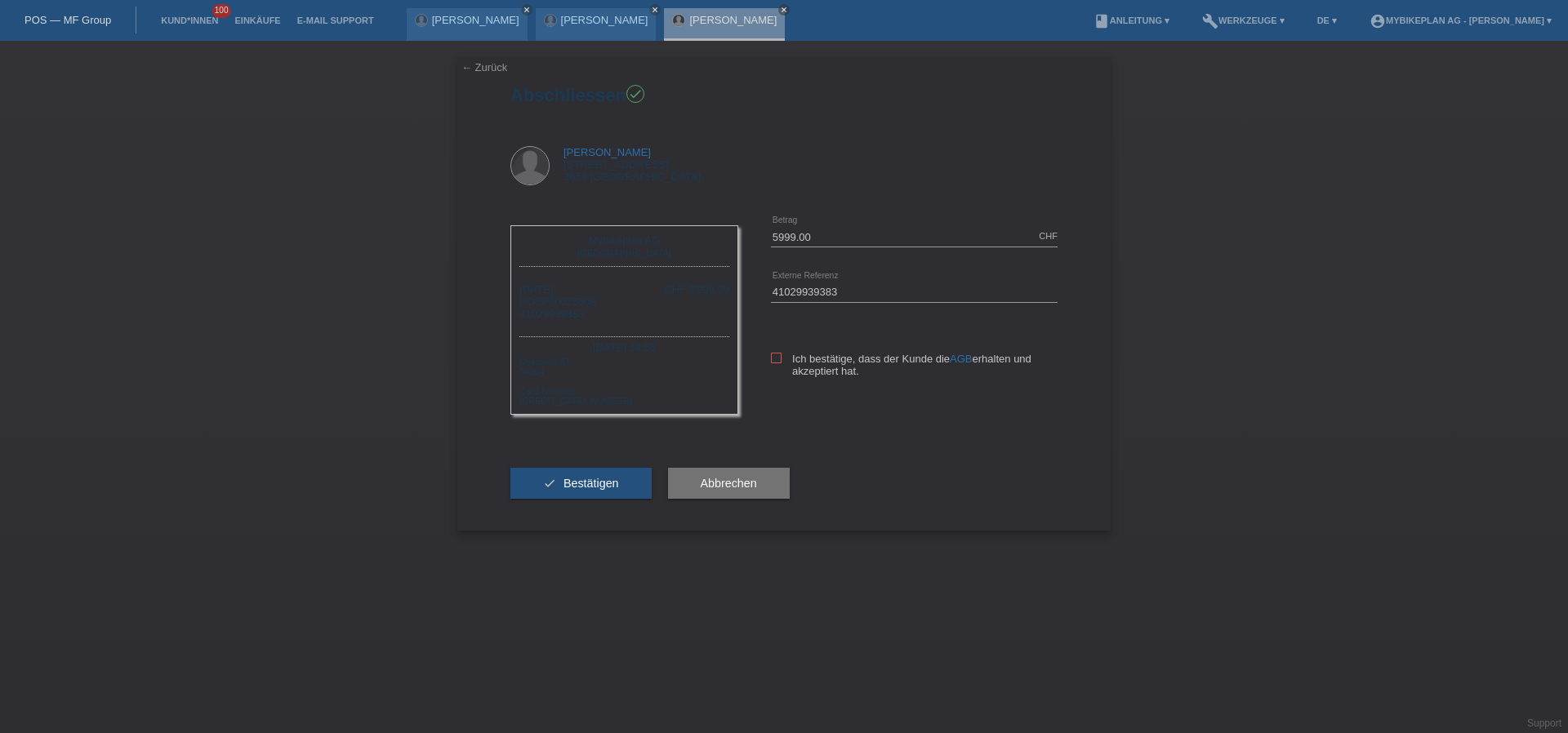
click at [773, 356] on icon at bounding box center [776, 358] width 11 height 11
click at [773, 356] on input "Ich bestätige, dass der Kunde die AGB erhalten und akzeptiert hat." at bounding box center [776, 358] width 11 height 11
checkbox input "true"
click at [605, 495] on button "check Bestätigen" at bounding box center [581, 483] width 141 height 31
